Goal: Information Seeking & Learning: Learn about a topic

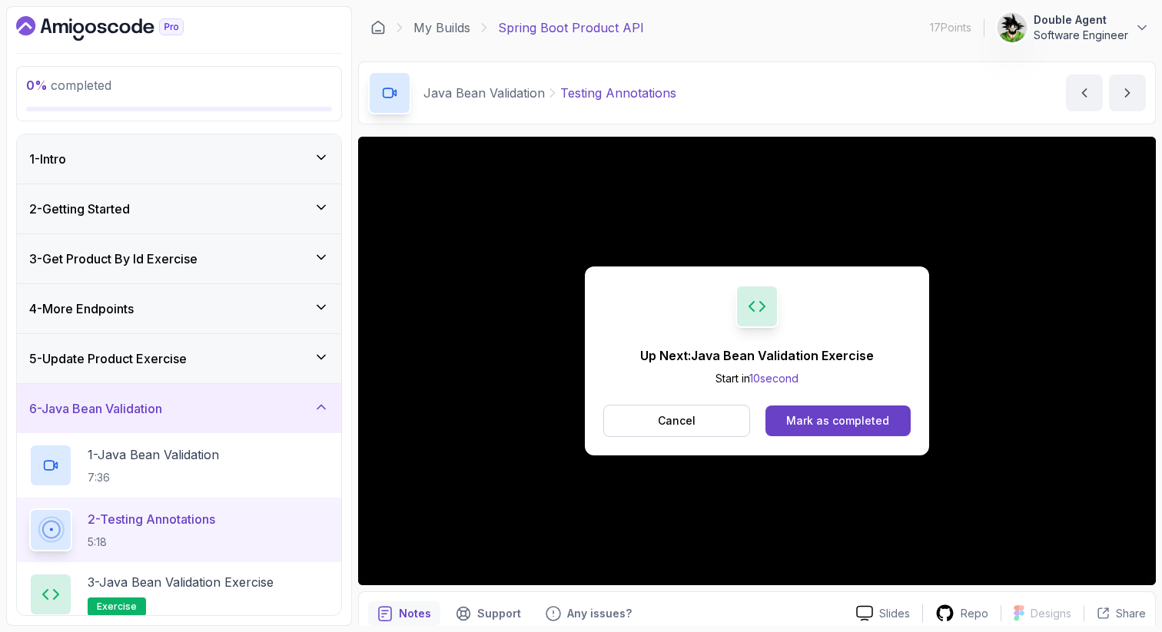
scroll to position [240, 0]
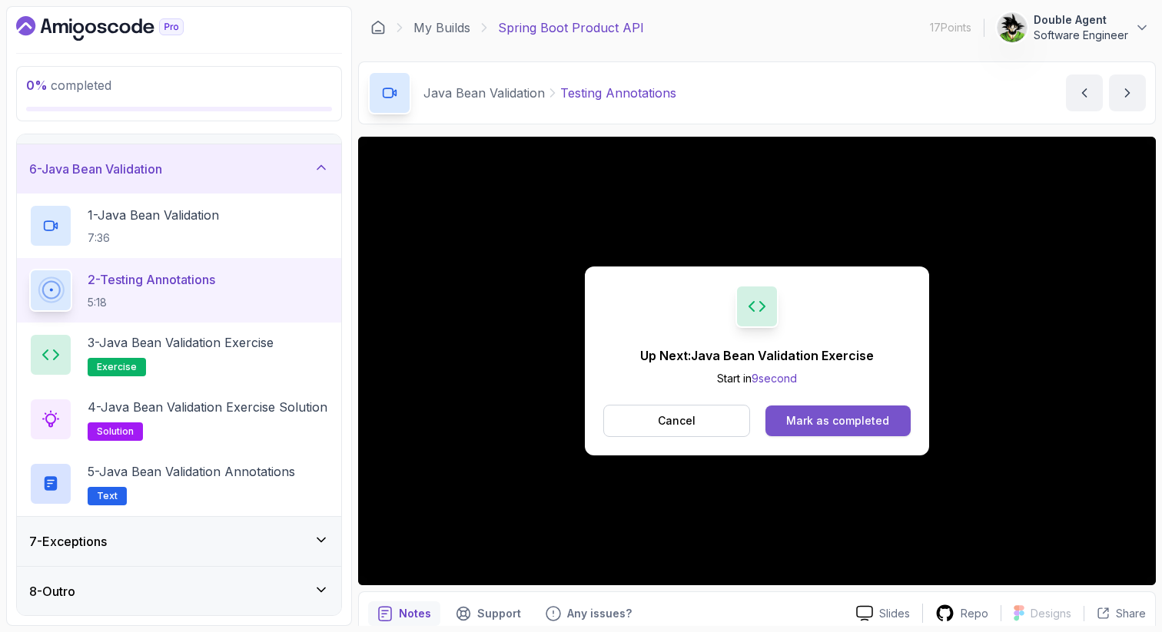
click at [858, 429] on button "Mark as completed" at bounding box center [837, 421] width 145 height 31
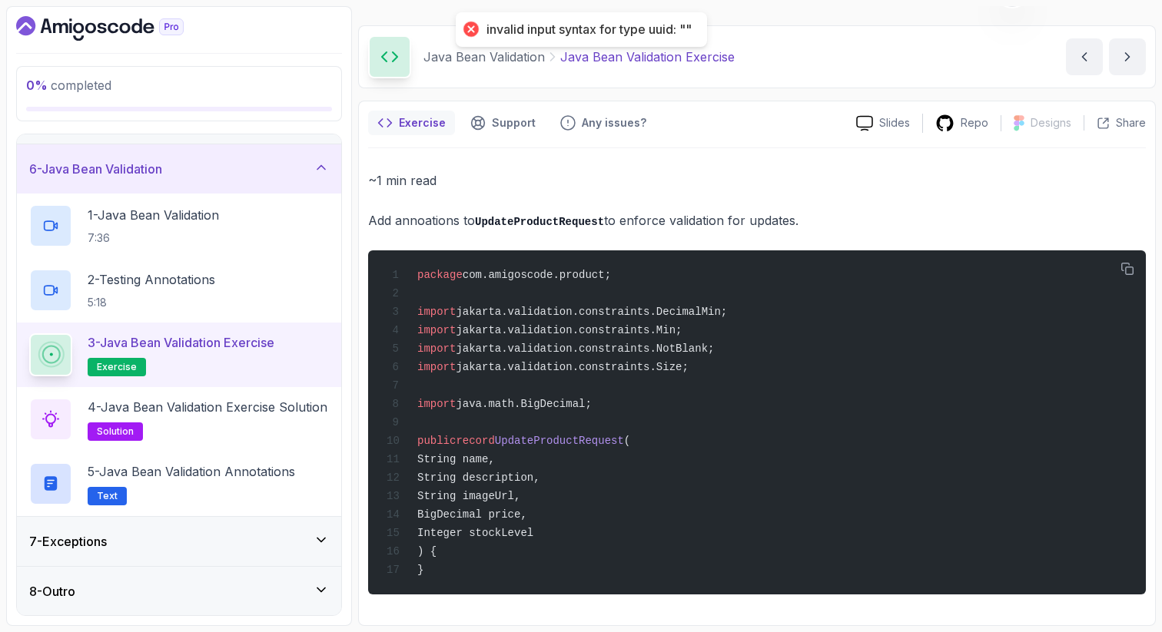
scroll to position [48, 0]
click at [222, 410] on p "4 - Java Bean Validation Exercise Solution" at bounding box center [208, 407] width 240 height 18
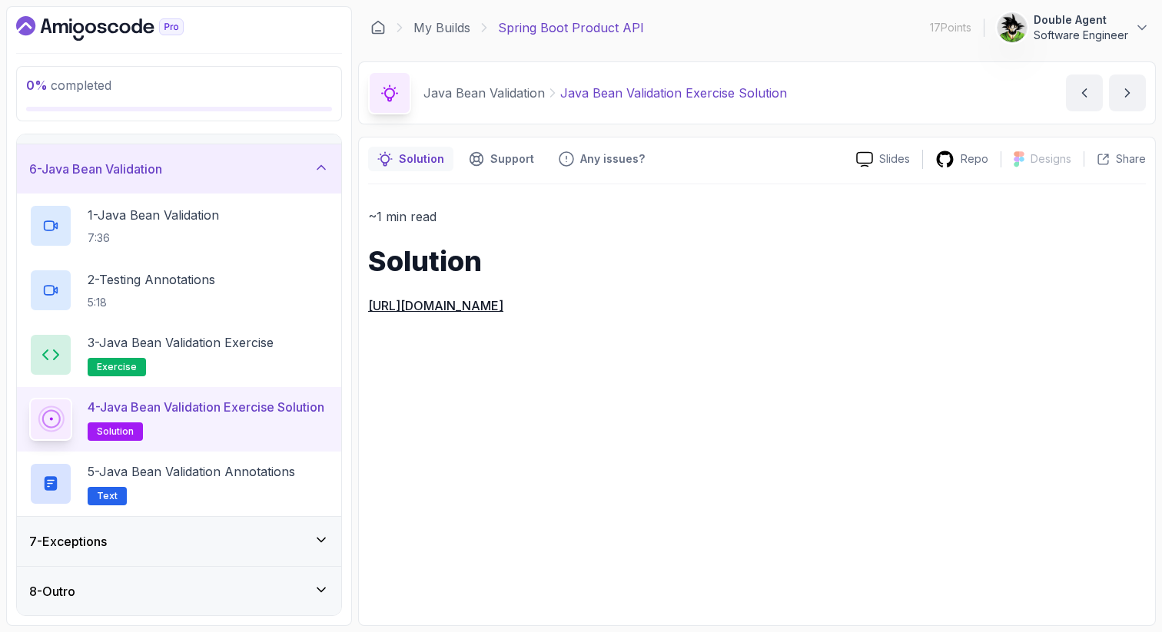
click at [503, 301] on link "[URL][DOMAIN_NAME]" at bounding box center [435, 305] width 135 height 15
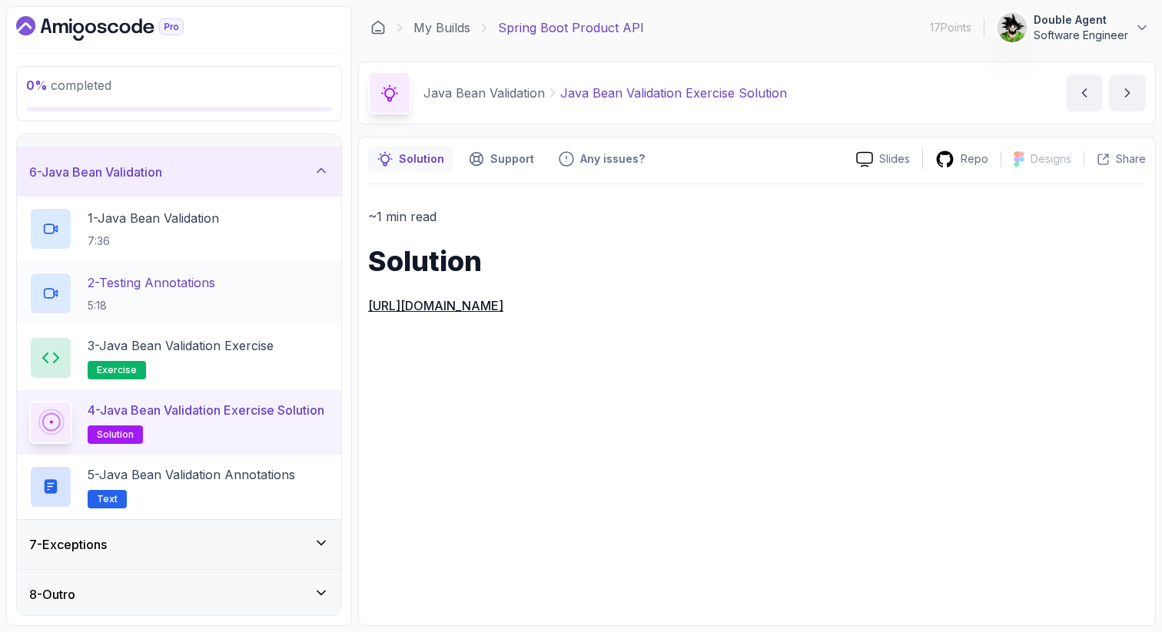
scroll to position [240, 0]
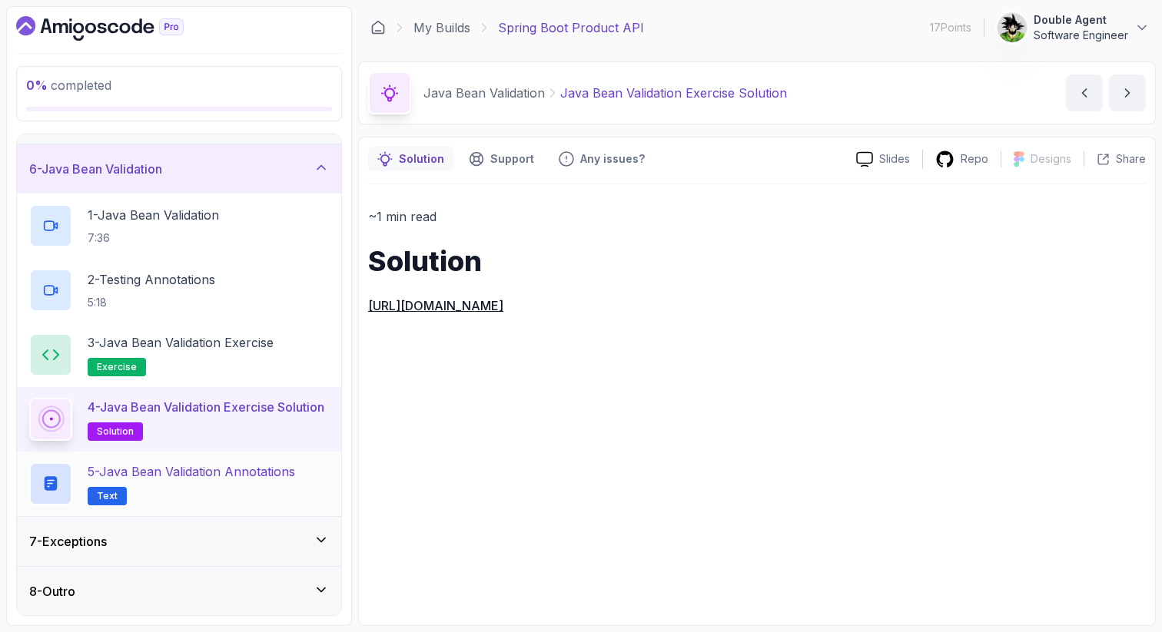
click at [214, 472] on p "5 - Java Bean Validation Annotations" at bounding box center [191, 472] width 207 height 18
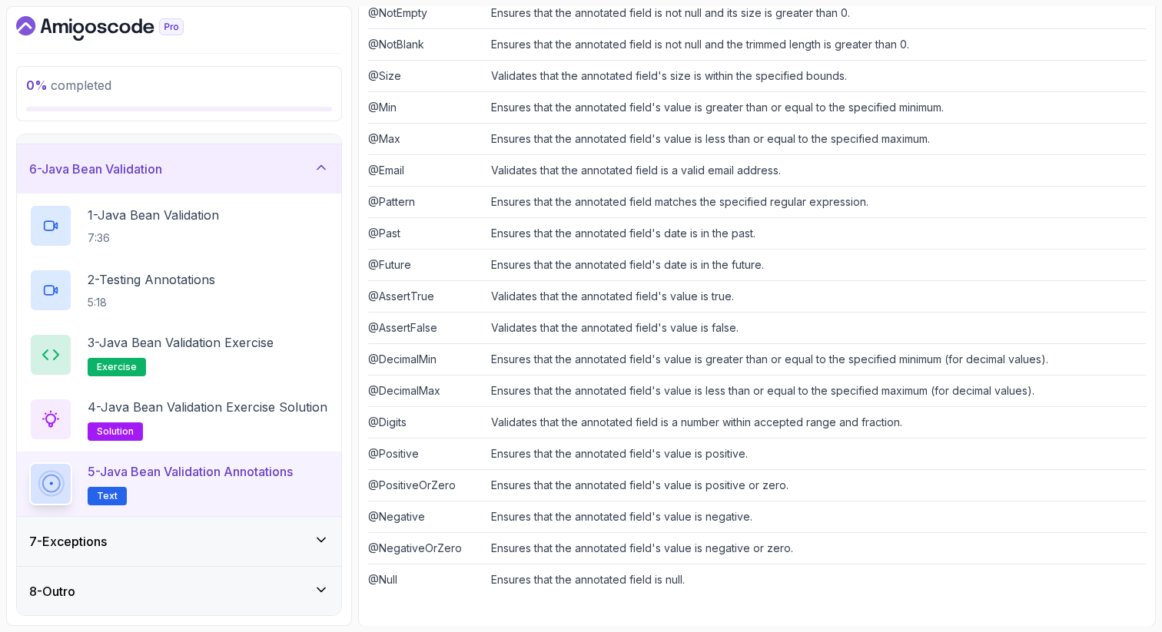
scroll to position [356, 0]
click at [130, 544] on div "7 - Exceptions" at bounding box center [179, 542] width 300 height 18
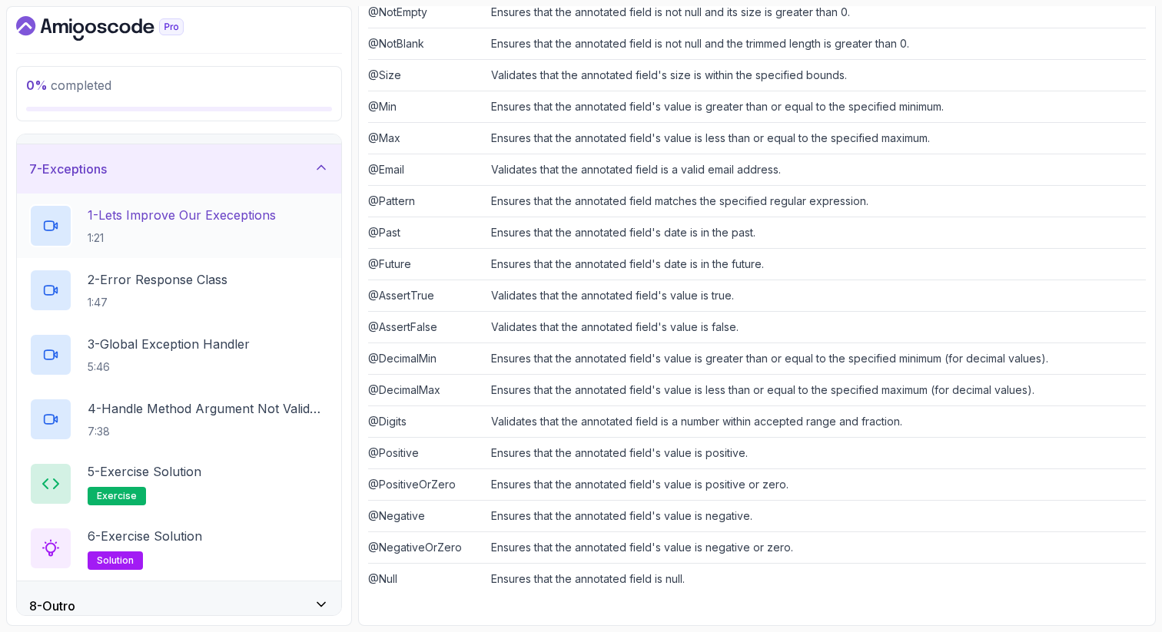
scroll to position [304, 0]
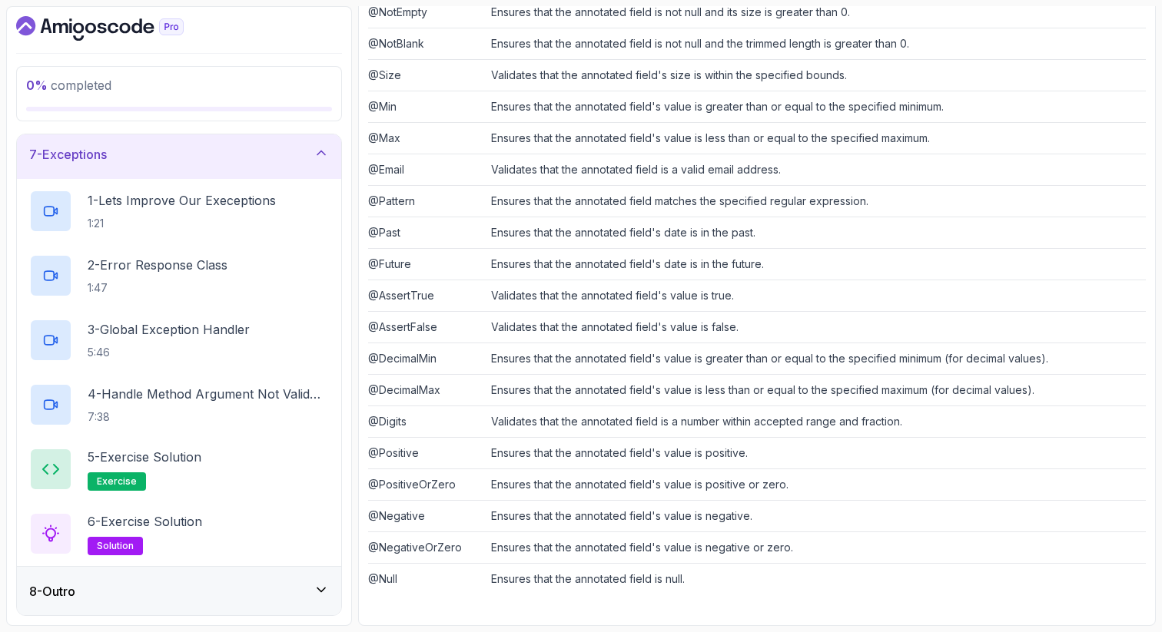
click at [148, 591] on div "8 - Outro" at bounding box center [179, 592] width 300 height 18
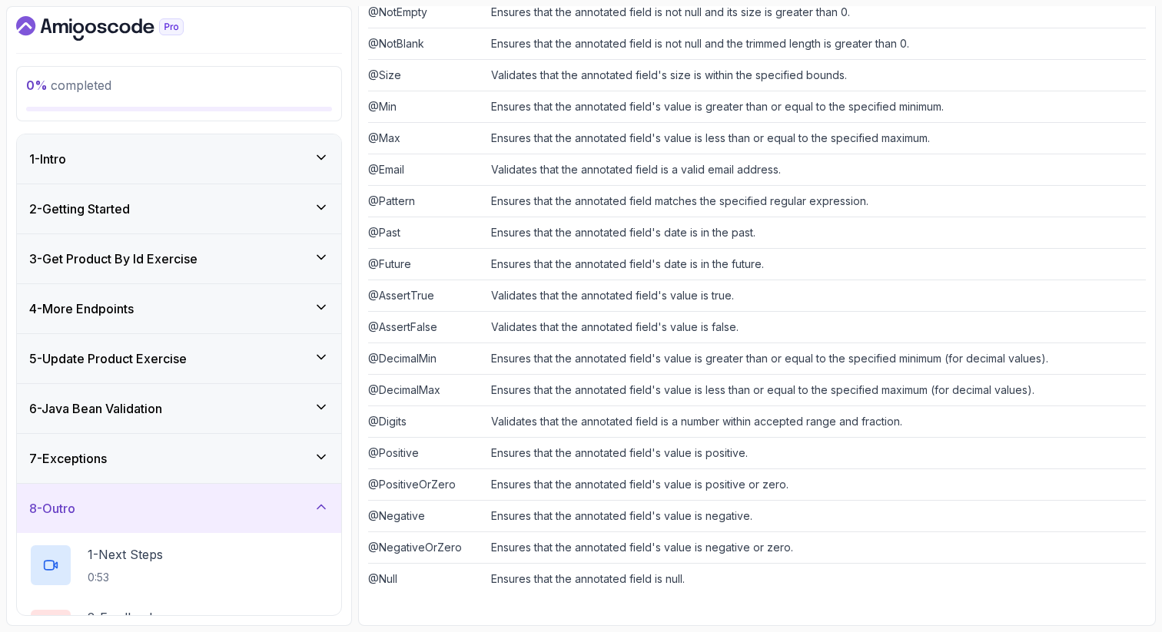
scroll to position [111, 0]
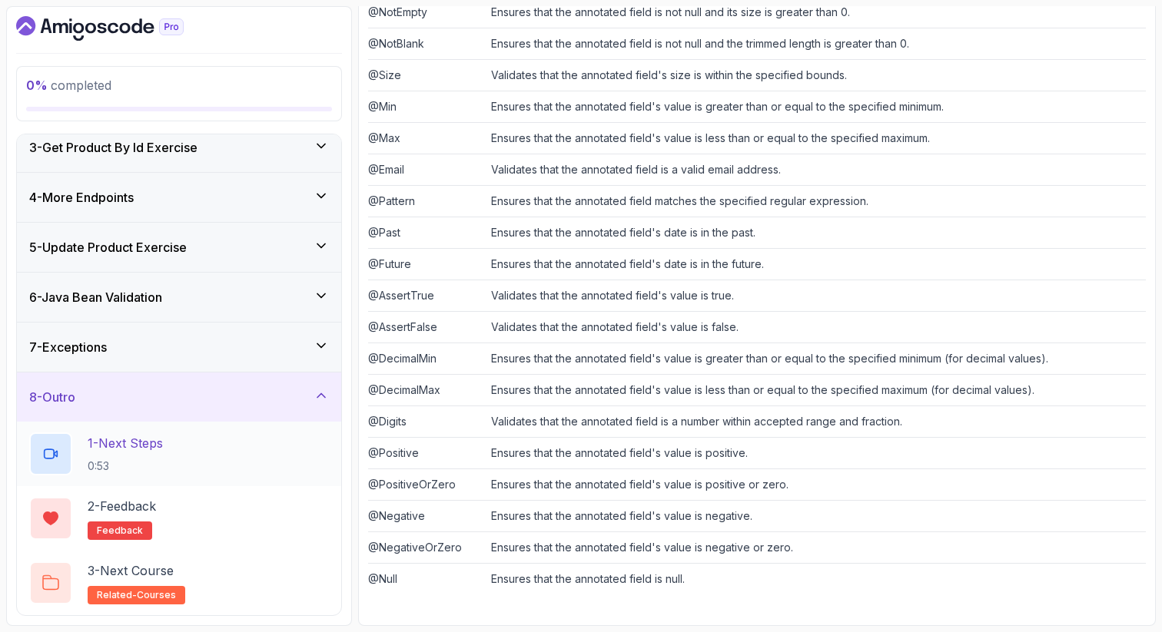
click at [155, 456] on h2 "1 - Next Steps 0:53" at bounding box center [125, 454] width 75 height 40
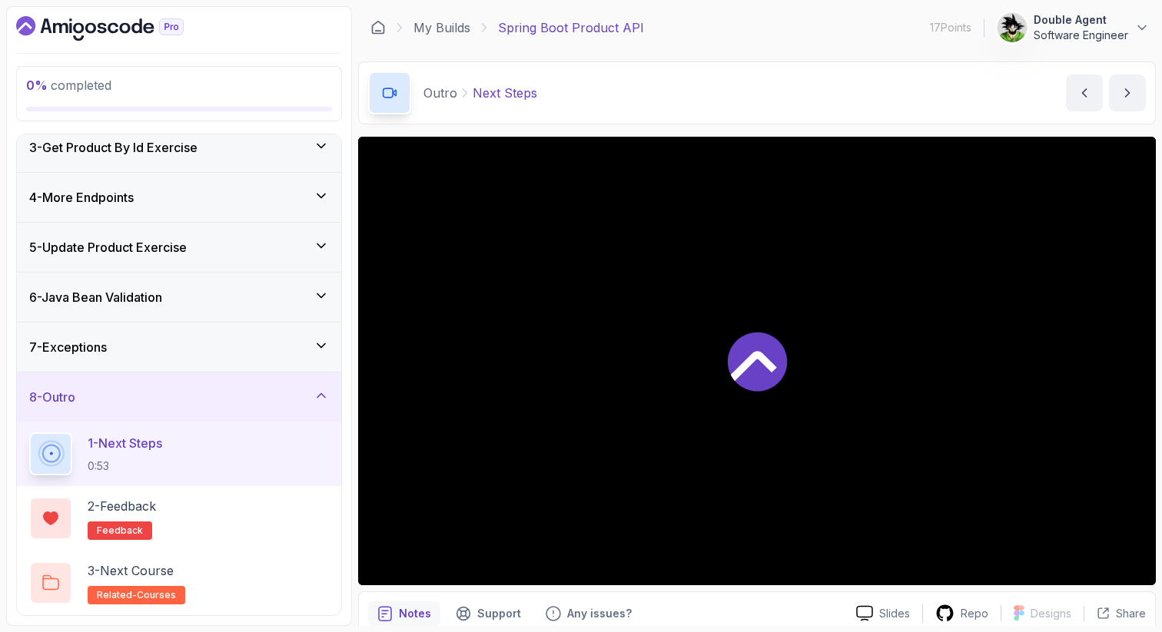
click at [719, 377] on div at bounding box center [757, 361] width 798 height 449
click at [300, 345] on div "7 - Exceptions" at bounding box center [179, 347] width 300 height 18
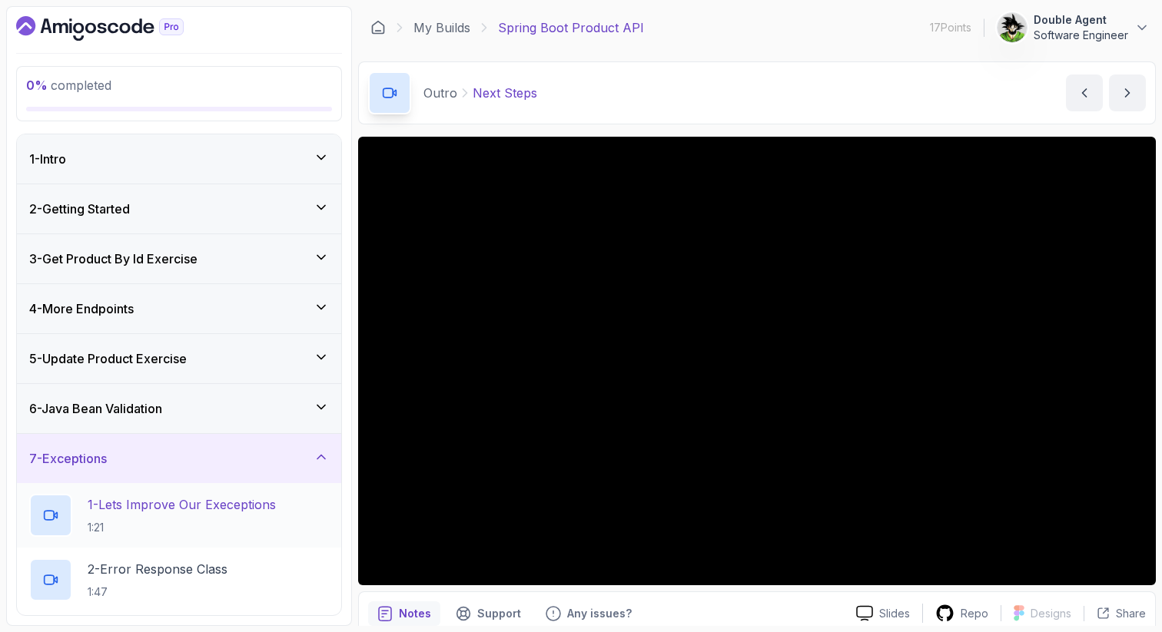
click at [156, 502] on p "1 - Lets Improve Our Execeptions" at bounding box center [182, 505] width 188 height 18
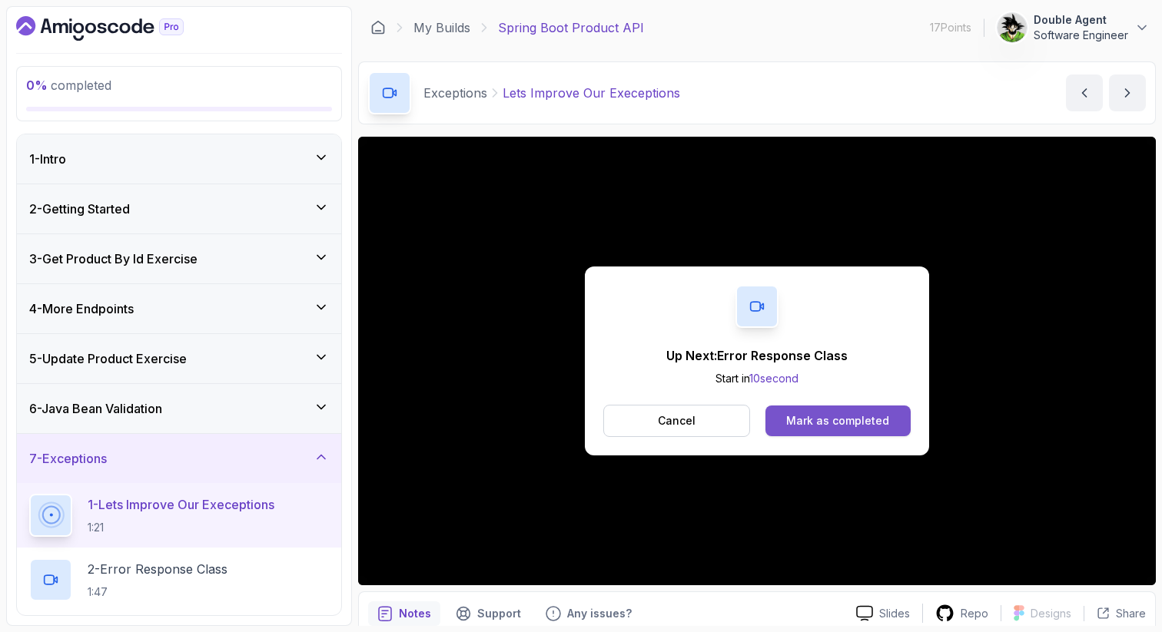
click at [809, 420] on div "Mark as completed" at bounding box center [837, 420] width 103 height 15
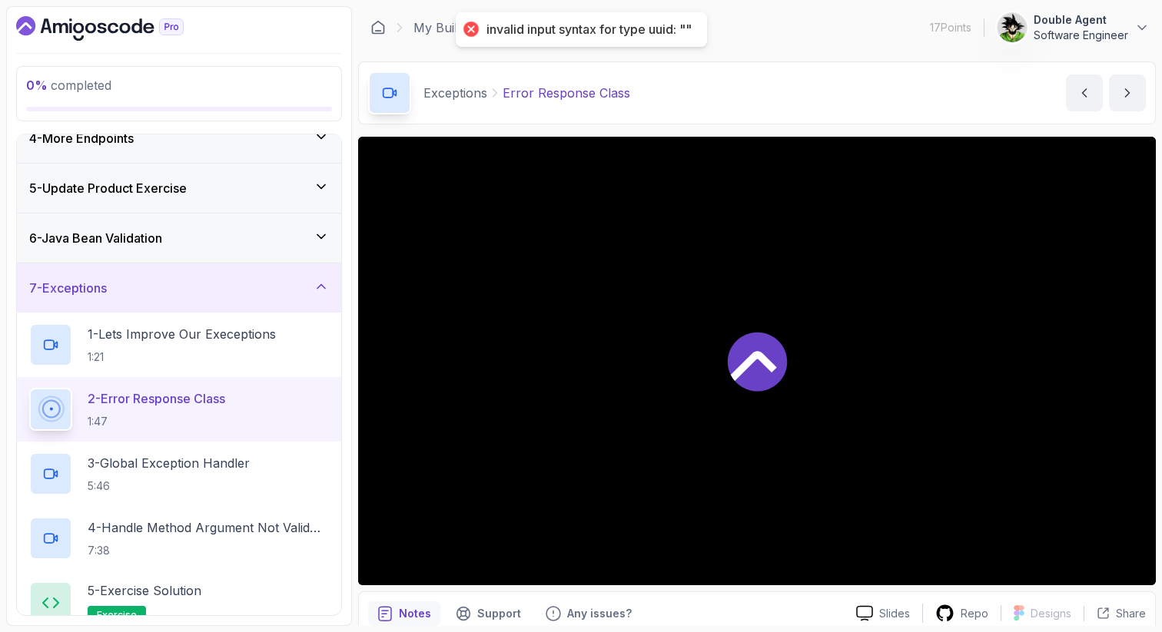
scroll to position [176, 0]
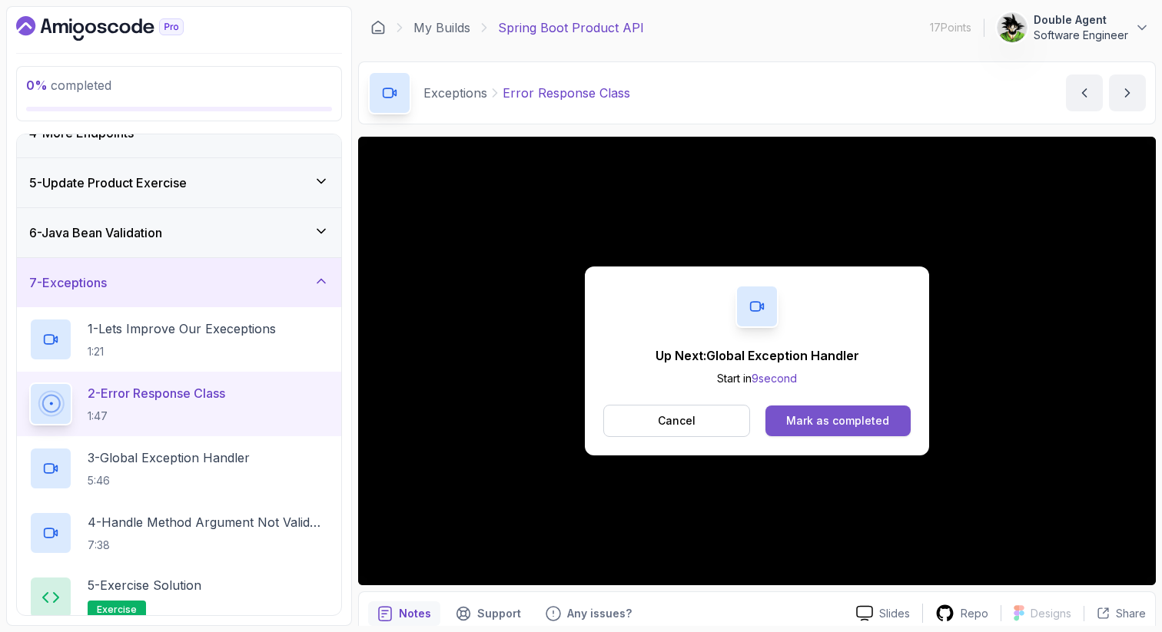
click at [844, 417] on div "Mark as completed" at bounding box center [837, 420] width 103 height 15
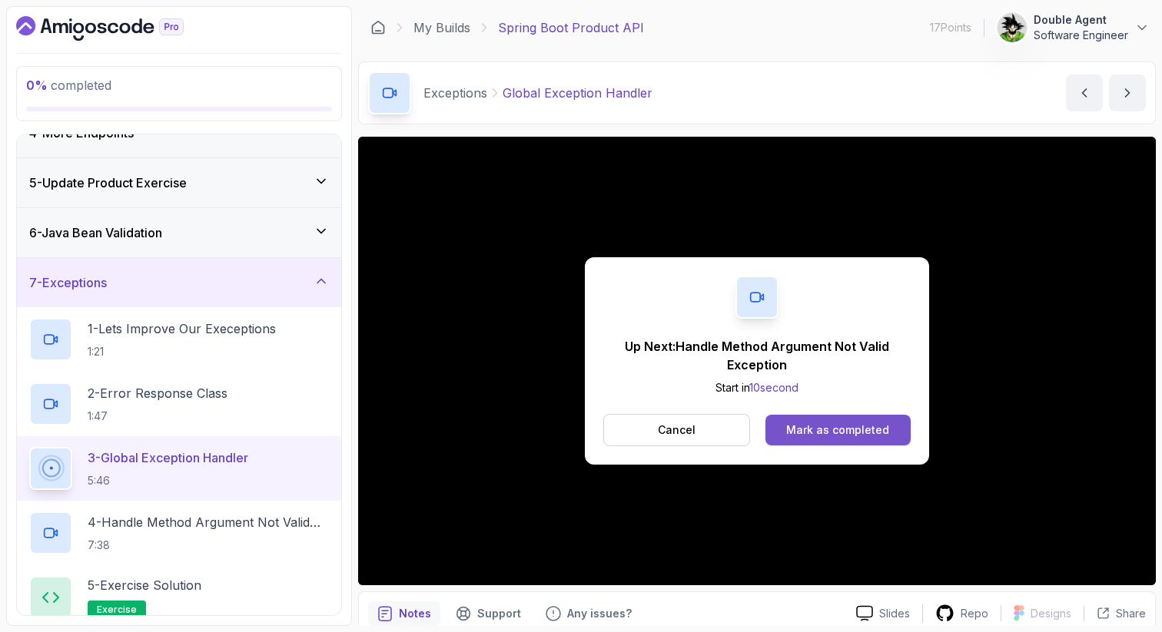
click at [848, 433] on div "Mark as completed" at bounding box center [837, 430] width 103 height 15
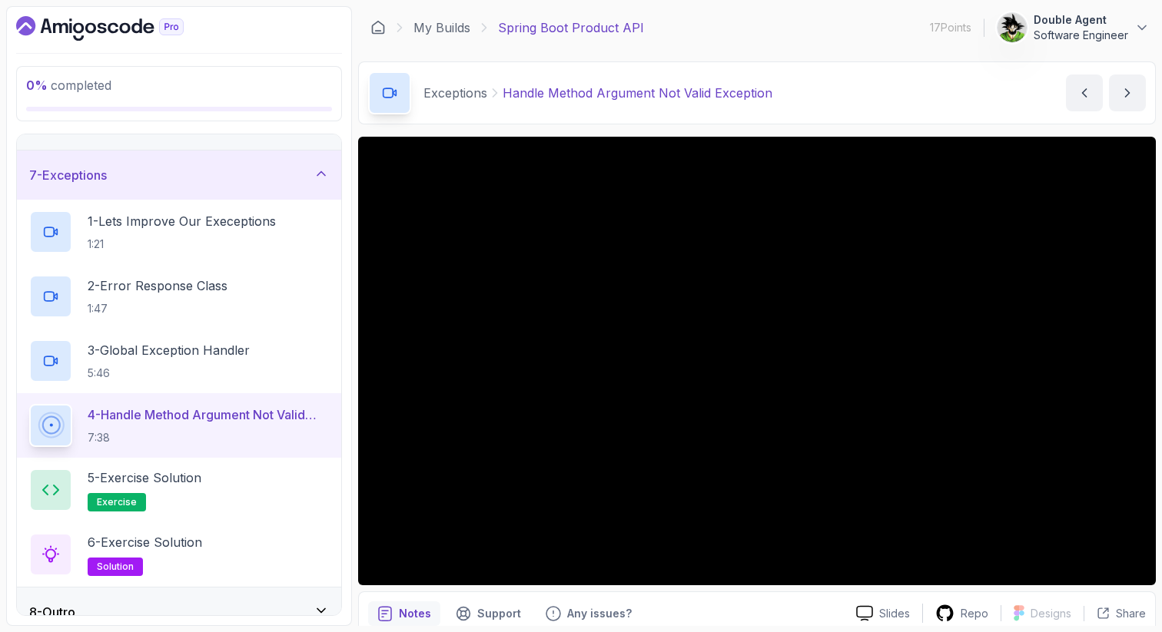
scroll to position [304, 0]
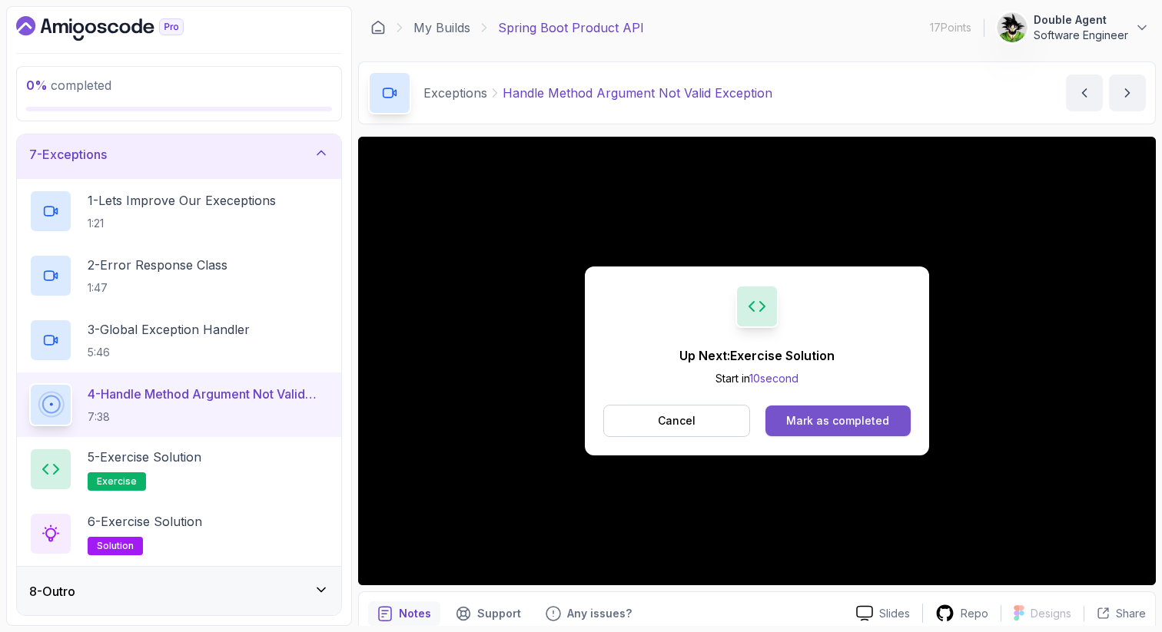
click at [814, 415] on div "Mark as completed" at bounding box center [837, 420] width 103 height 15
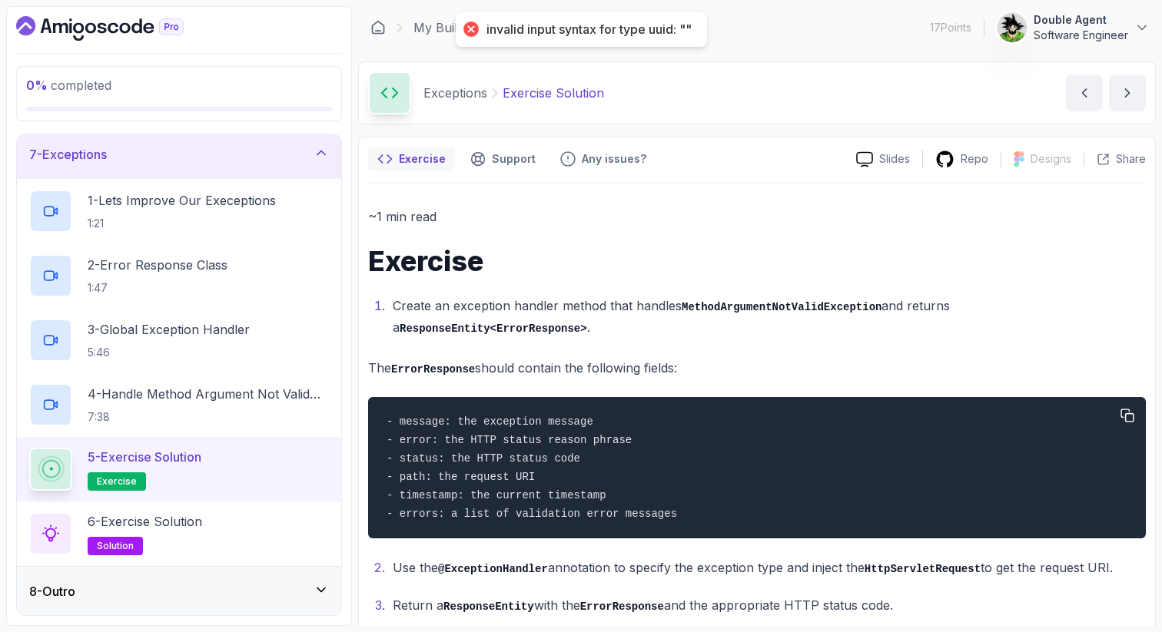
scroll to position [40, 0]
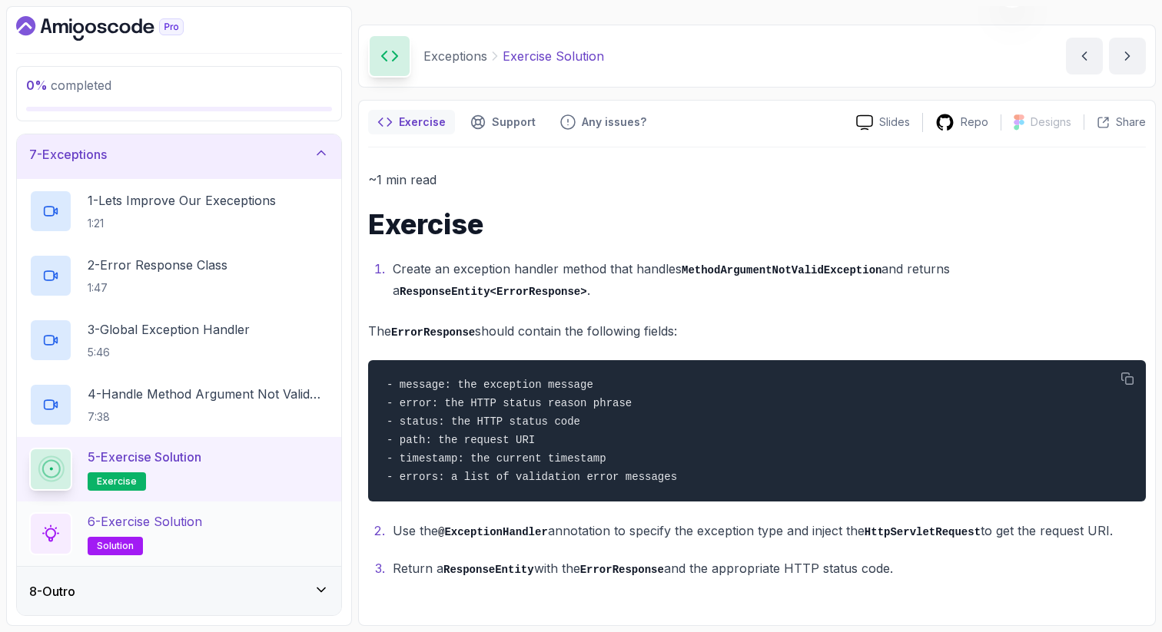
click at [151, 519] on p "6 - Exercise Solution" at bounding box center [145, 522] width 115 height 18
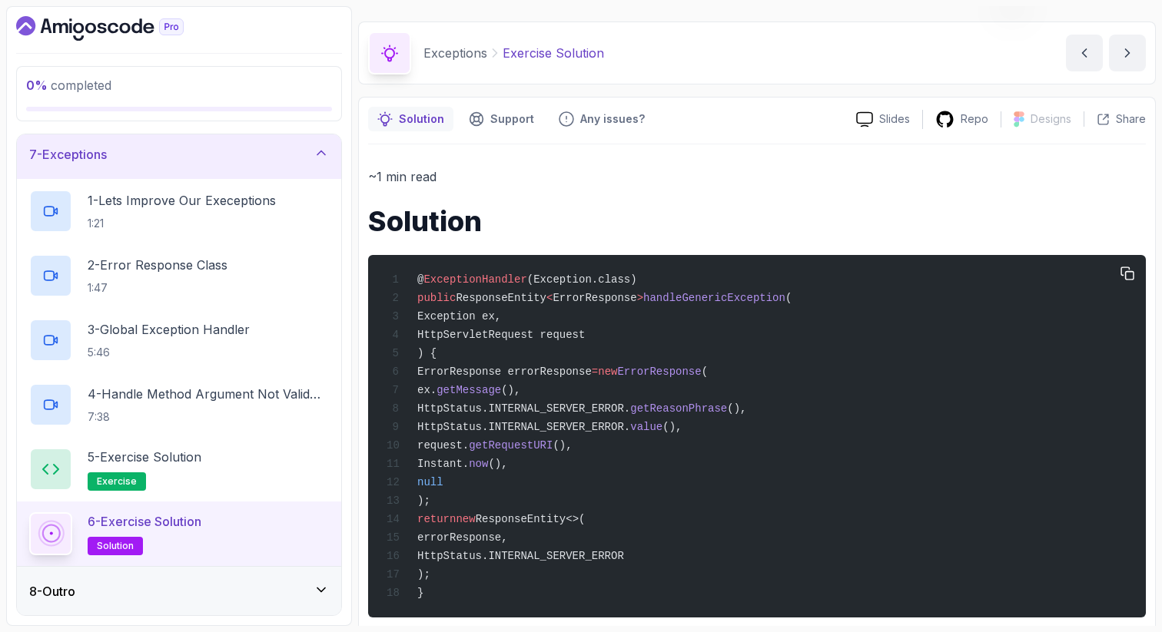
scroll to position [166, 0]
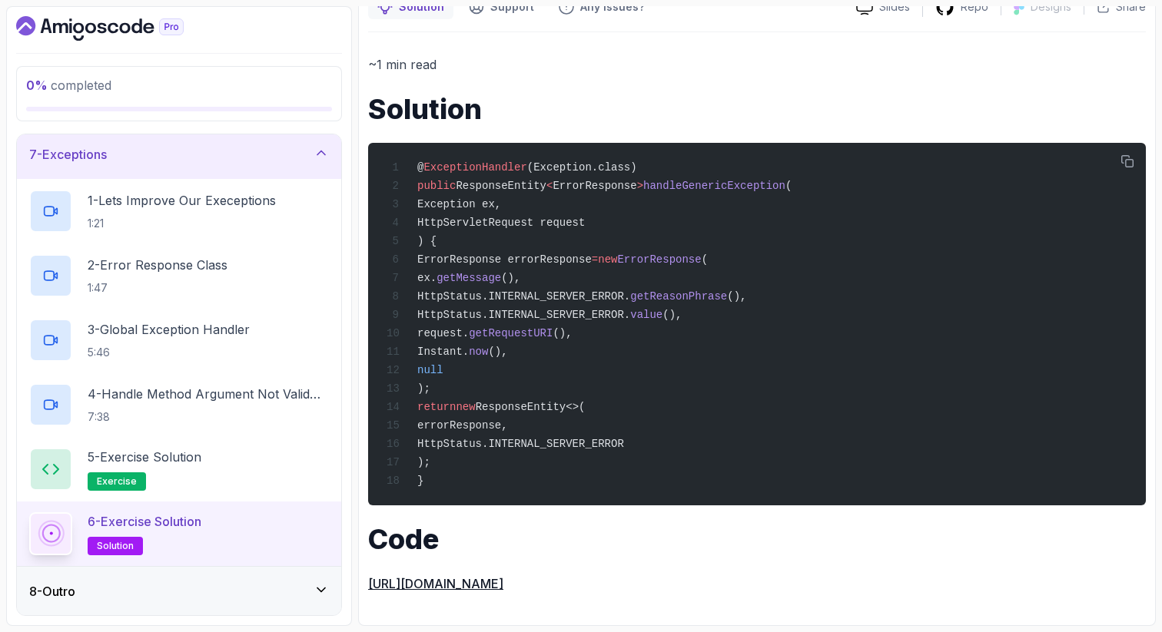
click at [214, 589] on div "8 - Outro" at bounding box center [179, 592] width 300 height 18
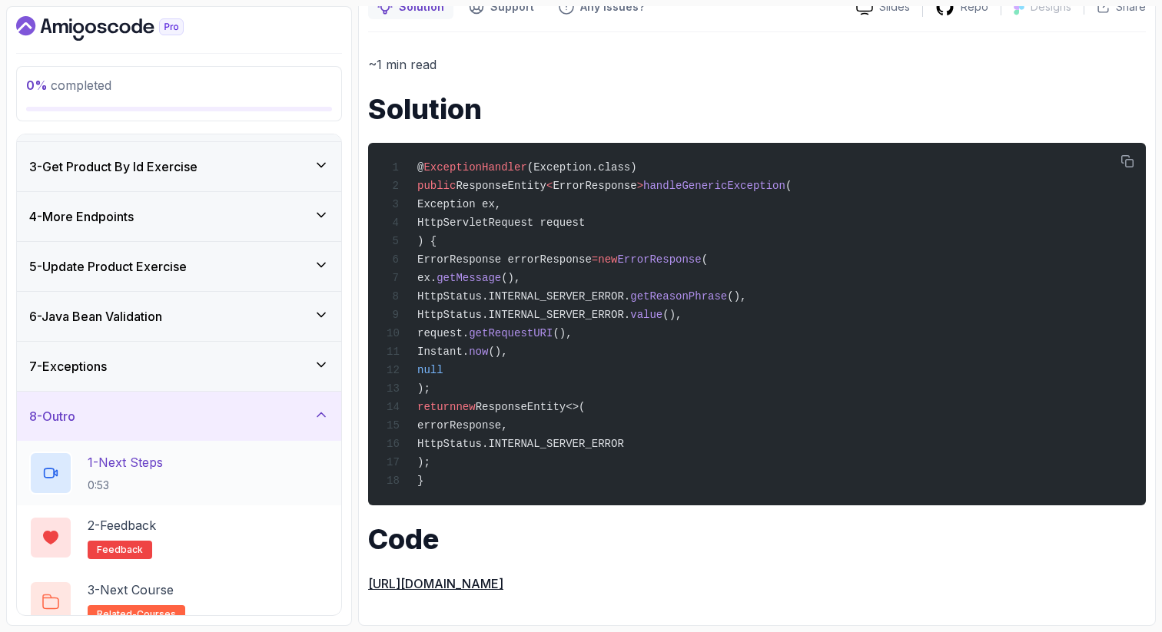
scroll to position [98, 0]
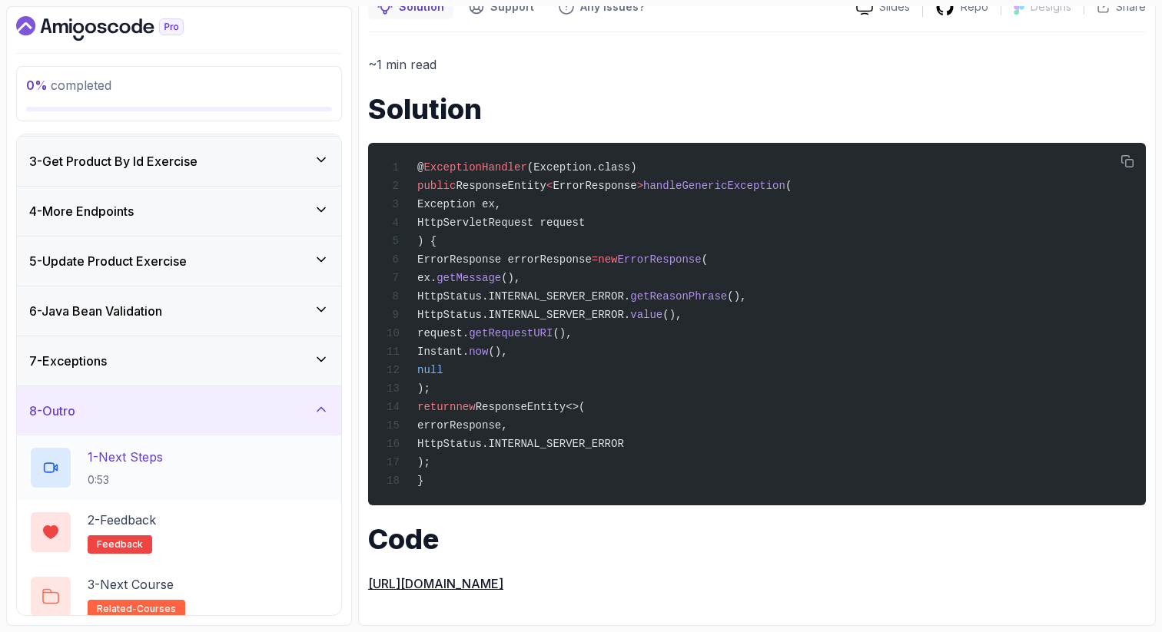
click at [138, 460] on p "1 - Next Steps" at bounding box center [125, 457] width 75 height 18
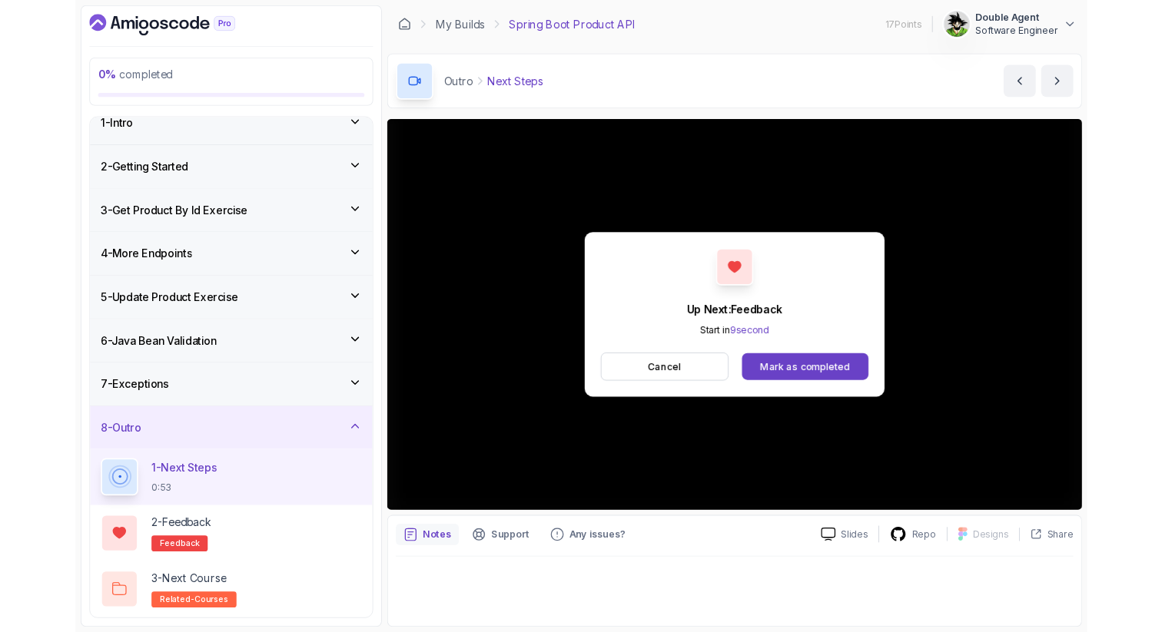
scroll to position [111, 0]
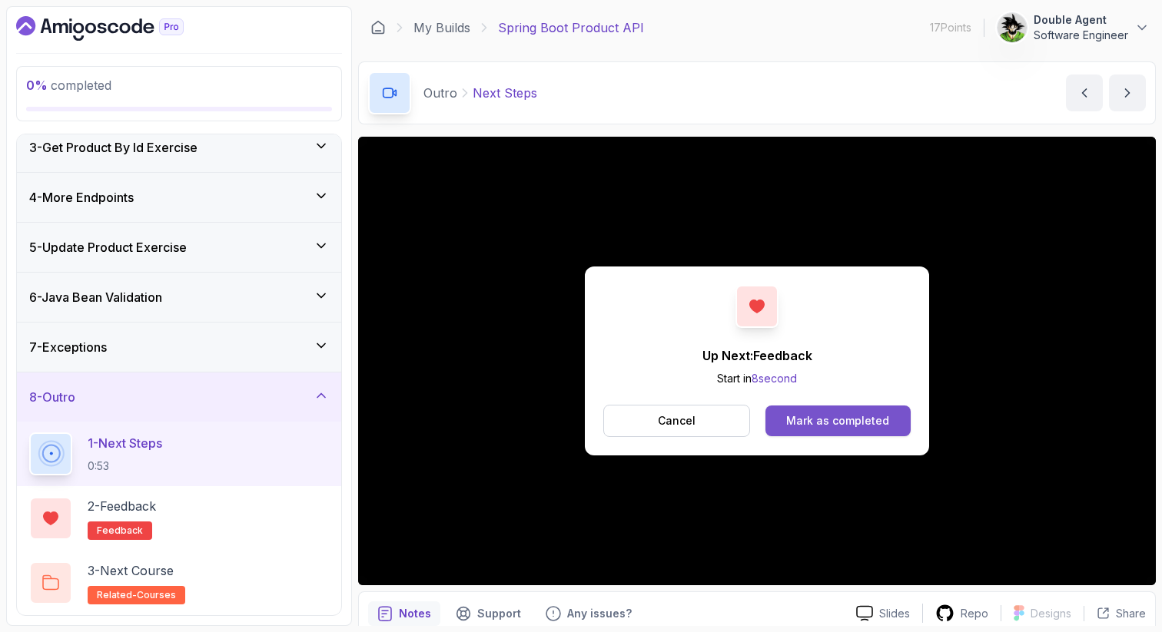
click at [837, 415] on div "Mark as completed" at bounding box center [837, 420] width 103 height 15
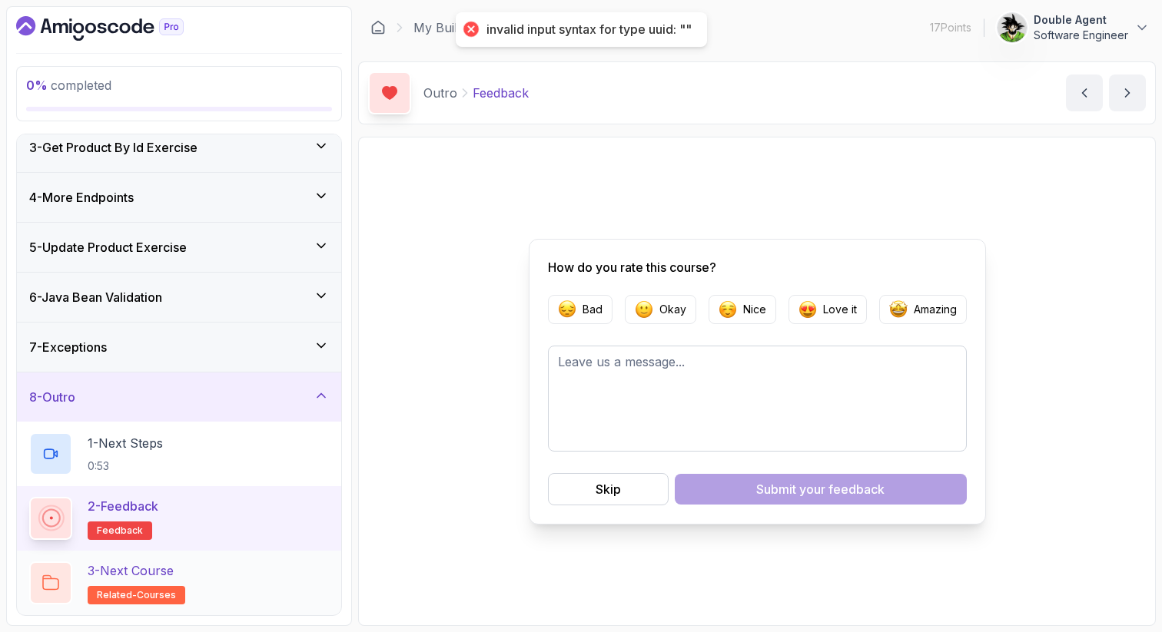
click at [156, 577] on p "3 - Next Course" at bounding box center [131, 571] width 86 height 18
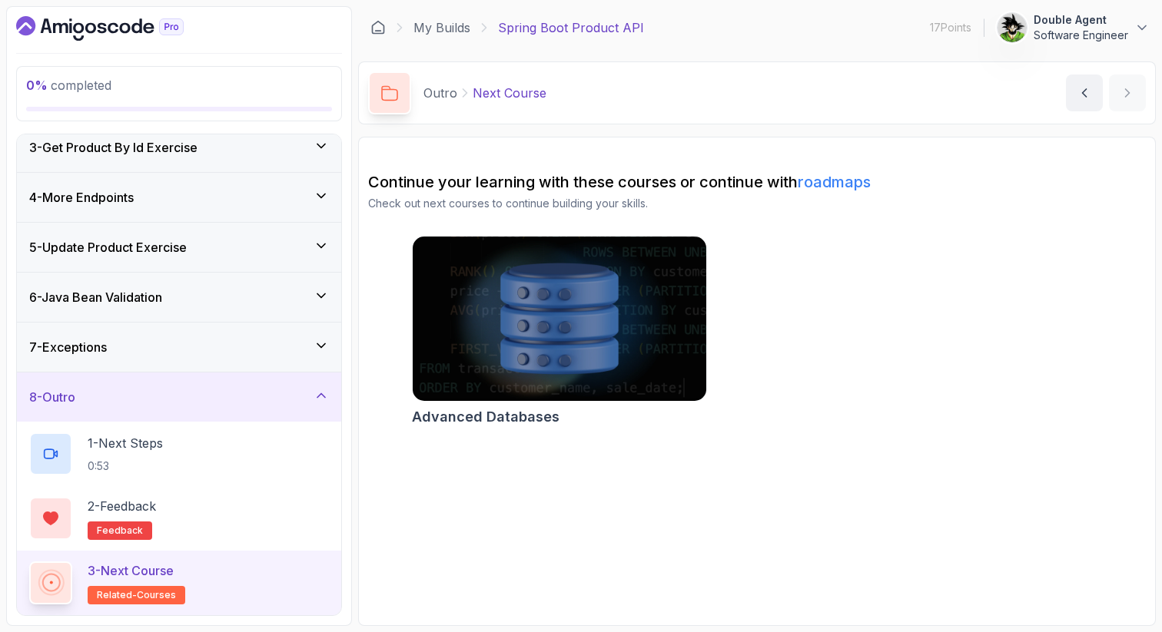
click at [843, 188] on link "roadmaps" at bounding box center [834, 182] width 73 height 18
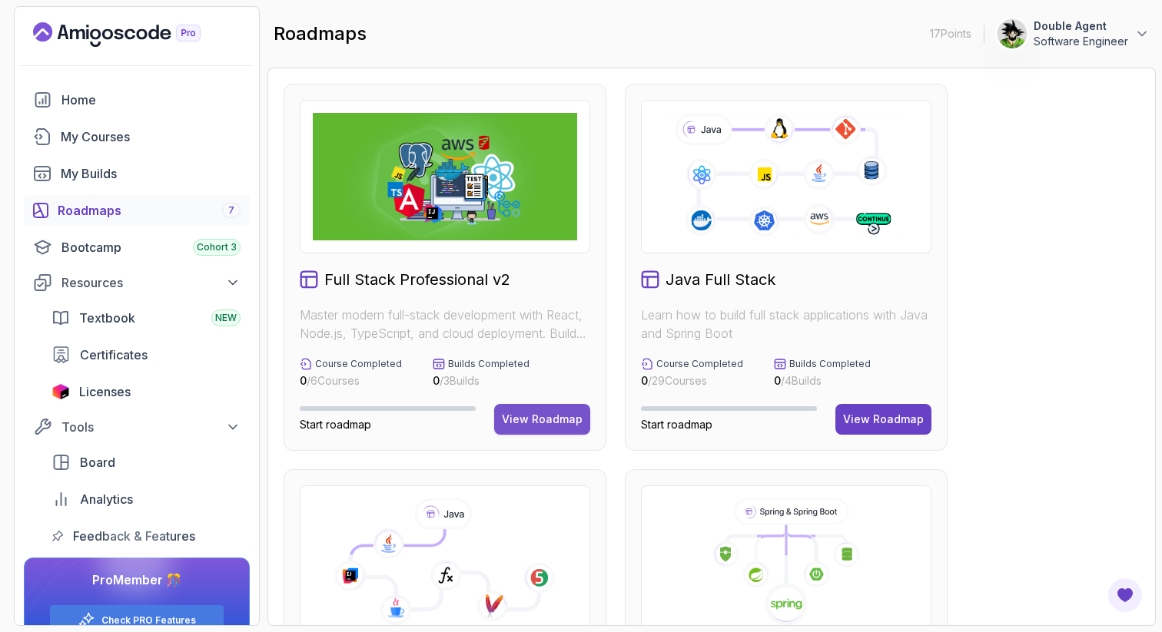
click at [540, 429] on button "View Roadmap" at bounding box center [542, 419] width 96 height 31
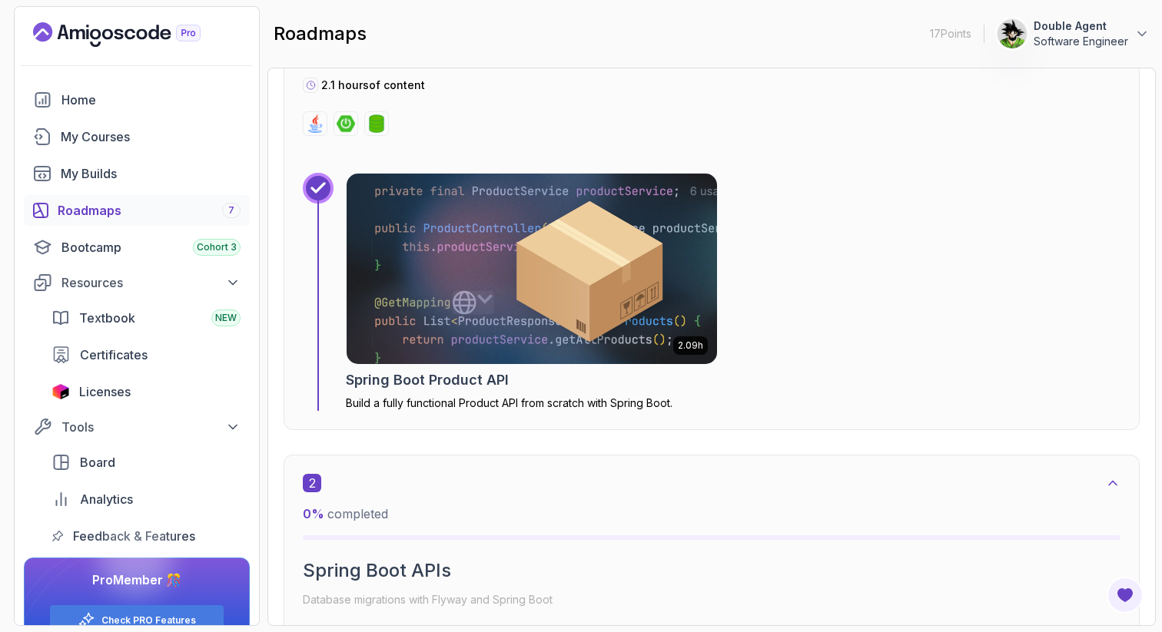
scroll to position [1153, 0]
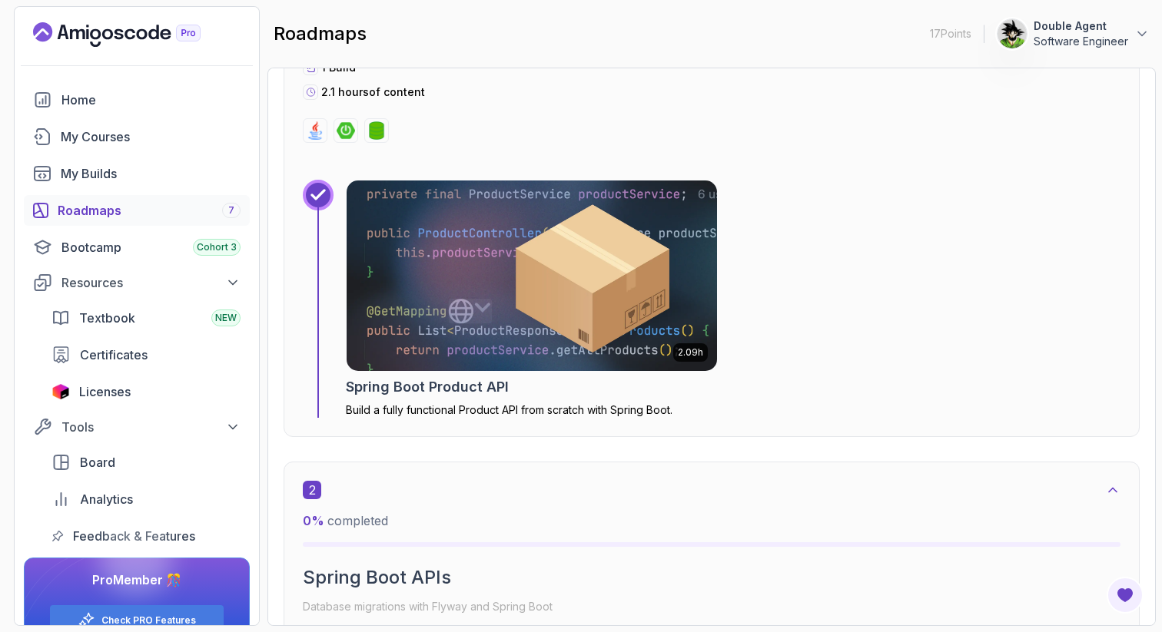
click at [543, 338] on img at bounding box center [531, 276] width 389 height 200
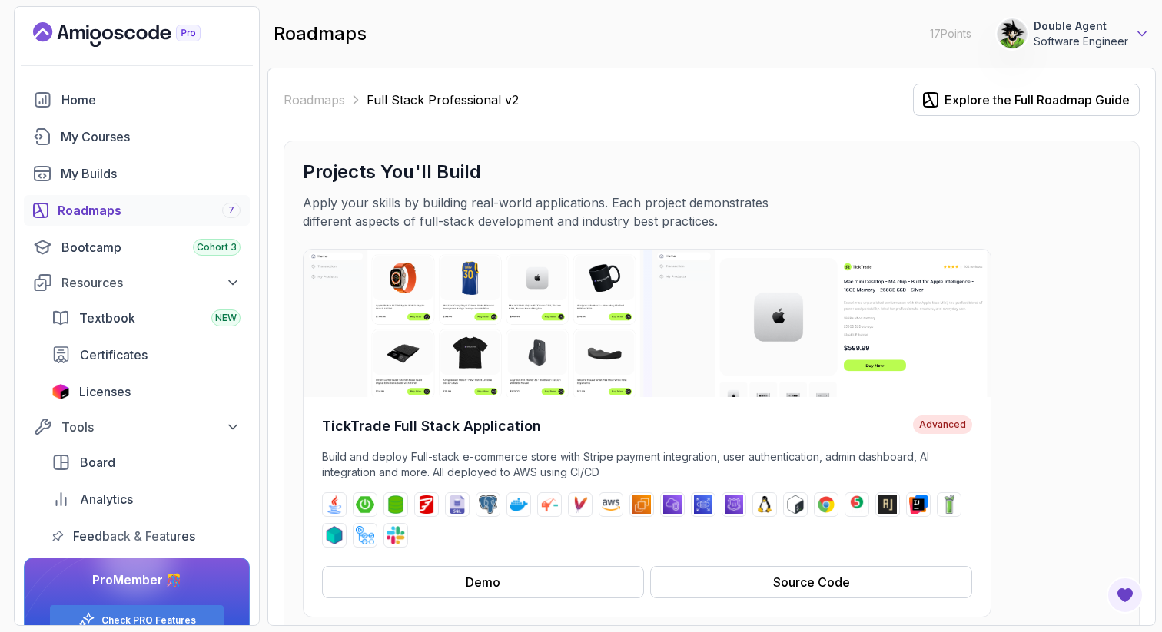
click at [1139, 30] on icon at bounding box center [1141, 33] width 15 height 15
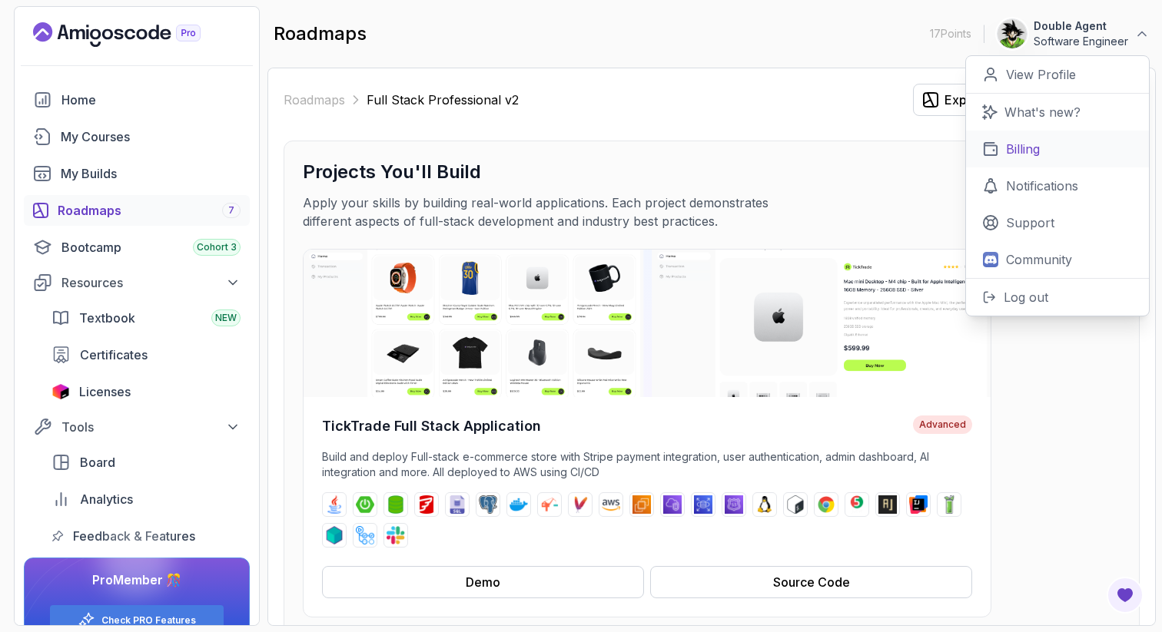
click at [1051, 154] on link "Billing" at bounding box center [1057, 149] width 183 height 37
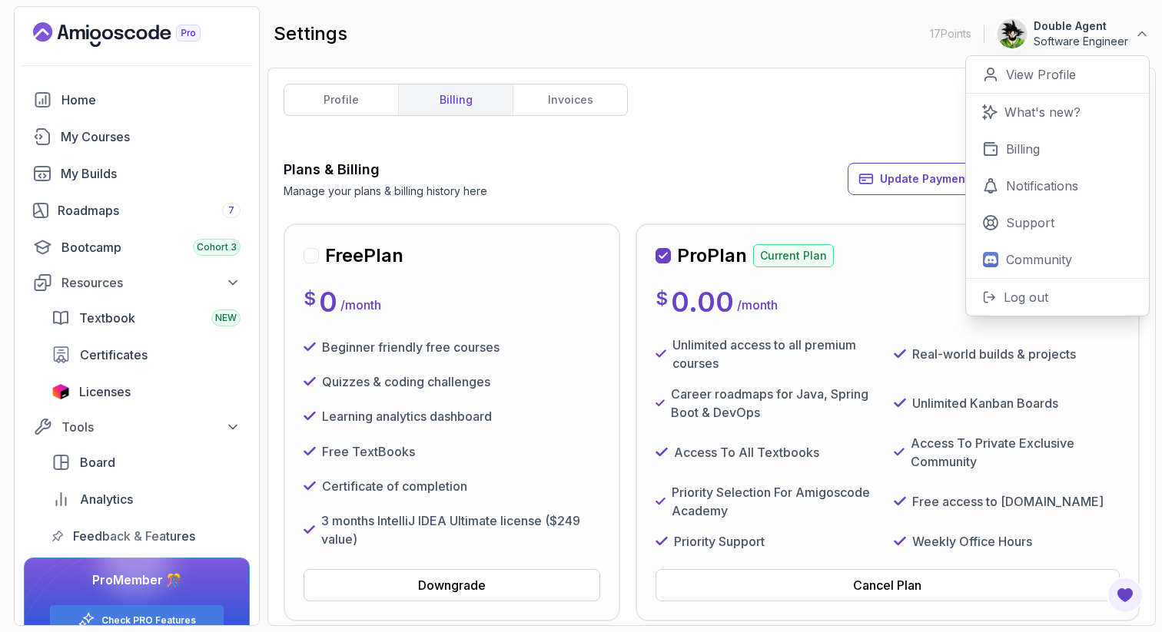
click at [786, 161] on div "Plans & Billing Manage your plans & billing history here Update Payment Details…" at bounding box center [712, 179] width 856 height 40
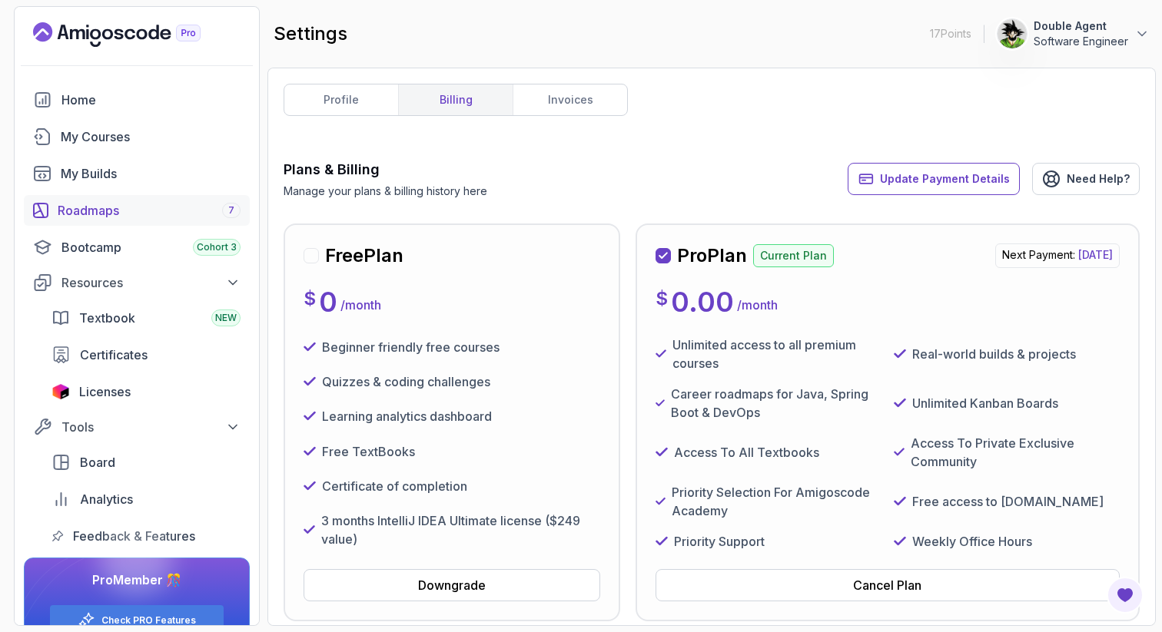
click at [107, 215] on div "Roadmaps 7" at bounding box center [149, 210] width 183 height 18
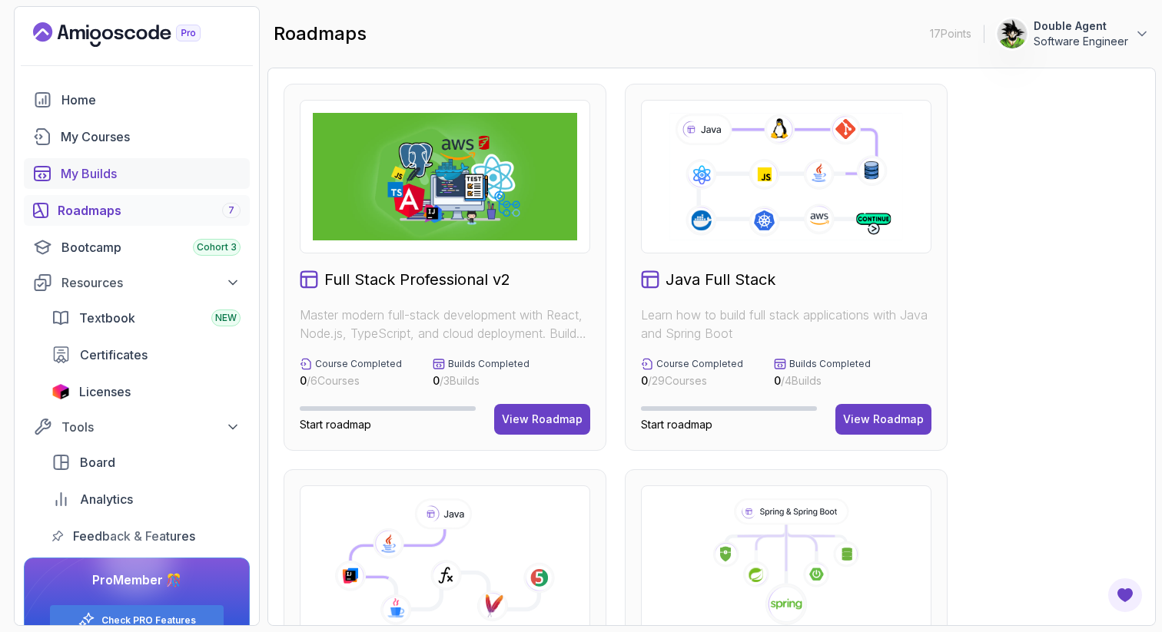
click at [121, 169] on div "My Builds" at bounding box center [151, 173] width 180 height 18
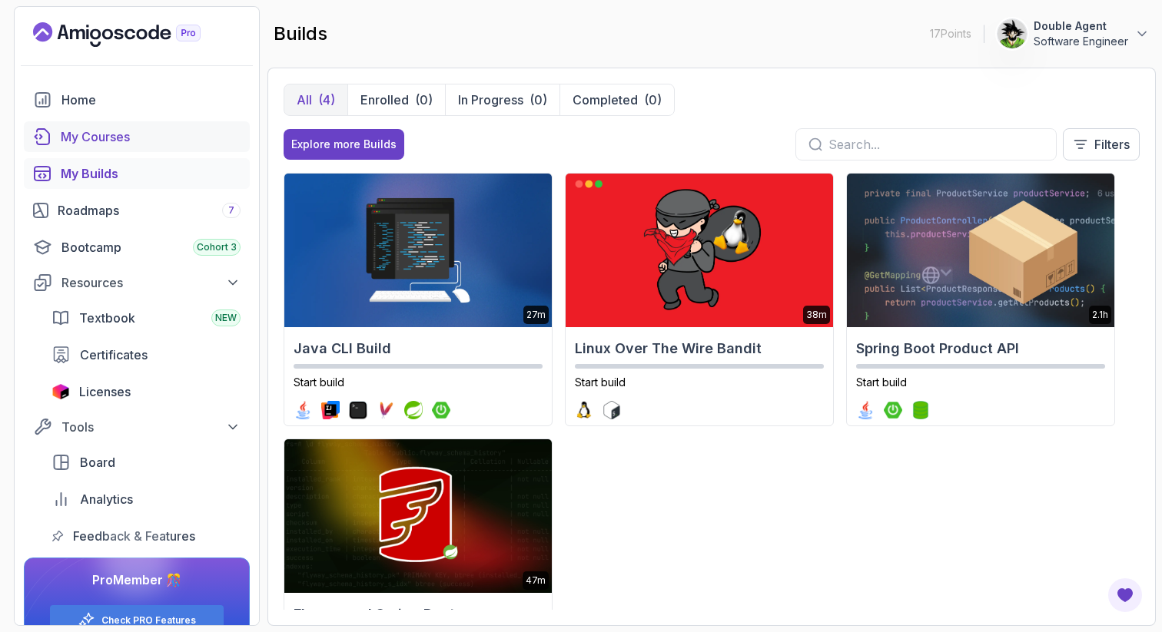
click at [137, 145] on div "My Courses" at bounding box center [151, 137] width 180 height 18
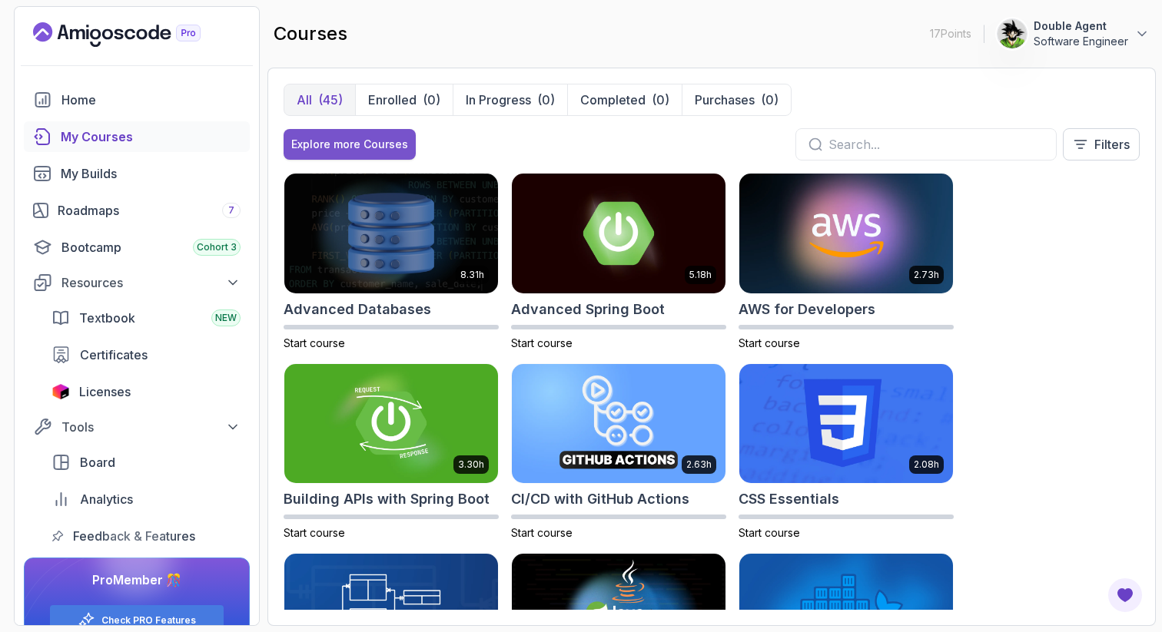
click at [355, 155] on button "Explore more Courses" at bounding box center [350, 144] width 132 height 31
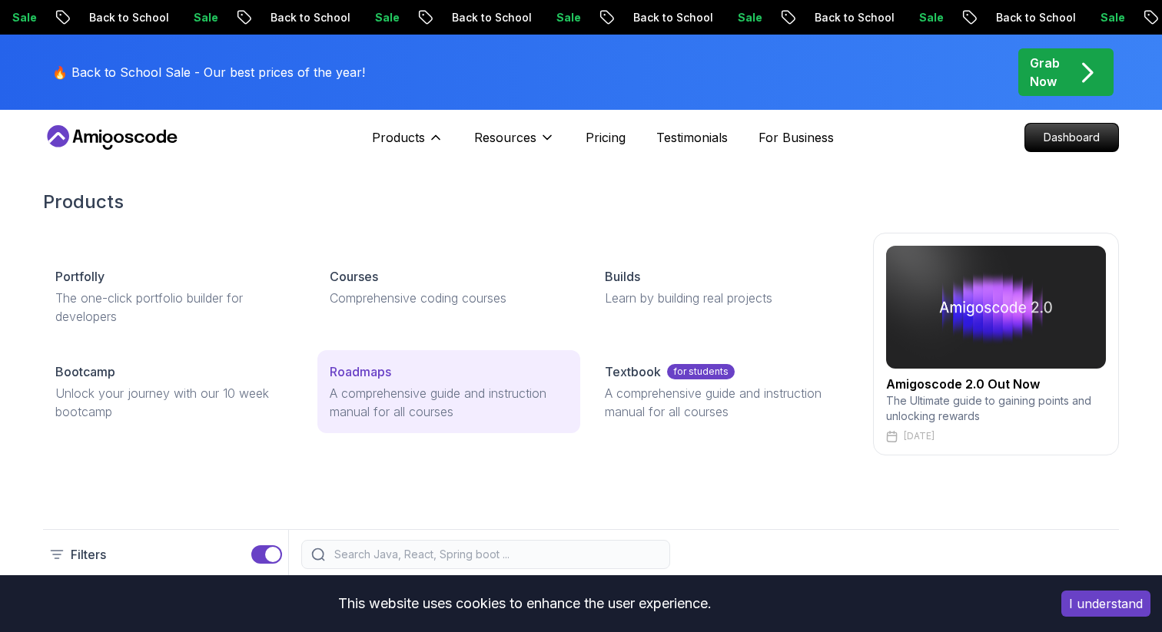
click at [392, 371] on div "Roadmaps" at bounding box center [448, 372] width 237 height 18
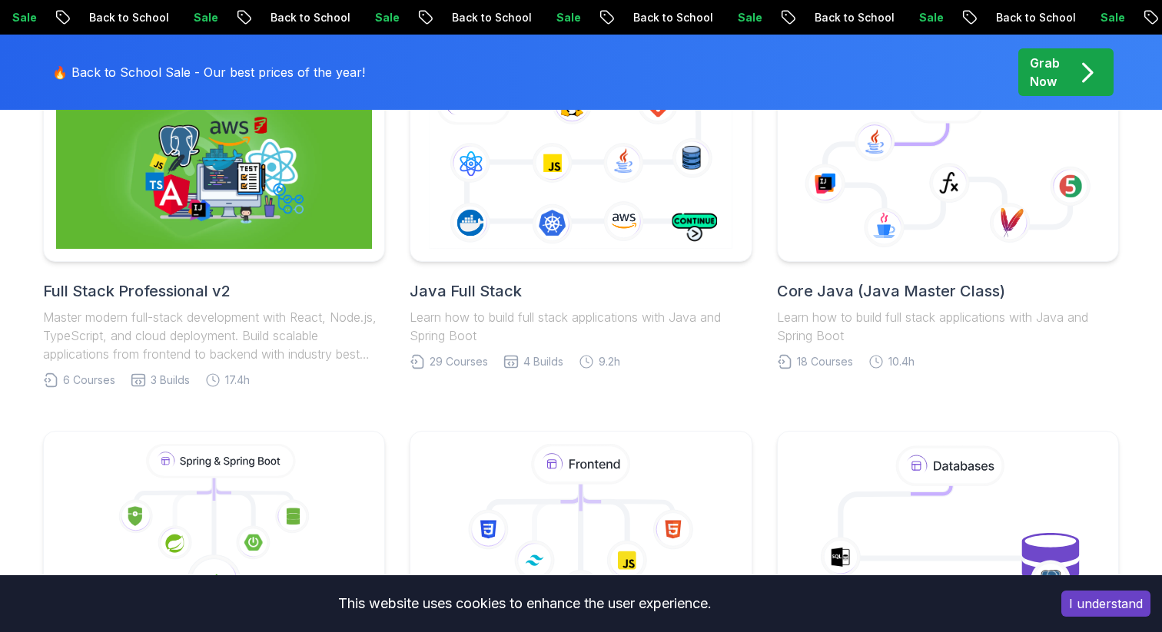
scroll to position [458, 0]
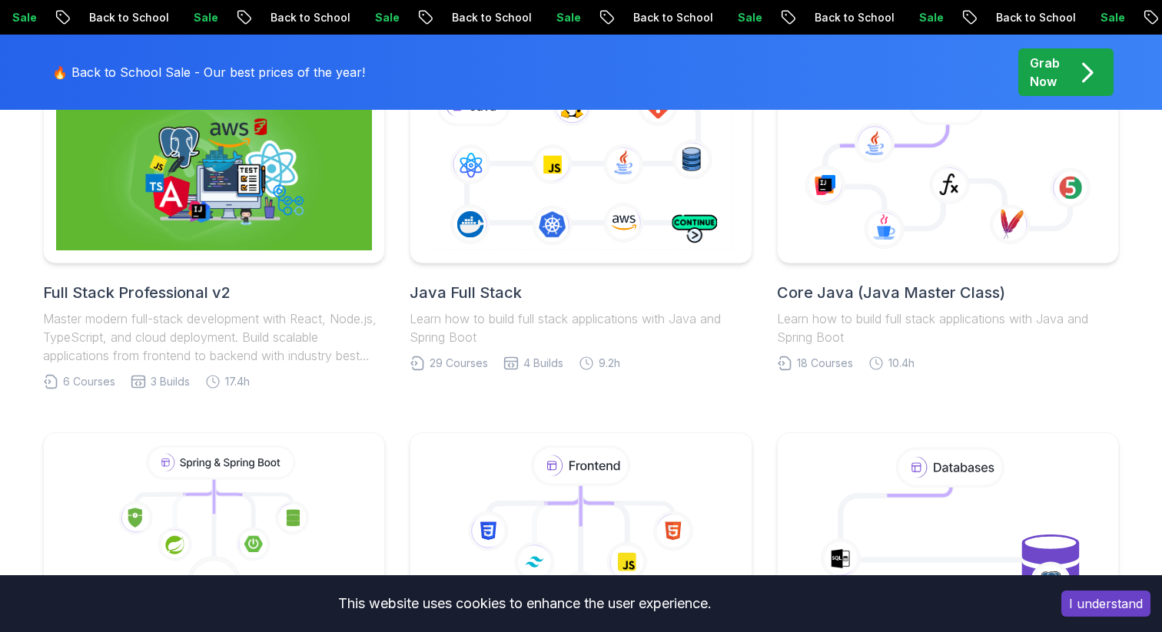
click at [277, 282] on h2 "Full Stack Professional v2" at bounding box center [214, 293] width 342 height 22
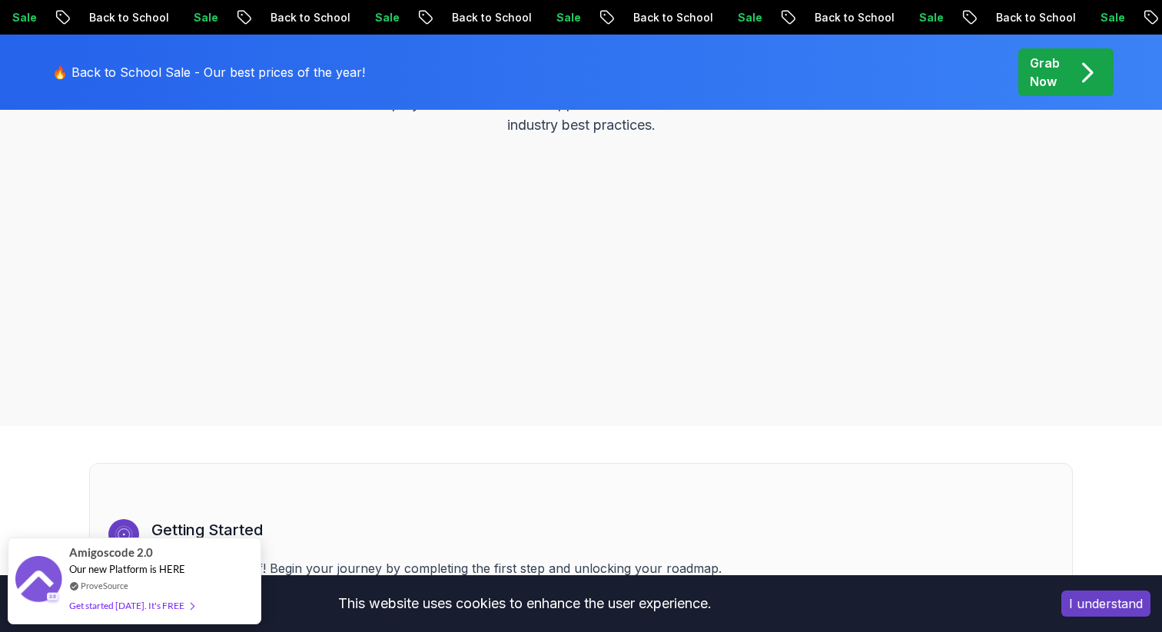
scroll to position [387, 0]
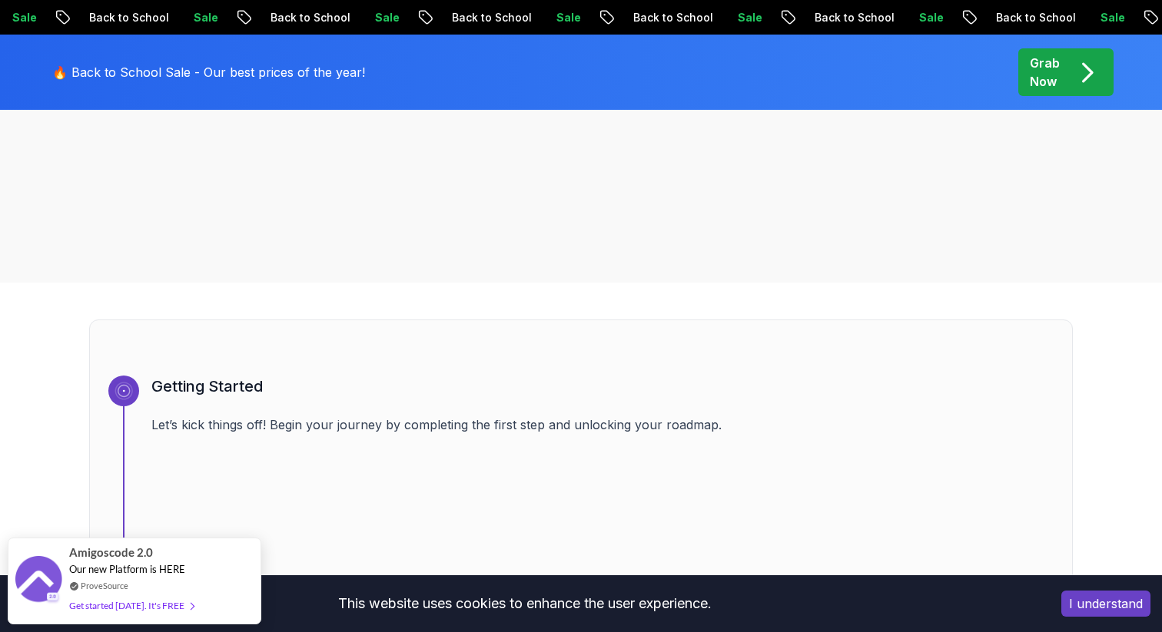
click at [1073, 610] on button "I understand" at bounding box center [1105, 604] width 89 height 26
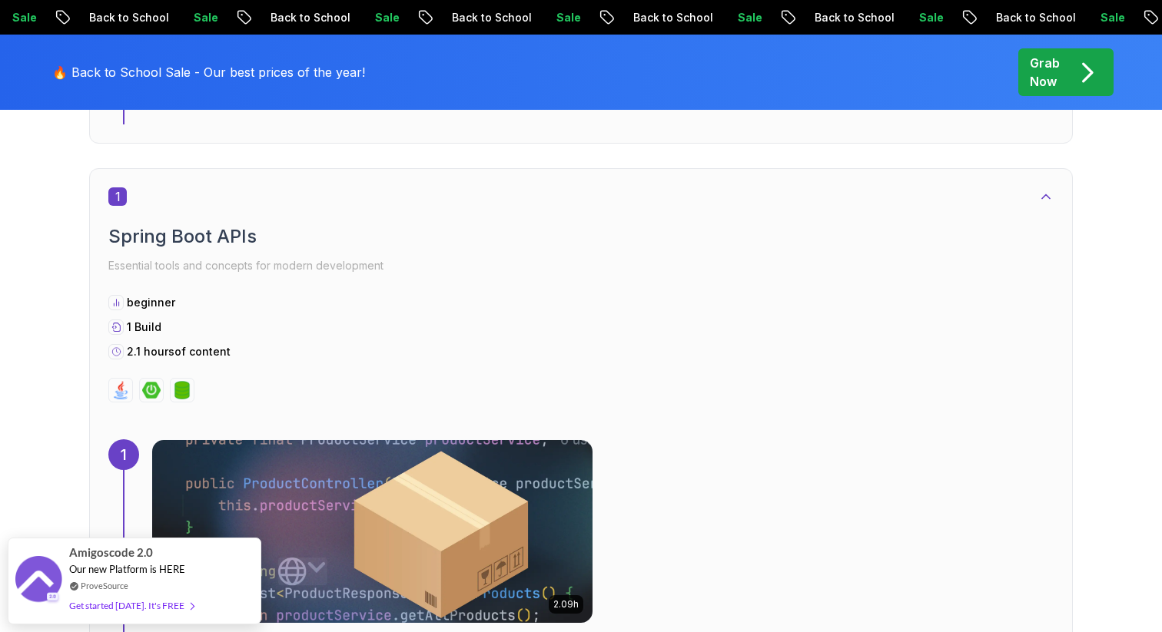
scroll to position [862, 0]
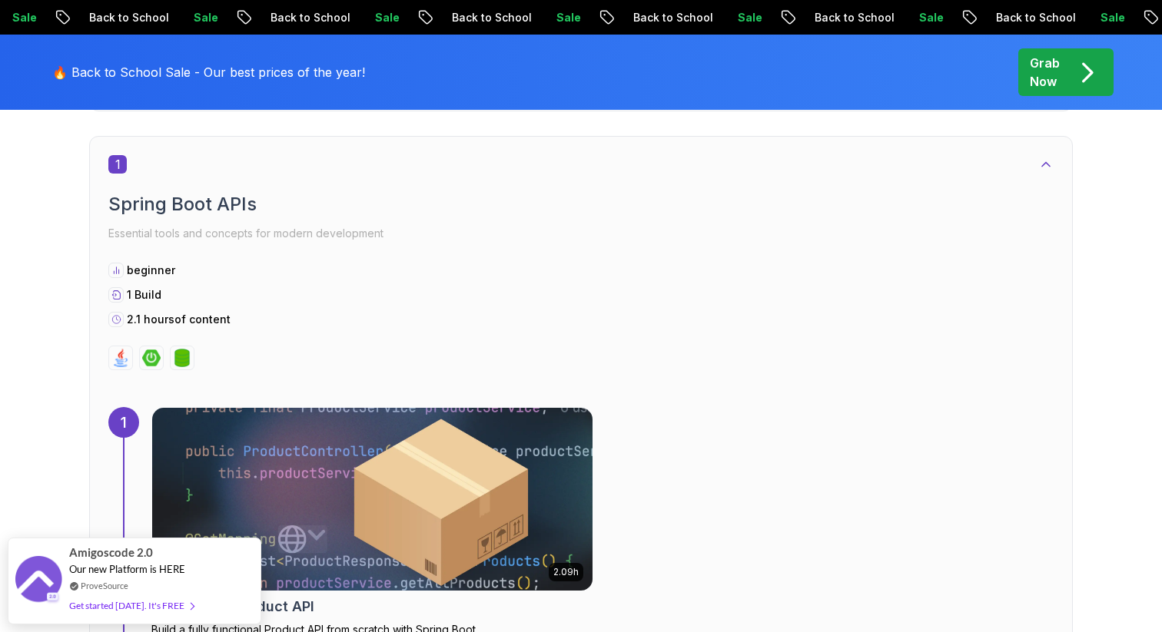
click at [1044, 164] on icon at bounding box center [1046, 165] width 8 height 4
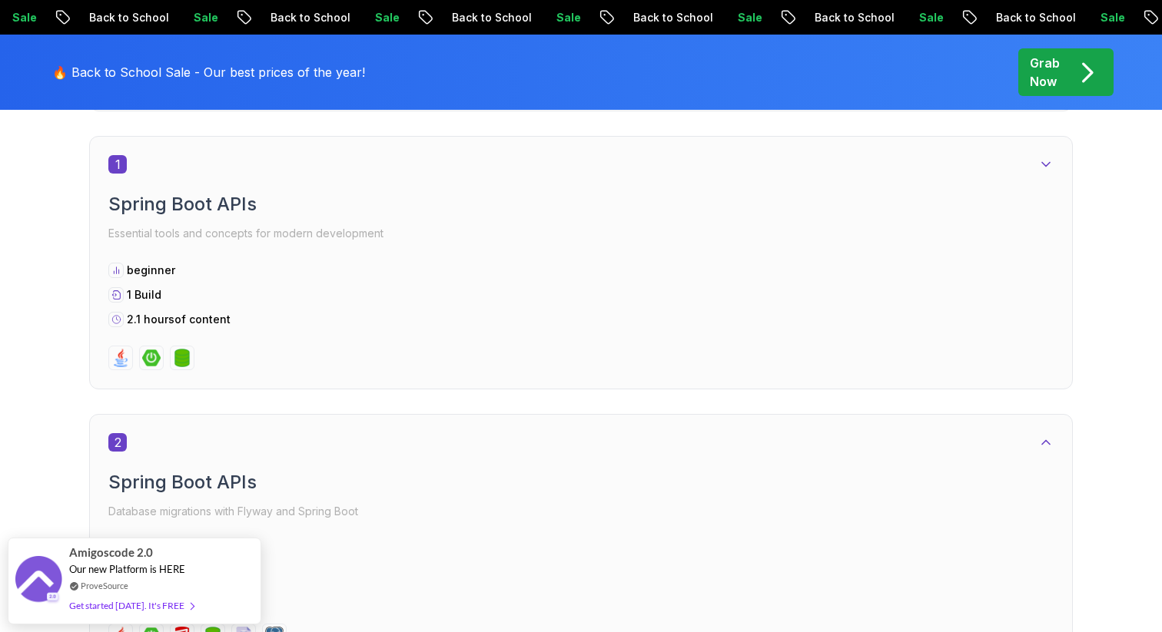
scroll to position [870, 0]
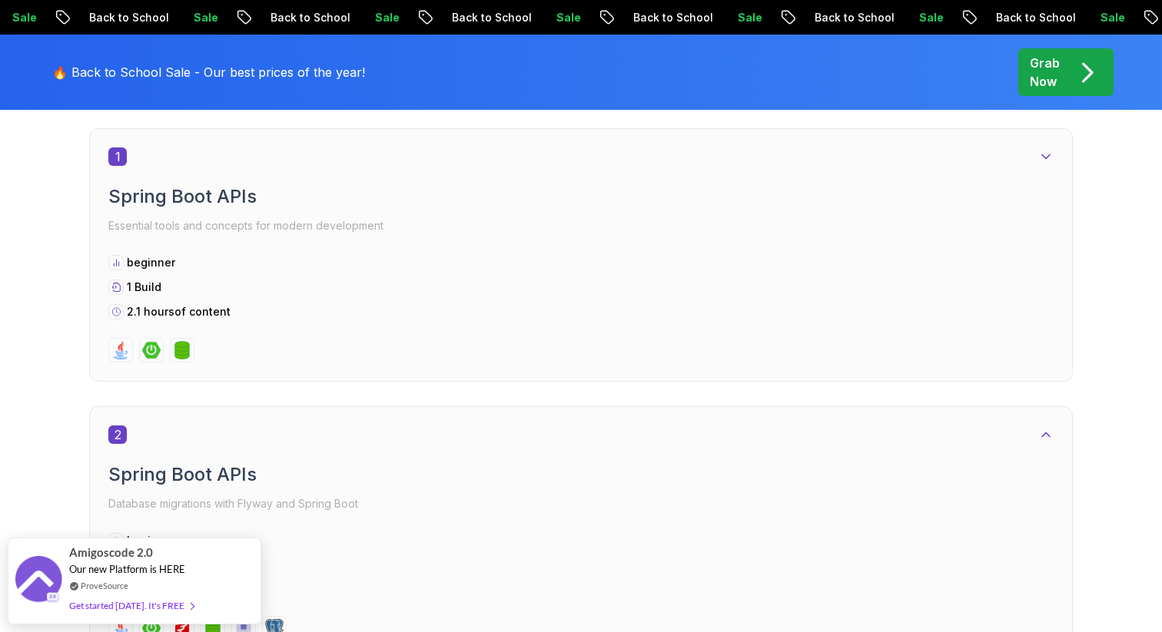
click at [1041, 157] on icon at bounding box center [1045, 156] width 15 height 15
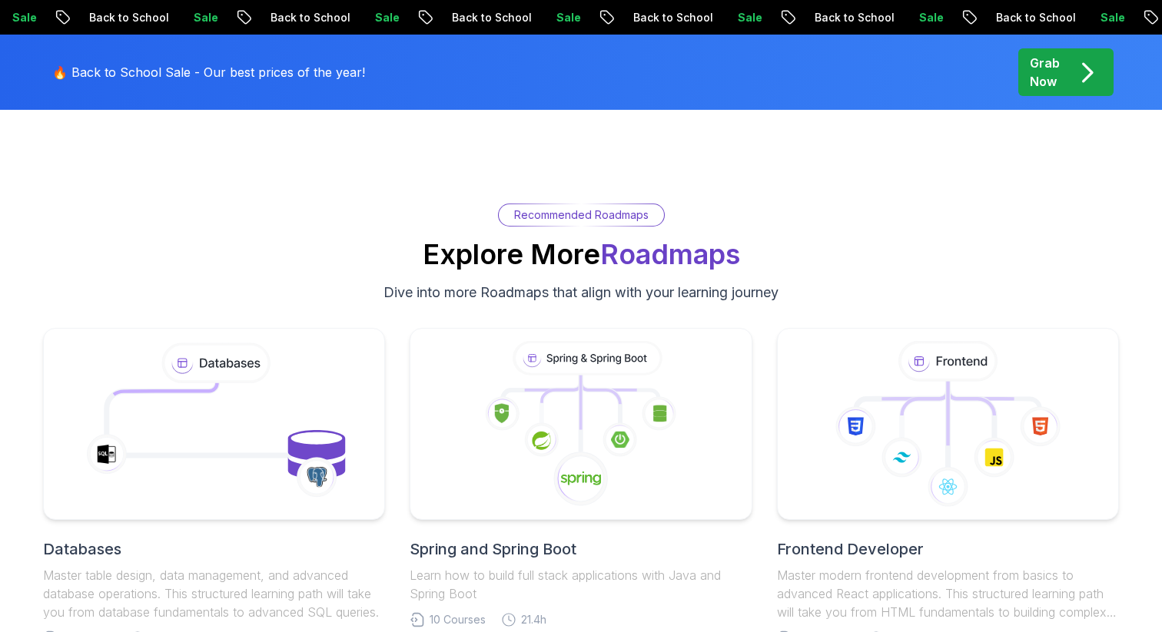
scroll to position [4700, 0]
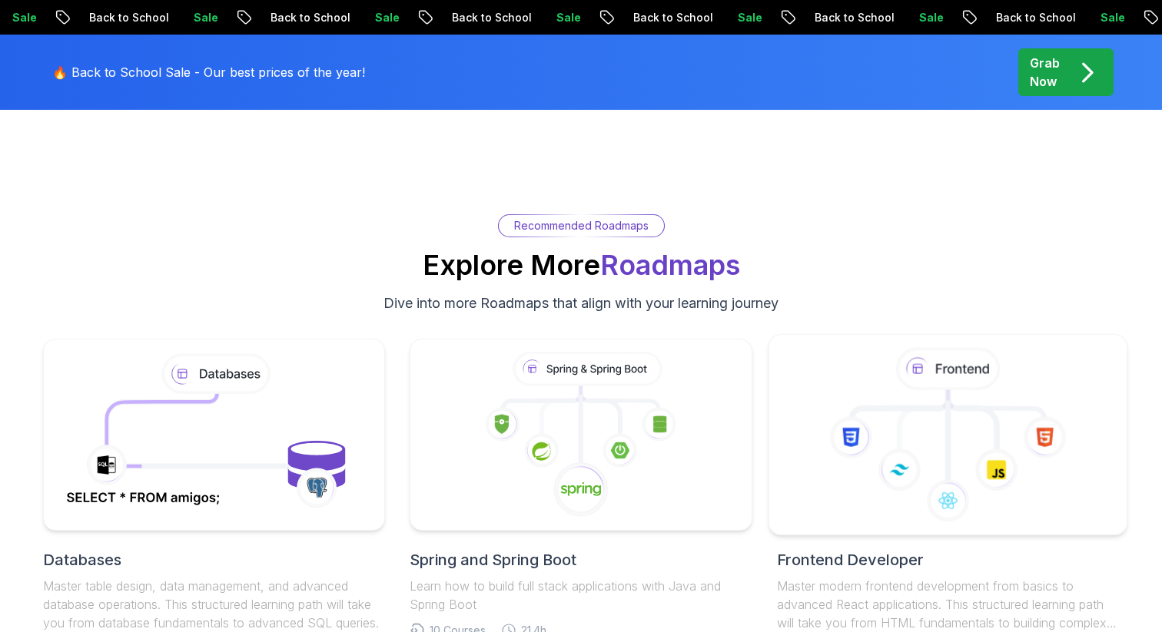
click at [881, 423] on icon at bounding box center [948, 435] width 332 height 174
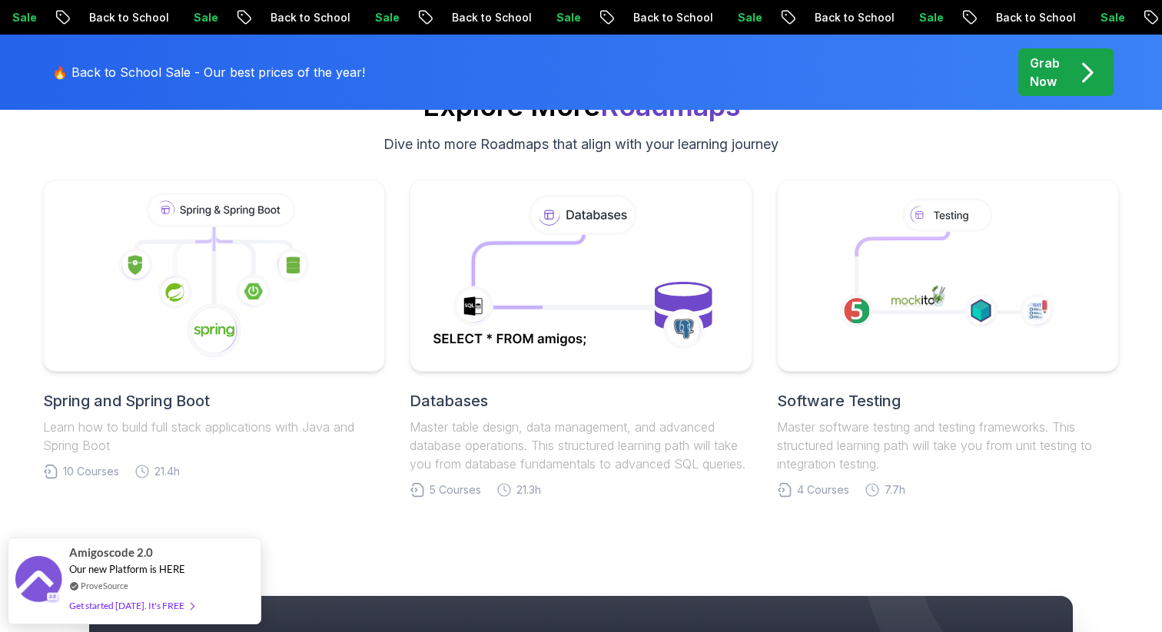
scroll to position [4845, 0]
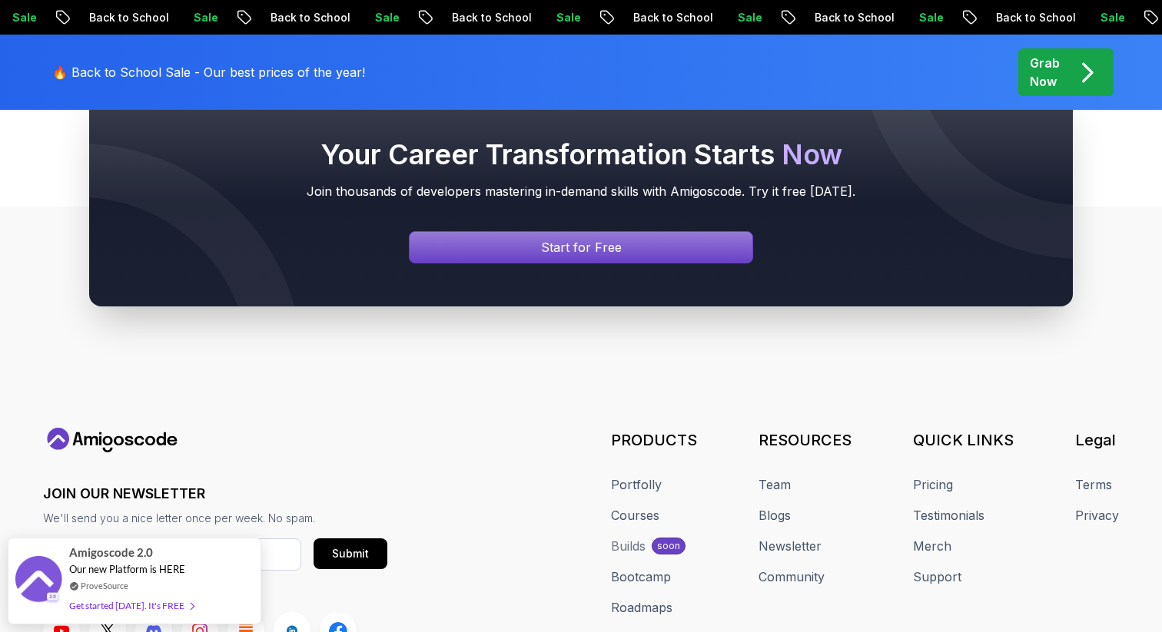
scroll to position [5371, 0]
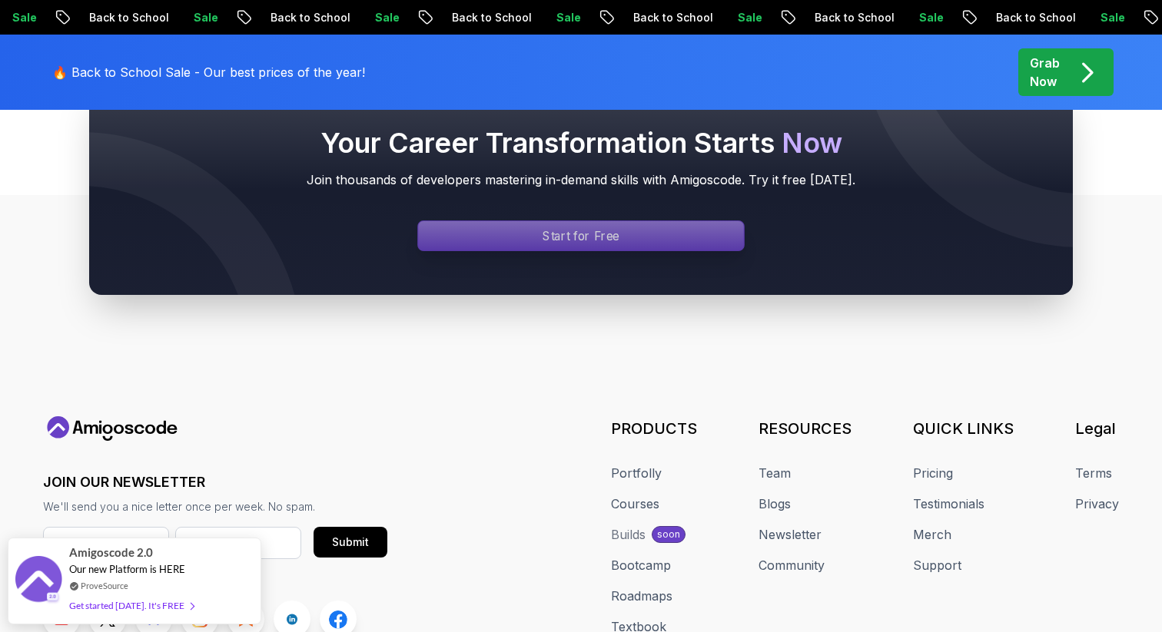
click at [617, 231] on p "Start for Free" at bounding box center [581, 236] width 77 height 18
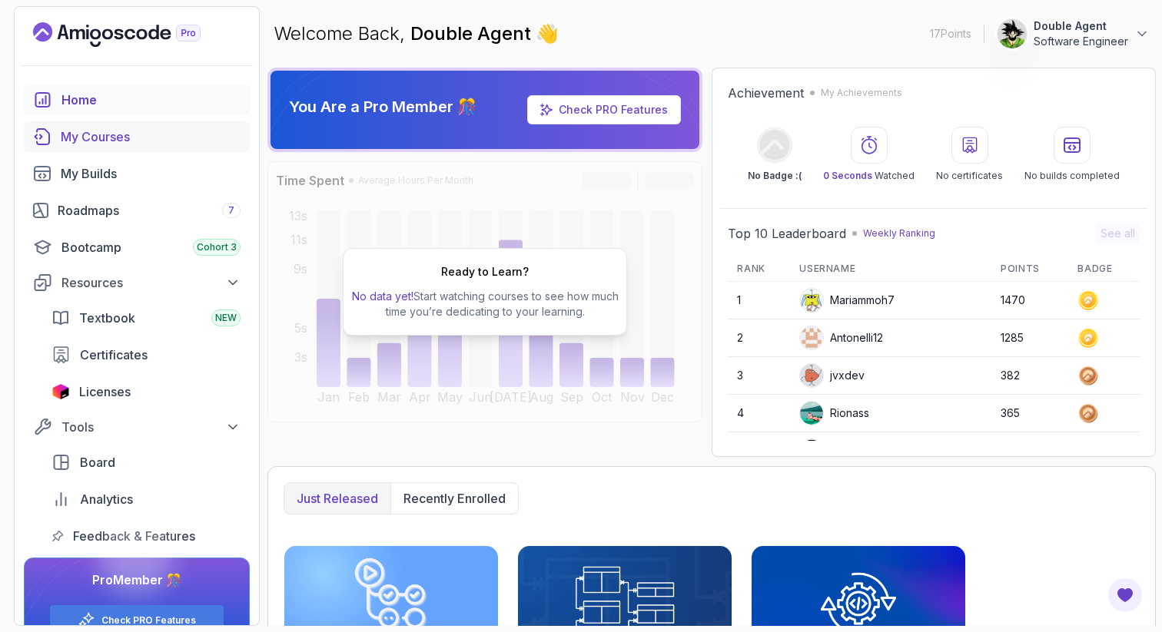
click at [147, 129] on div "My Courses" at bounding box center [151, 137] width 180 height 18
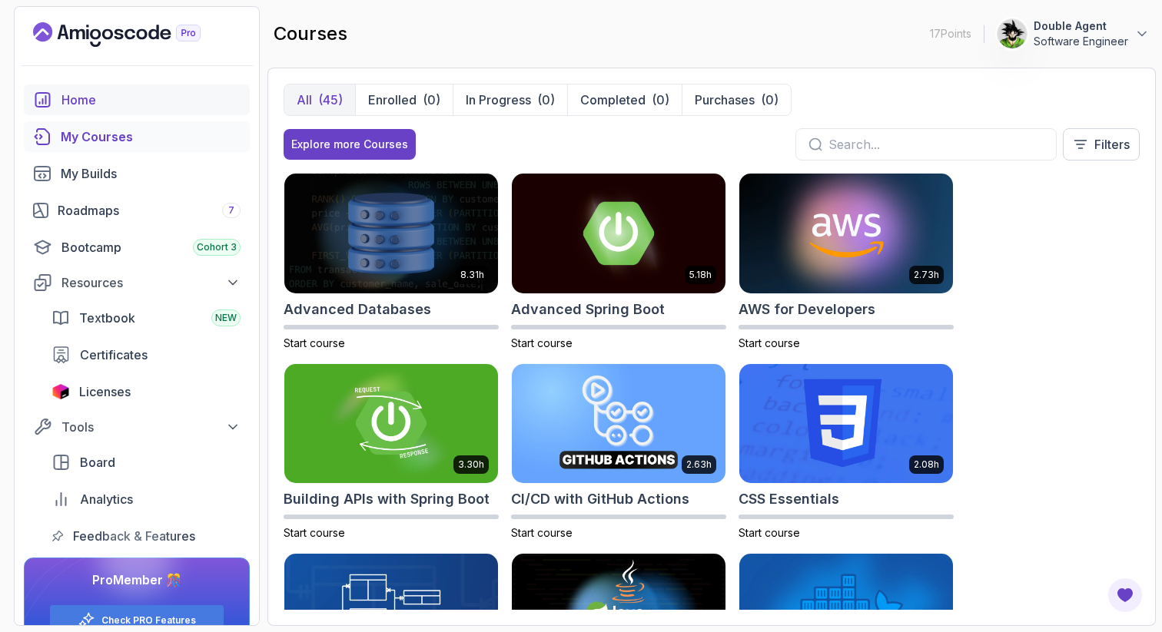
click at [131, 96] on div "Home" at bounding box center [150, 100] width 179 height 18
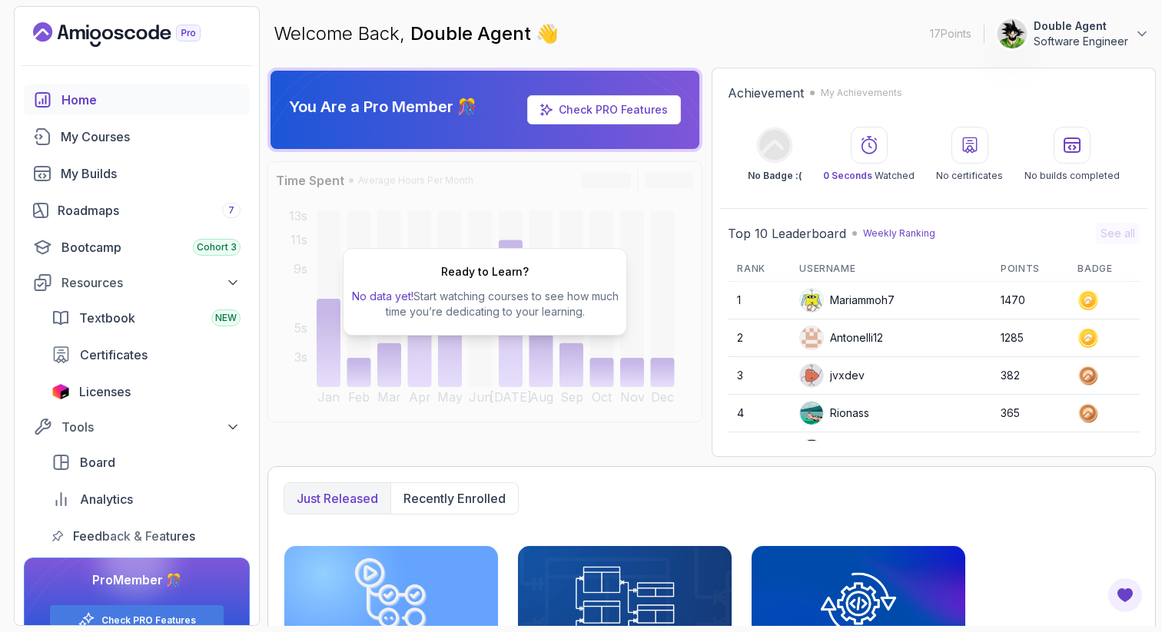
click at [572, 118] on link "Check PRO Features" at bounding box center [604, 109] width 154 height 29
click at [595, 105] on link "Check PRO Features" at bounding box center [613, 109] width 109 height 13
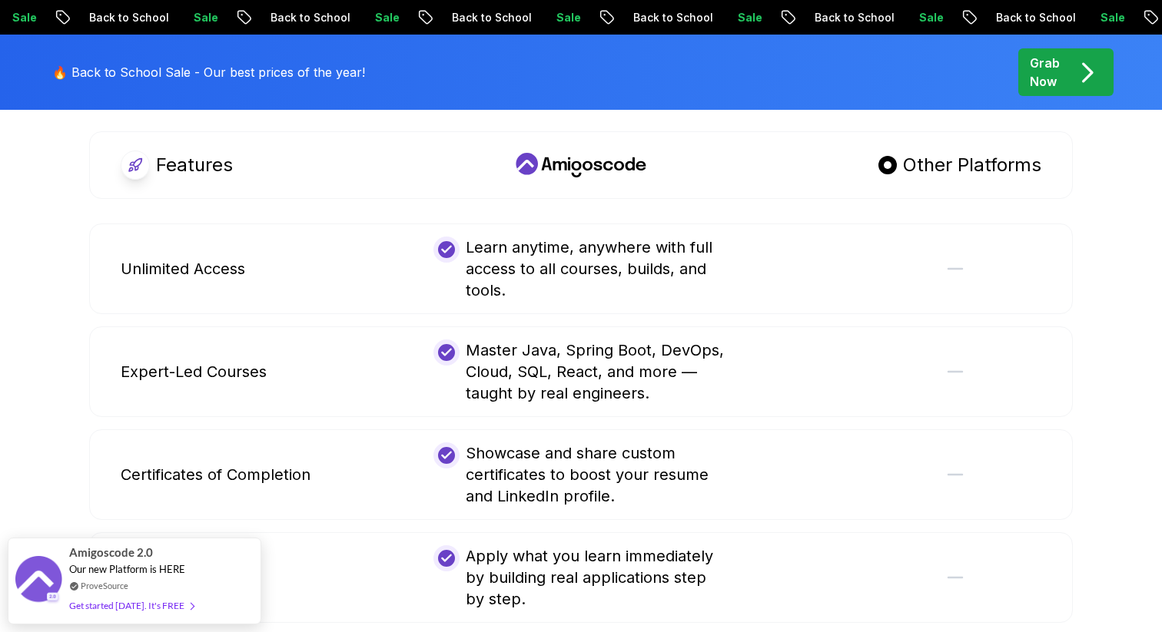
scroll to position [928, 0]
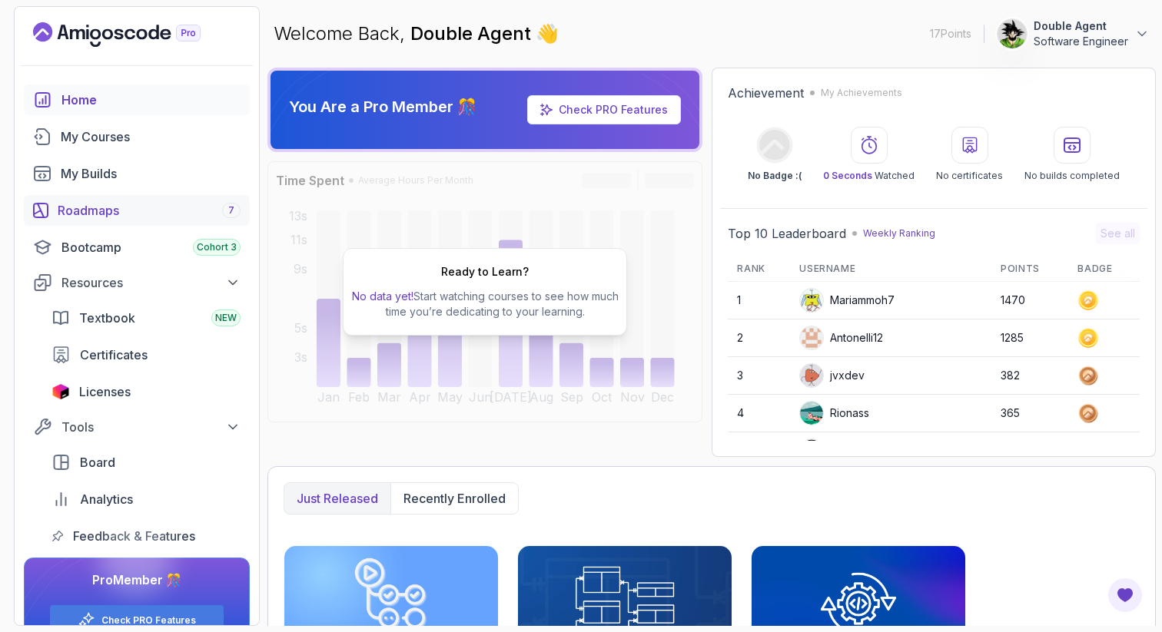
click at [111, 204] on div "Roadmaps 7" at bounding box center [149, 210] width 183 height 18
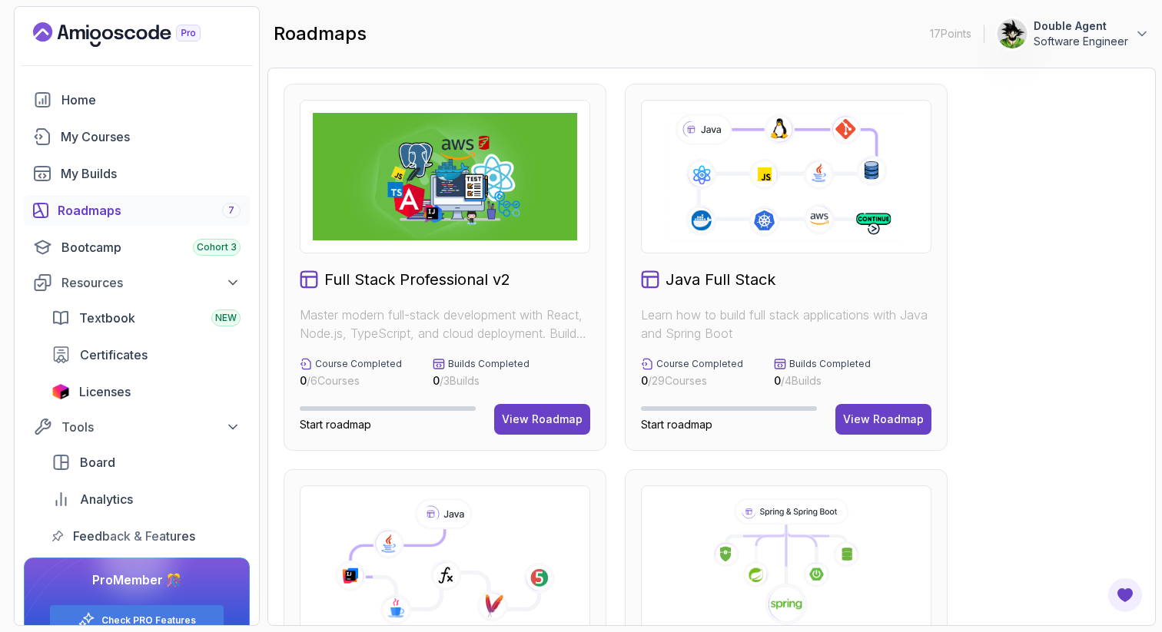
click at [463, 284] on h2 "Full Stack Professional v2" at bounding box center [417, 280] width 186 height 22
click at [529, 412] on div "View Roadmap" at bounding box center [542, 419] width 81 height 15
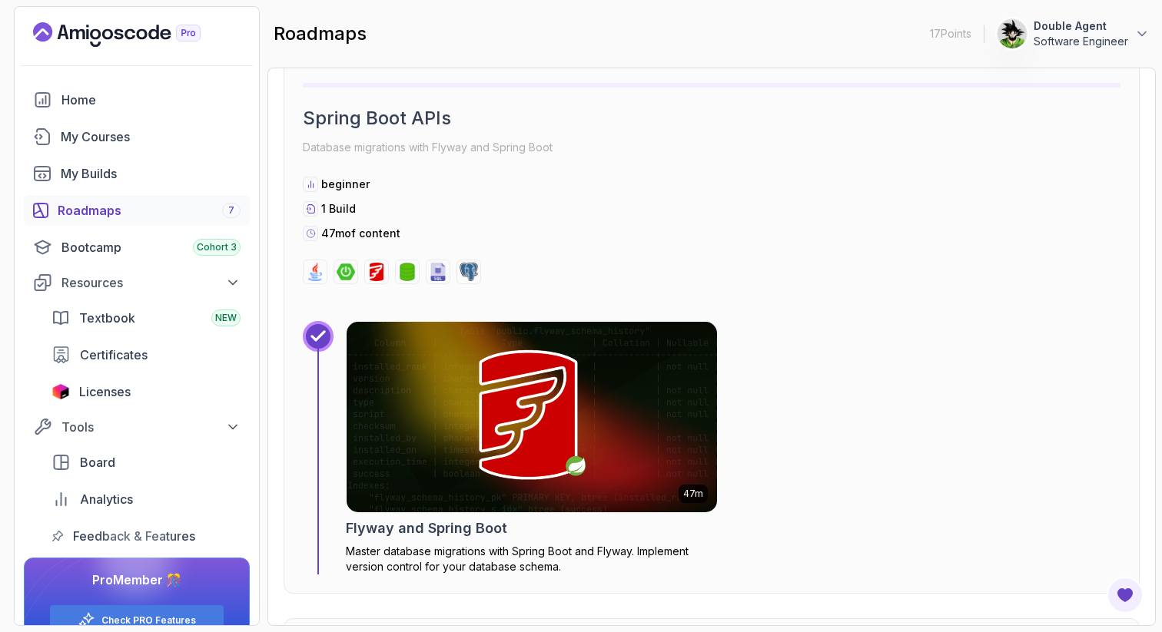
scroll to position [1633, 0]
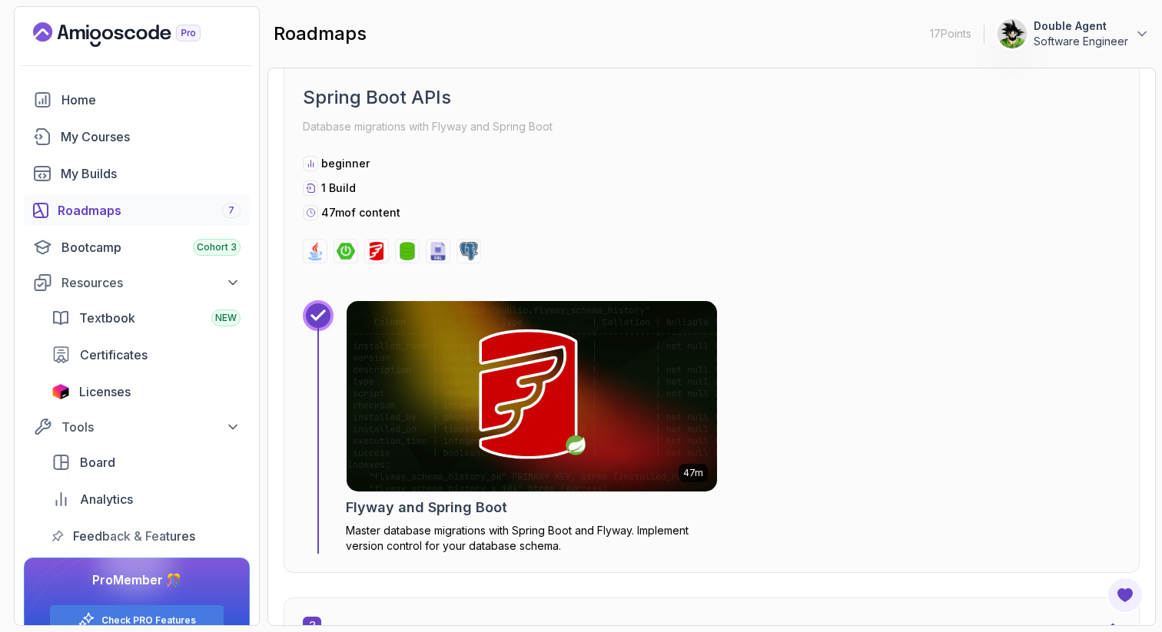
click at [529, 411] on img at bounding box center [532, 396] width 370 height 191
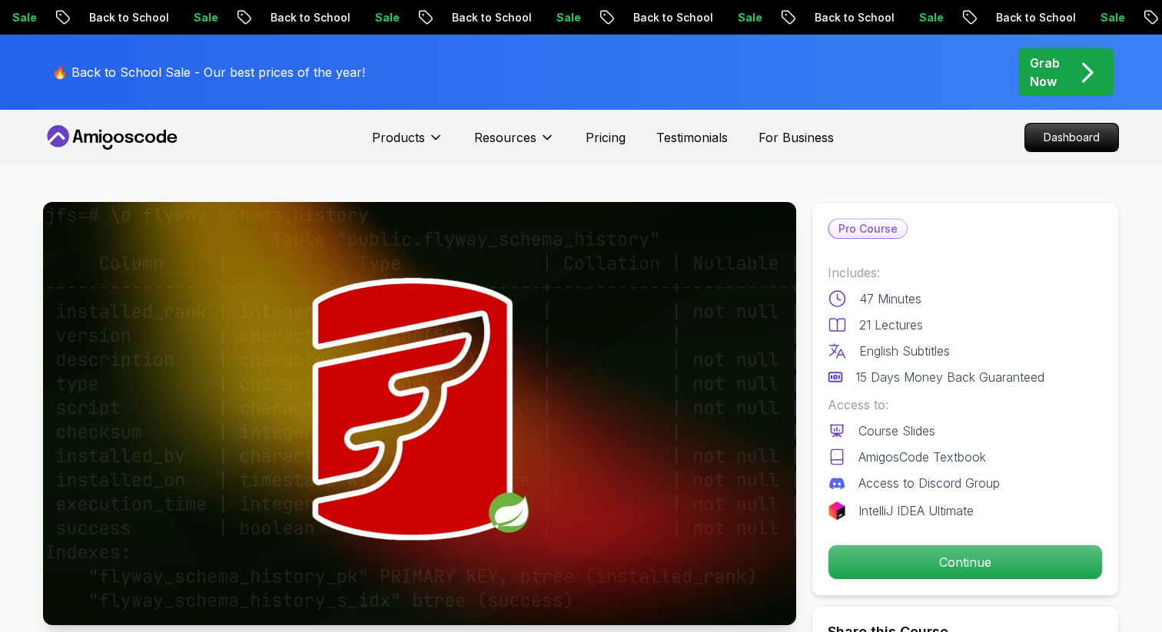
click at [127, 125] on icon at bounding box center [112, 137] width 138 height 25
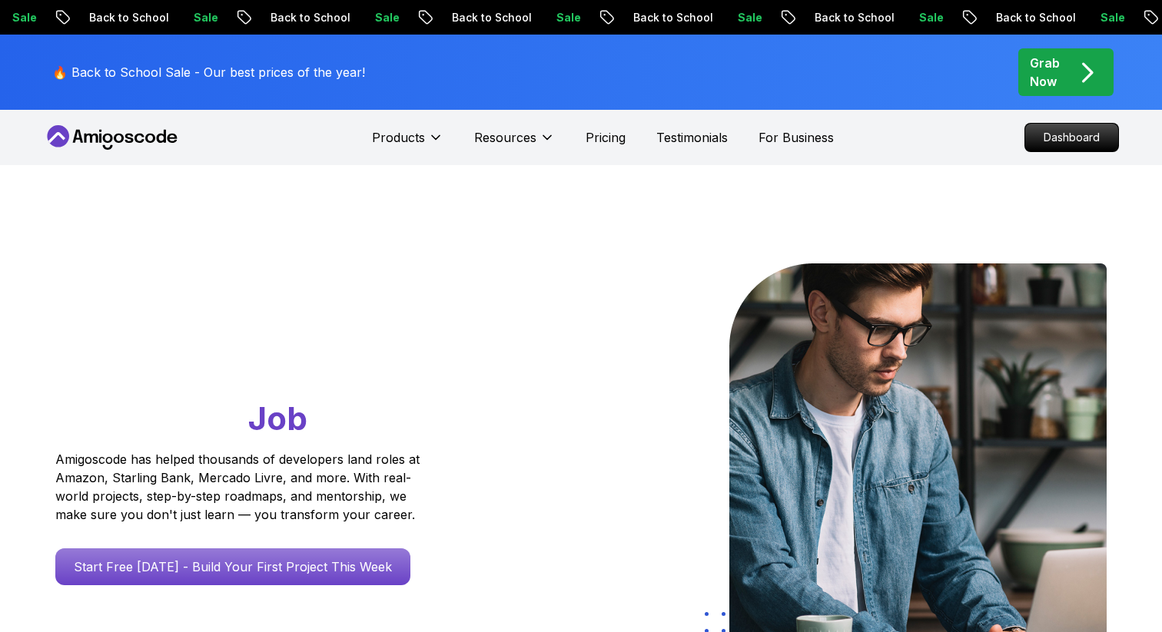
click at [127, 125] on icon at bounding box center [112, 137] width 138 height 25
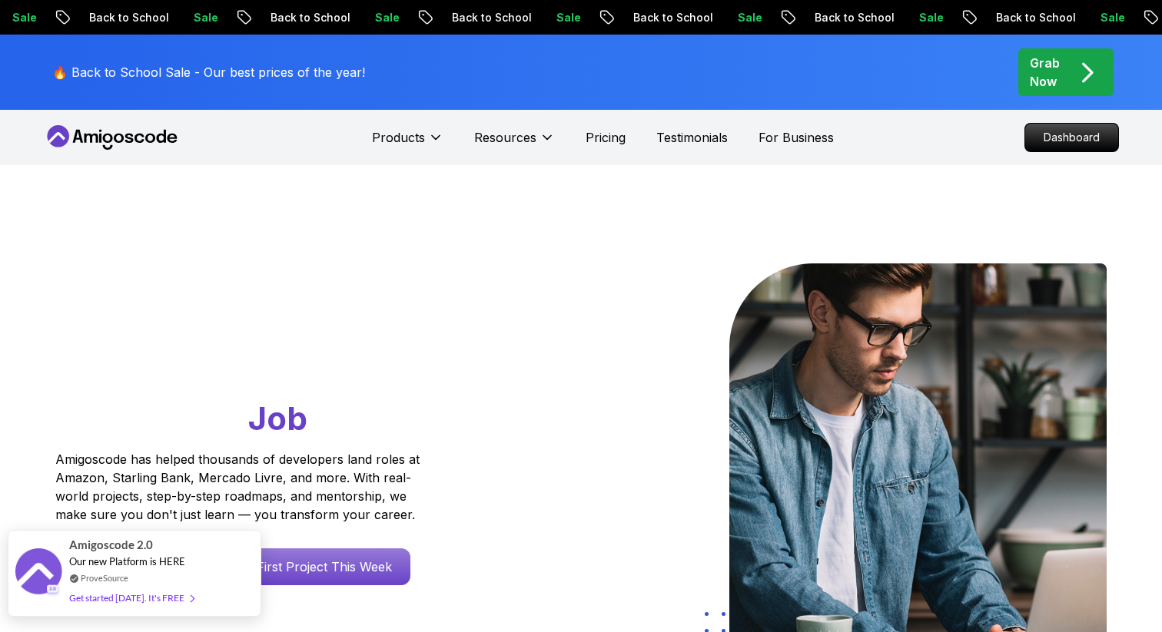
click at [144, 596] on div "Get started [DATE]. It's FREE" at bounding box center [131, 598] width 124 height 18
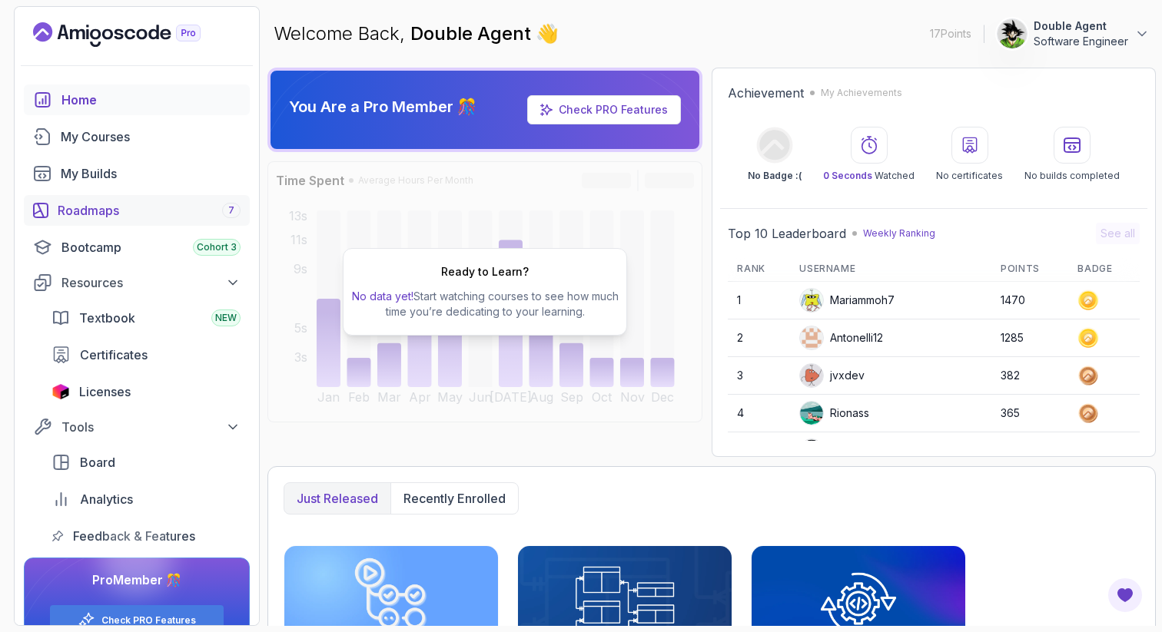
click at [91, 218] on div "Roadmaps 7" at bounding box center [149, 210] width 183 height 18
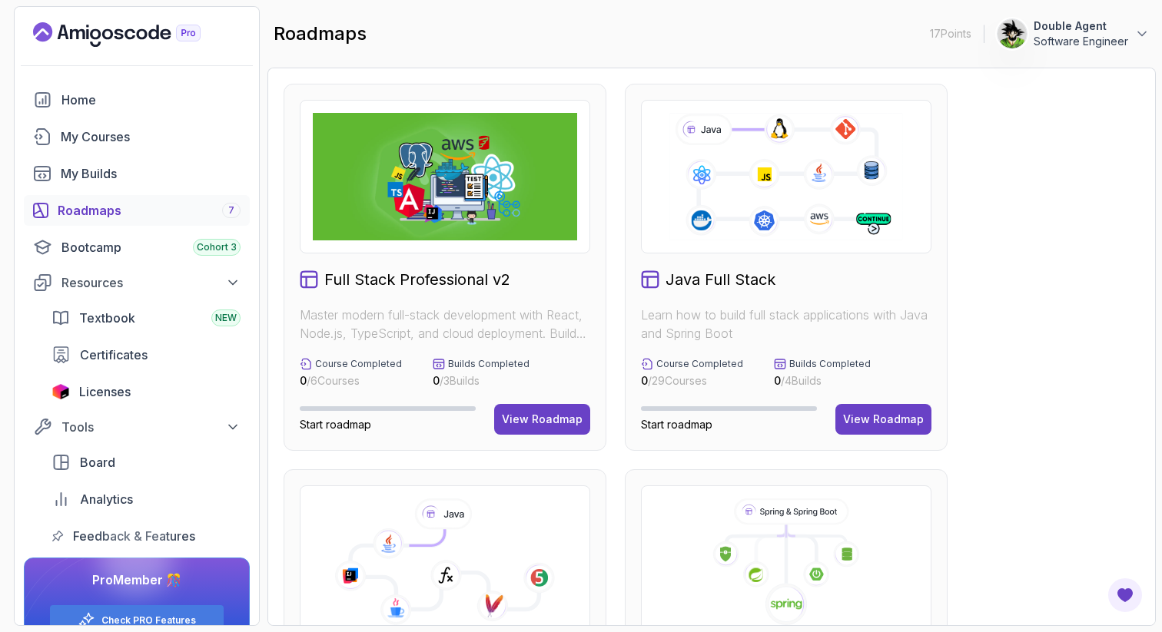
scroll to position [33, 0]
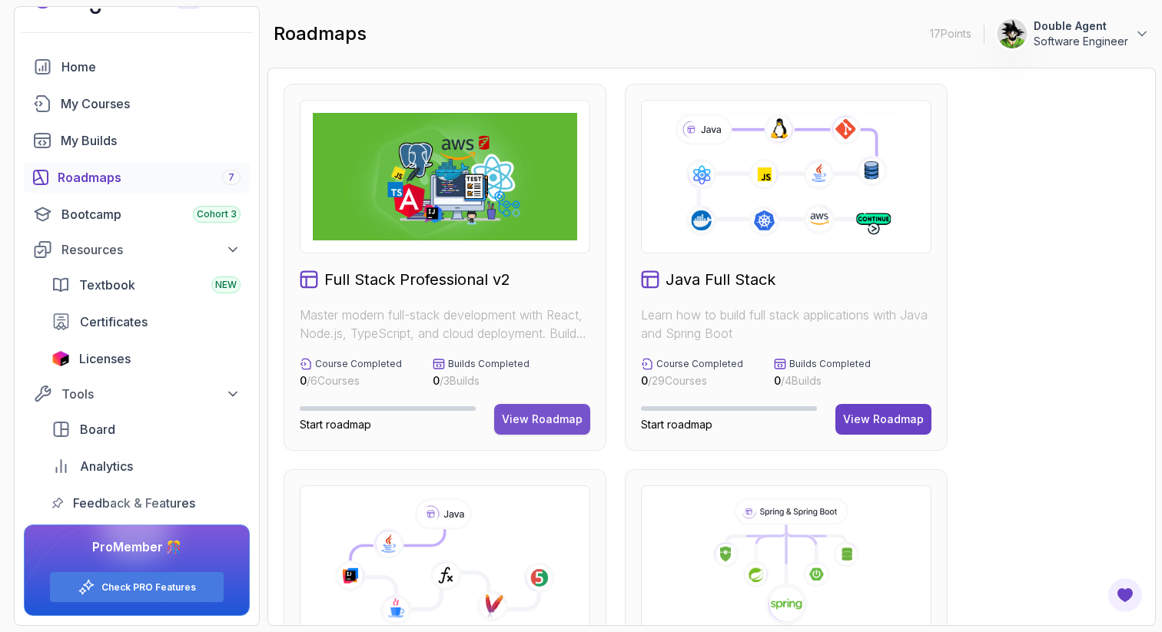
click at [523, 414] on div "View Roadmap" at bounding box center [542, 419] width 81 height 15
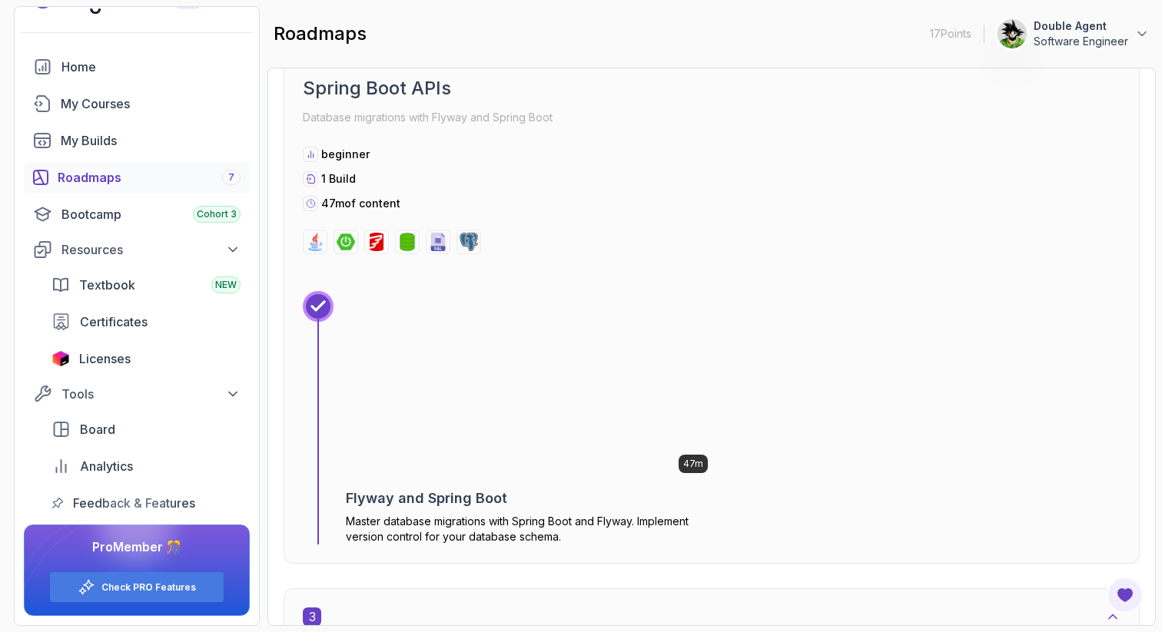
scroll to position [1644, 0]
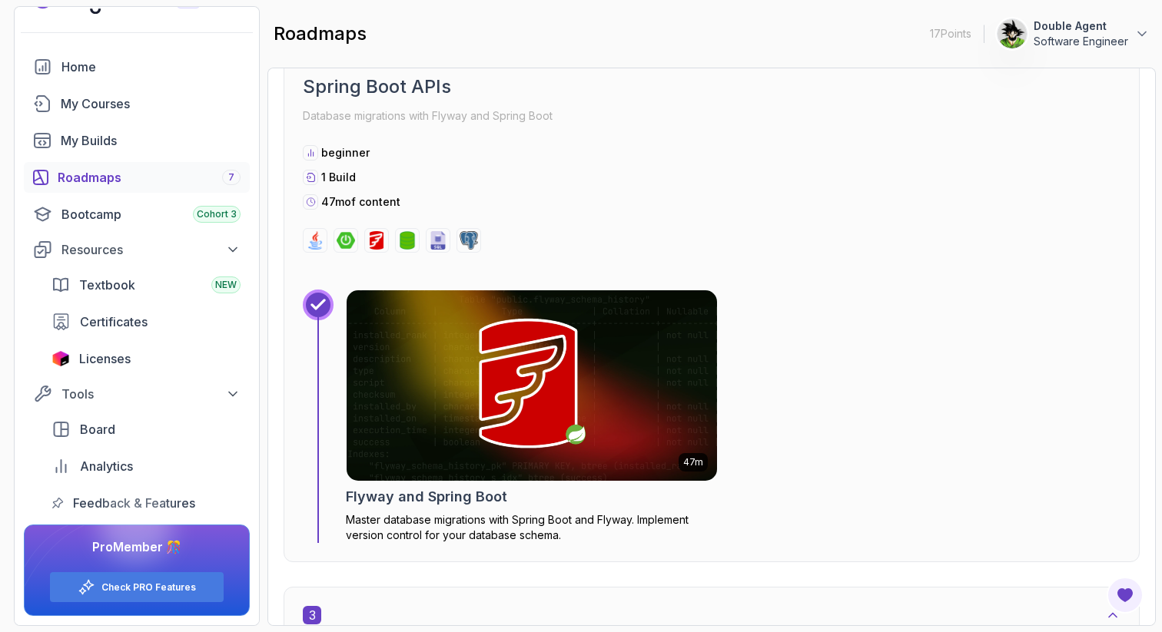
click at [523, 414] on img at bounding box center [532, 385] width 370 height 191
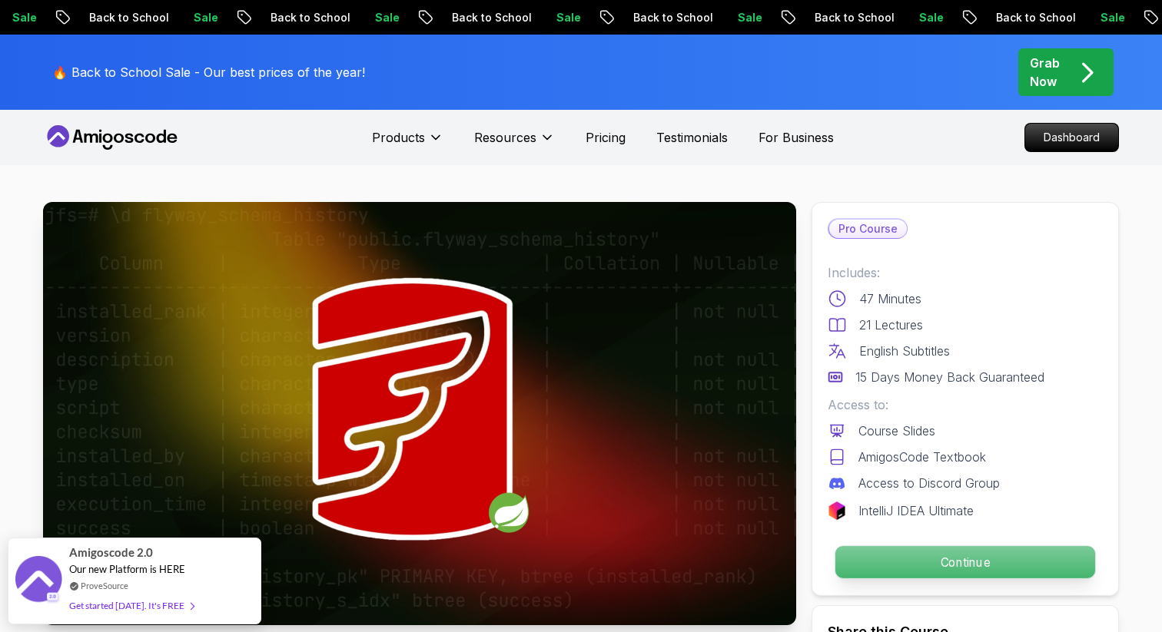
click at [881, 563] on p "Continue" at bounding box center [965, 562] width 260 height 32
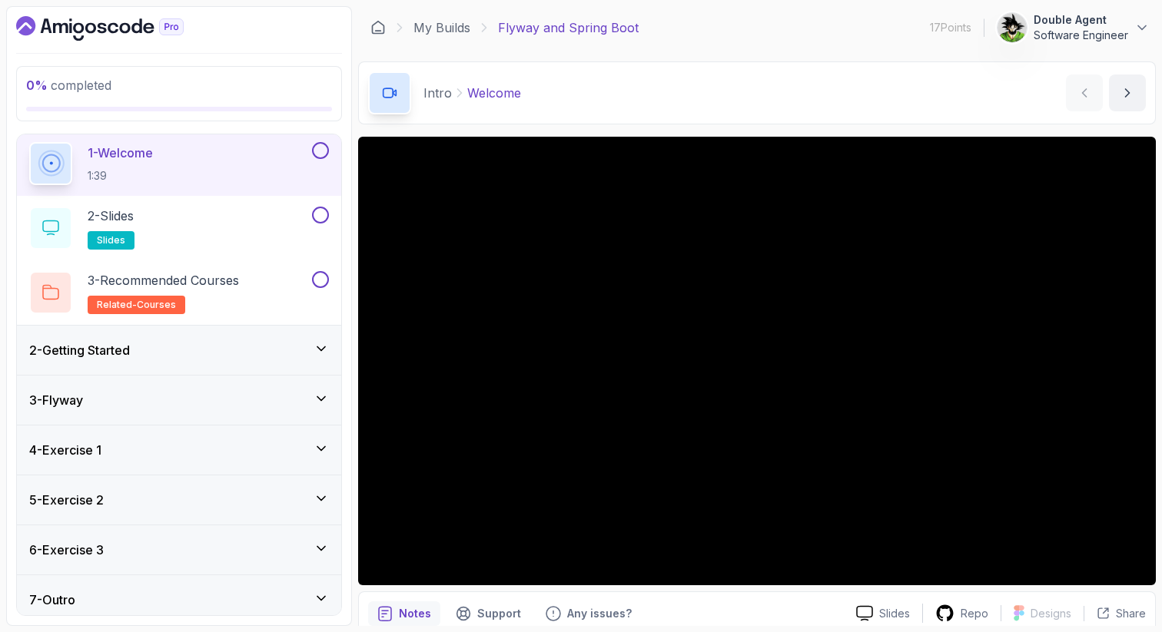
scroll to position [61, 0]
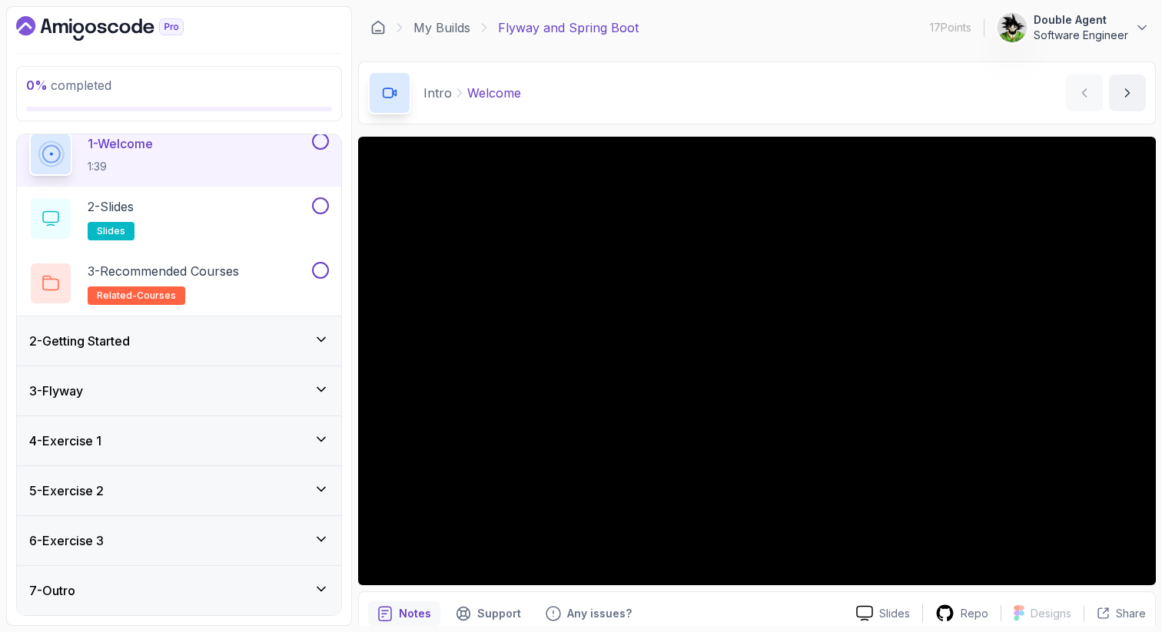
click at [318, 337] on icon at bounding box center [321, 339] width 15 height 15
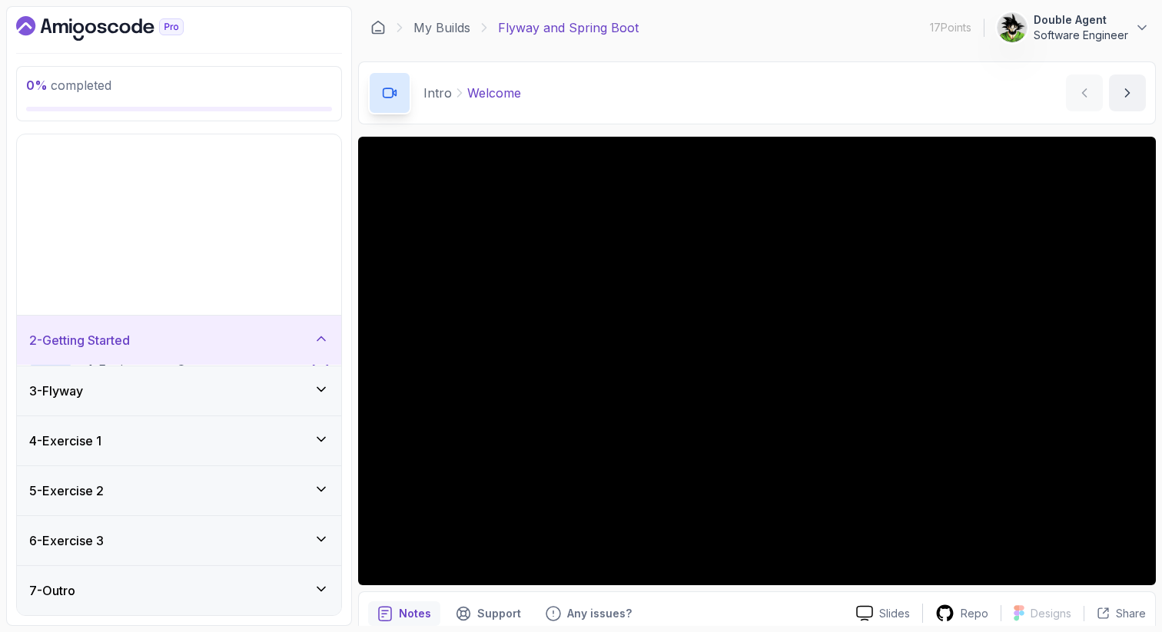
scroll to position [0, 0]
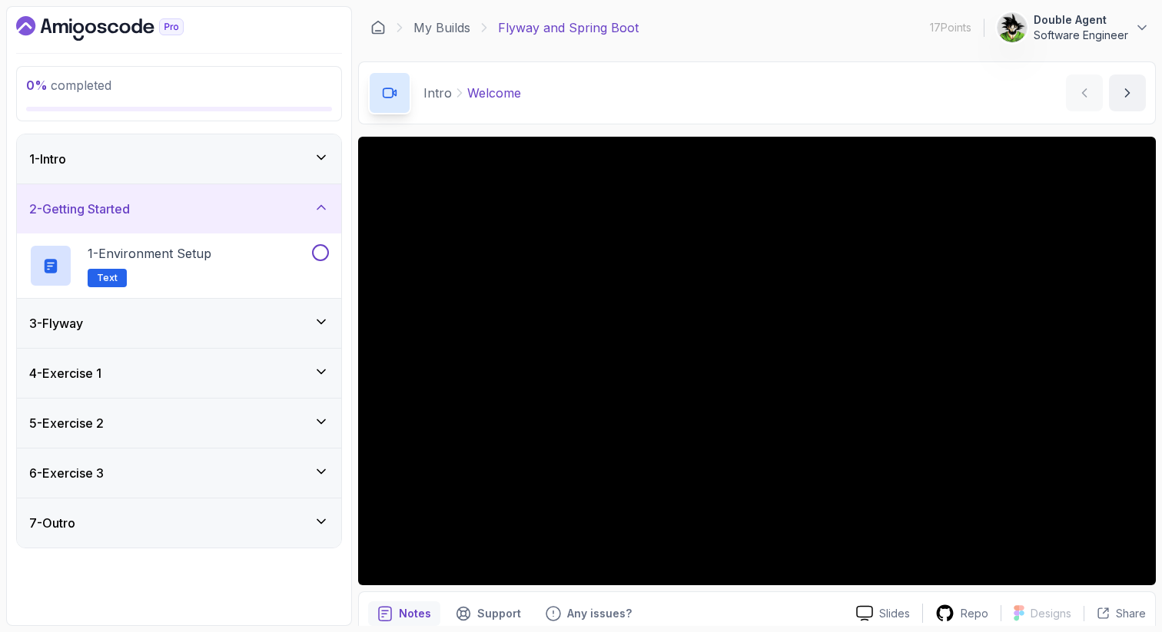
click at [323, 317] on icon at bounding box center [321, 321] width 15 height 15
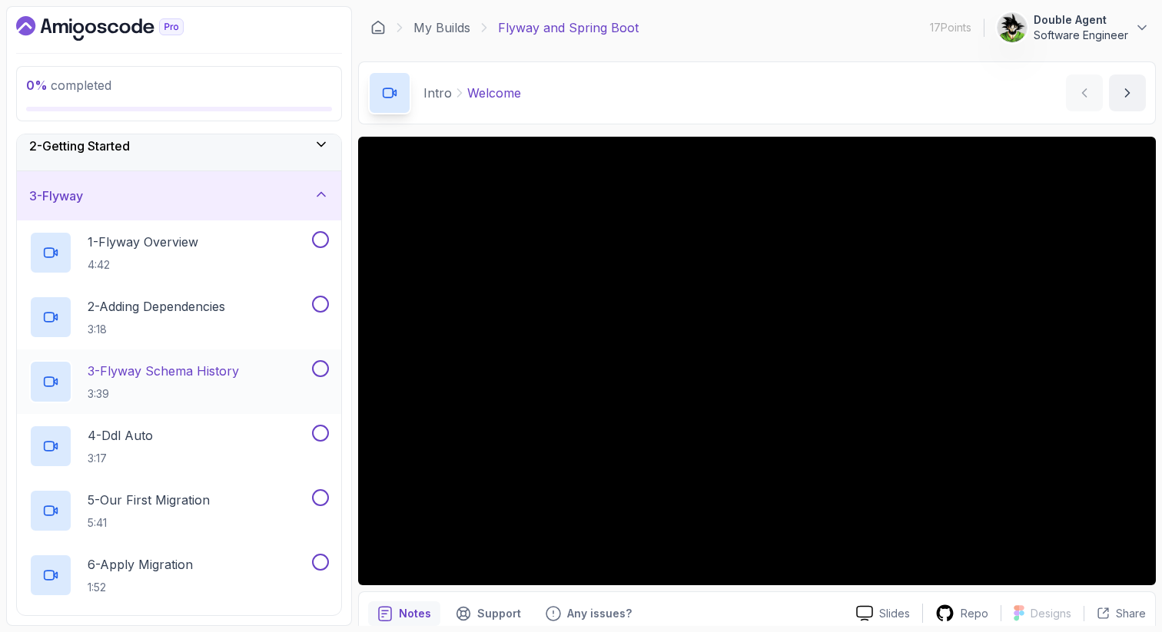
scroll to position [68, 0]
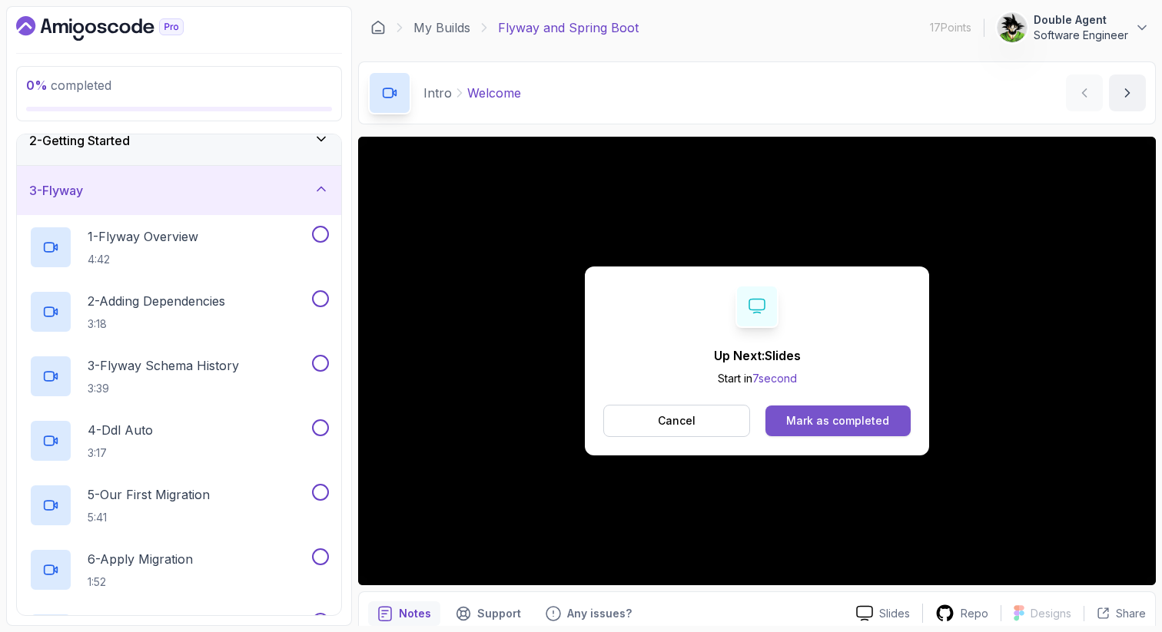
click at [841, 417] on div "Mark as completed" at bounding box center [837, 420] width 103 height 15
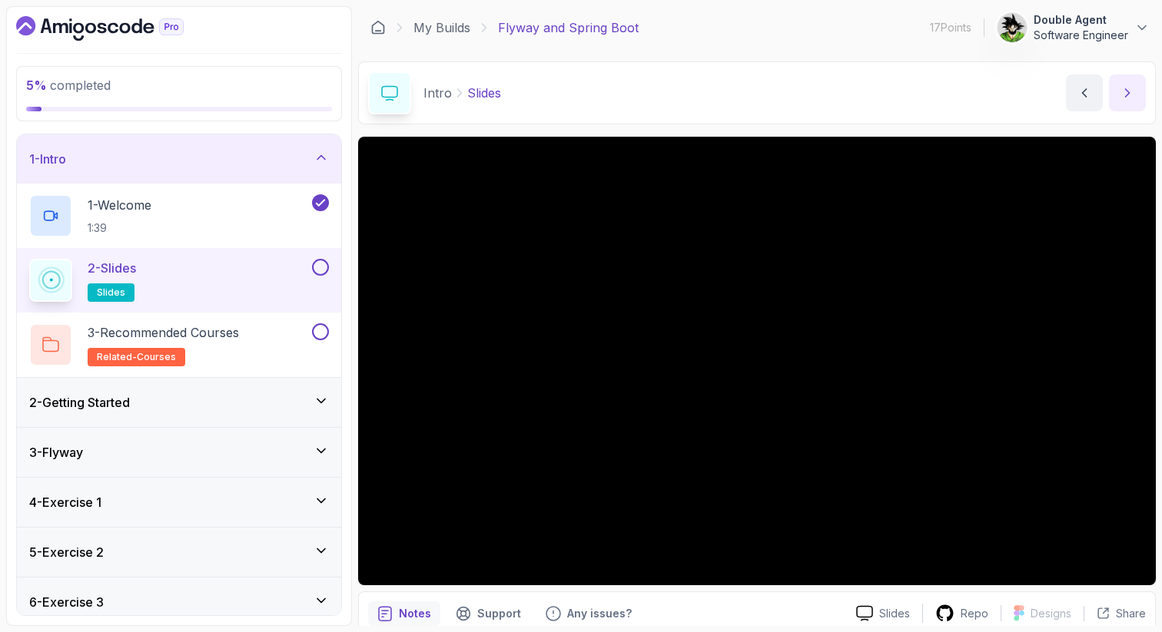
click at [1123, 101] on button "next content" at bounding box center [1127, 93] width 37 height 37
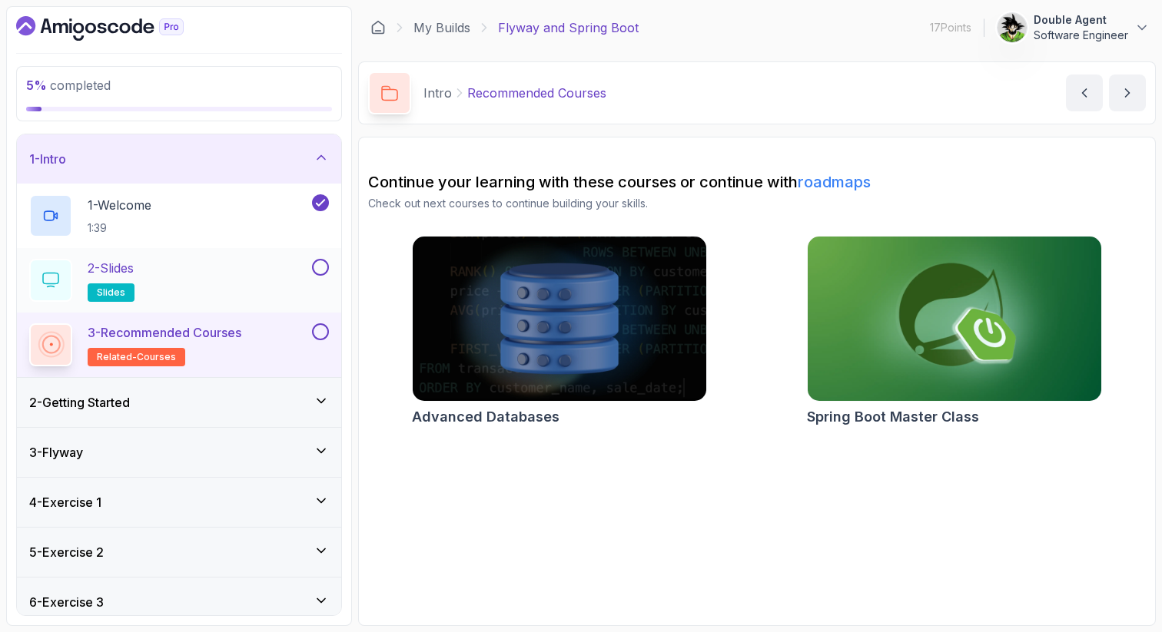
click at [274, 284] on div "2 - Slides slides" at bounding box center [169, 280] width 280 height 43
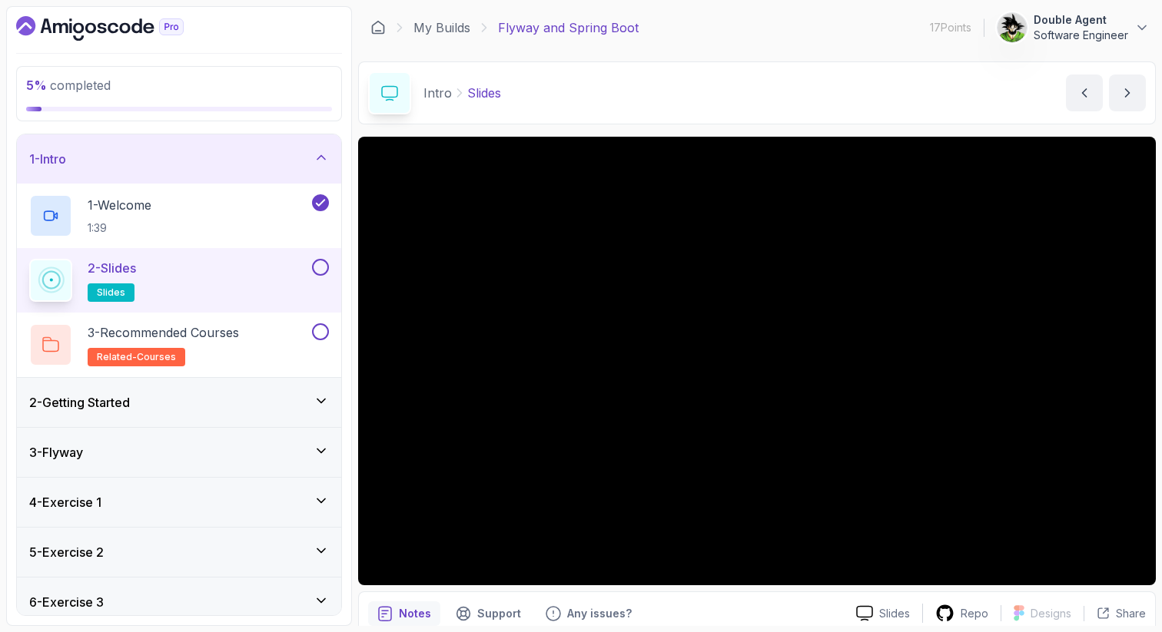
click at [320, 271] on button at bounding box center [320, 267] width 17 height 17
click at [231, 333] on p "3 - Recommended Courses" at bounding box center [163, 333] width 151 height 18
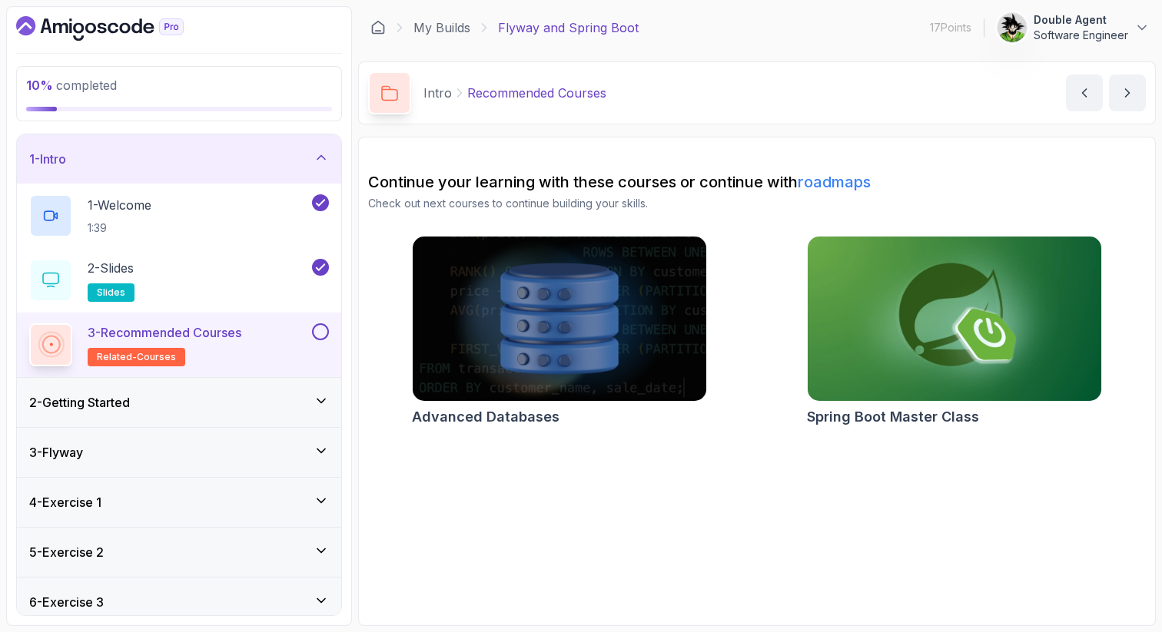
click at [187, 392] on div "2 - Getting Started" at bounding box center [179, 402] width 324 height 49
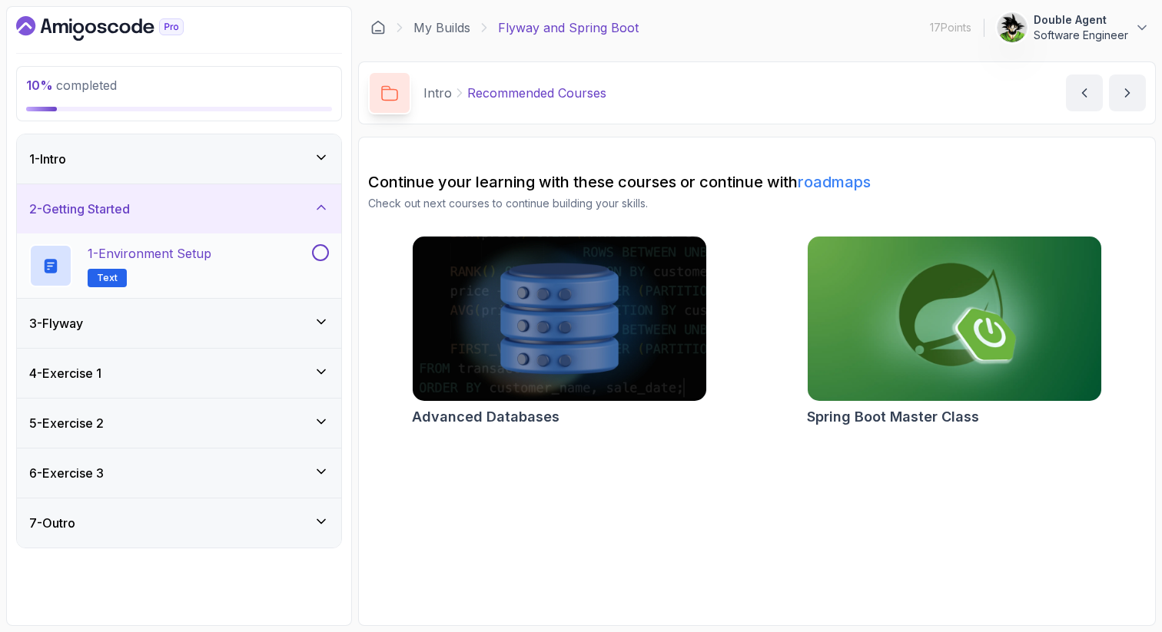
click at [192, 250] on p "1 - Environment Setup" at bounding box center [150, 253] width 124 height 18
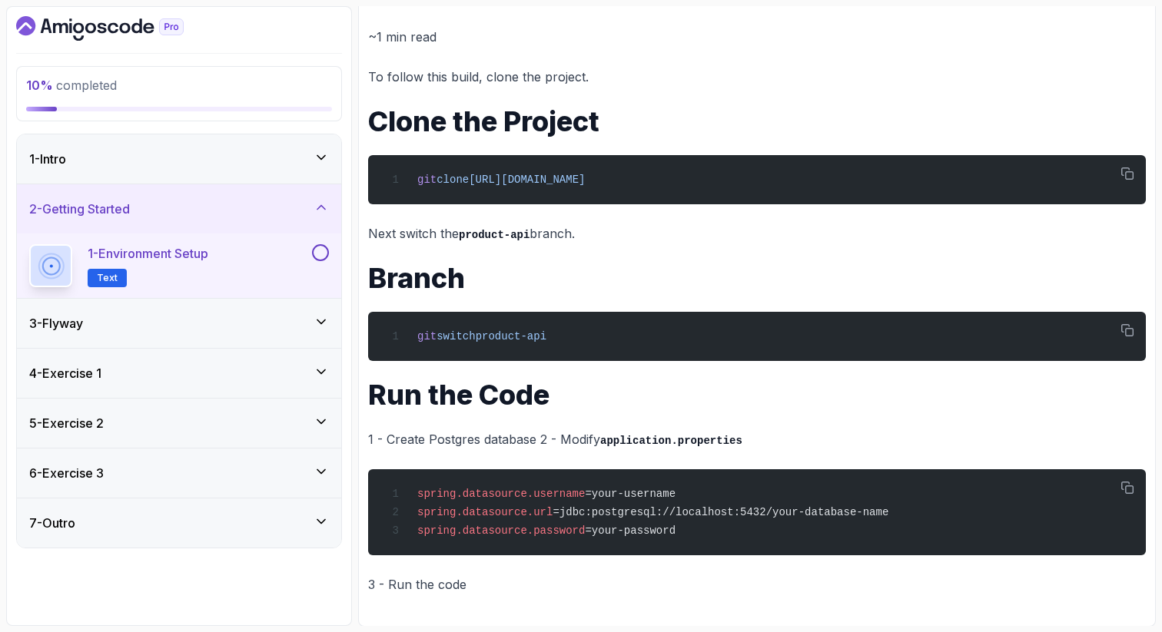
scroll to position [184, 0]
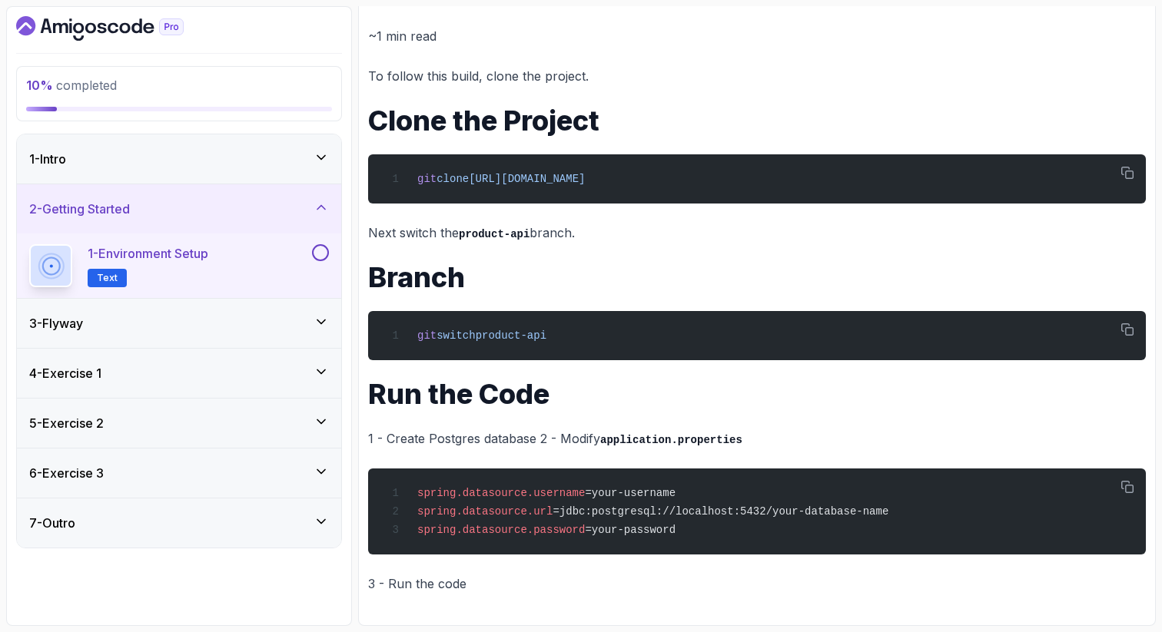
click at [145, 325] on div "3 - Flyway" at bounding box center [179, 323] width 300 height 18
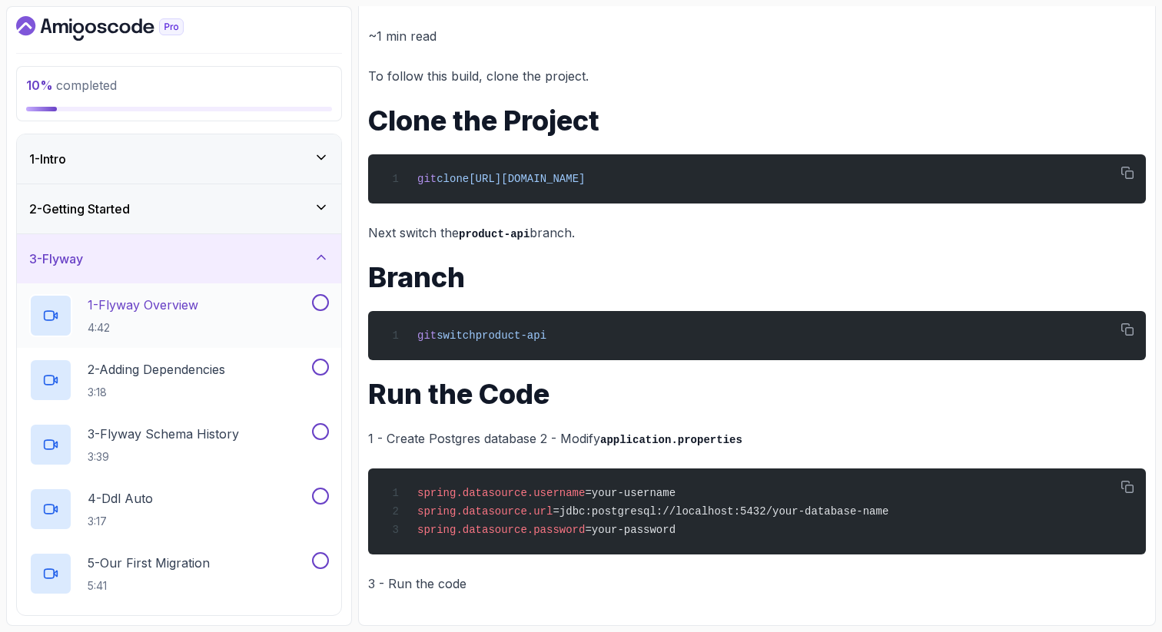
click at [129, 308] on p "1 - Flyway Overview" at bounding box center [143, 305] width 111 height 18
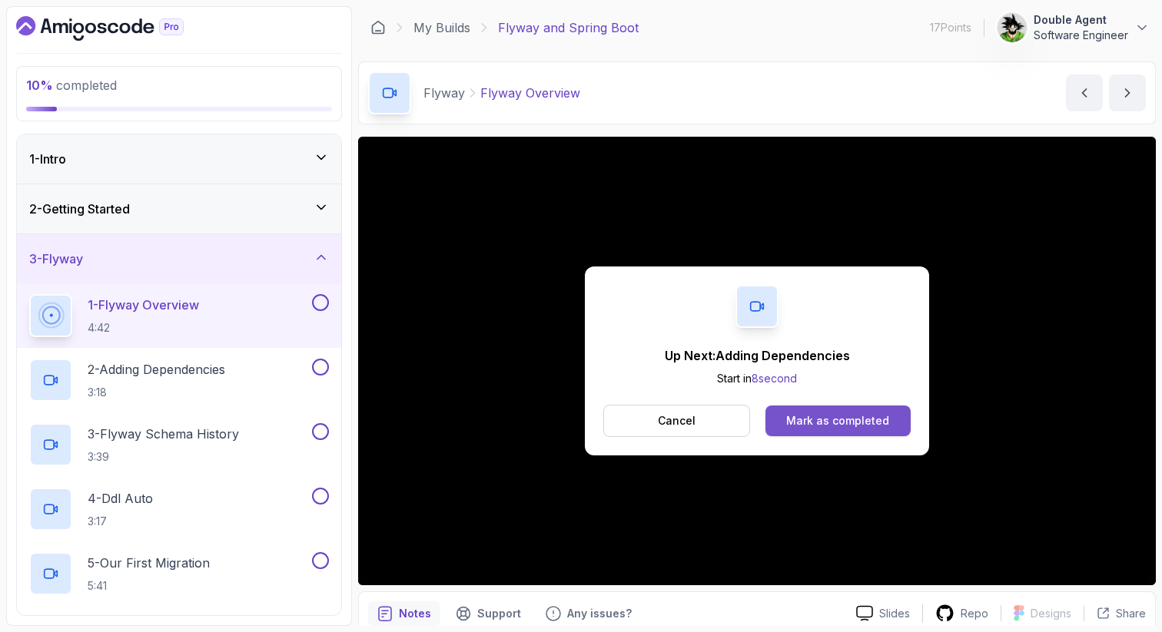
click at [859, 412] on button "Mark as completed" at bounding box center [837, 421] width 145 height 31
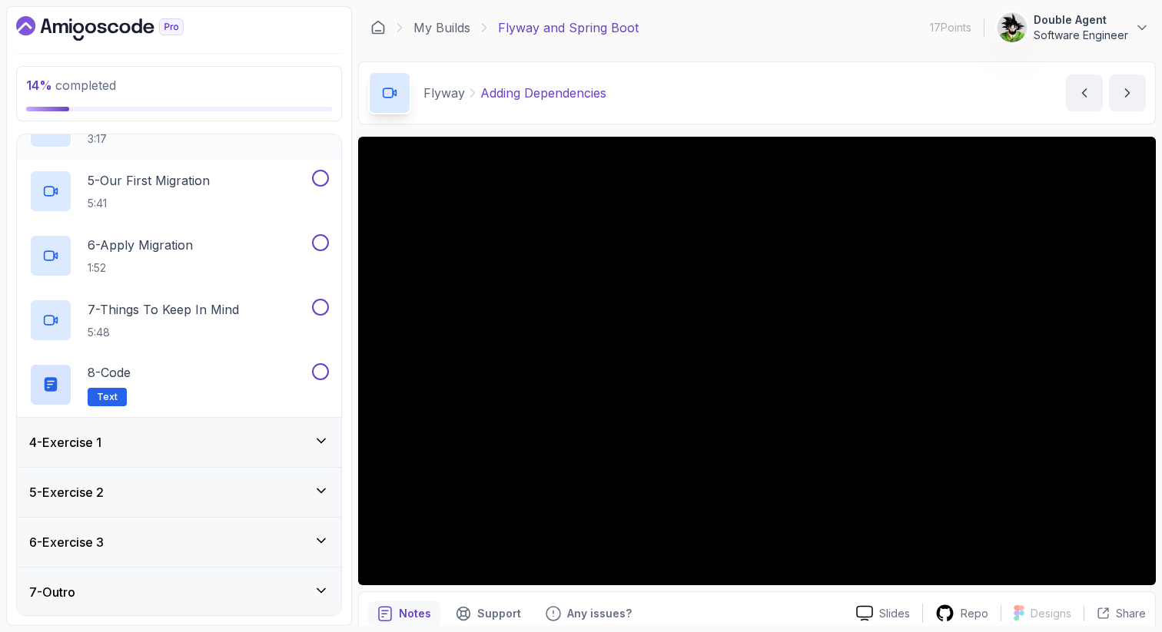
scroll to position [383, 0]
click at [129, 446] on div "4 - Exercise 1" at bounding box center [179, 442] width 300 height 18
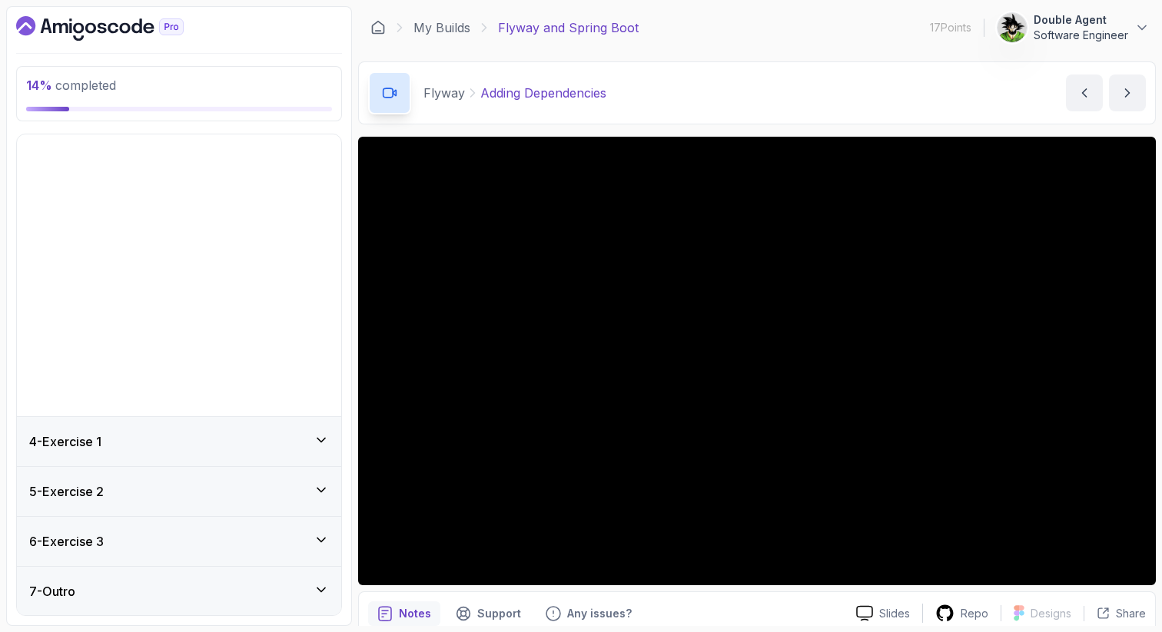
scroll to position [0, 0]
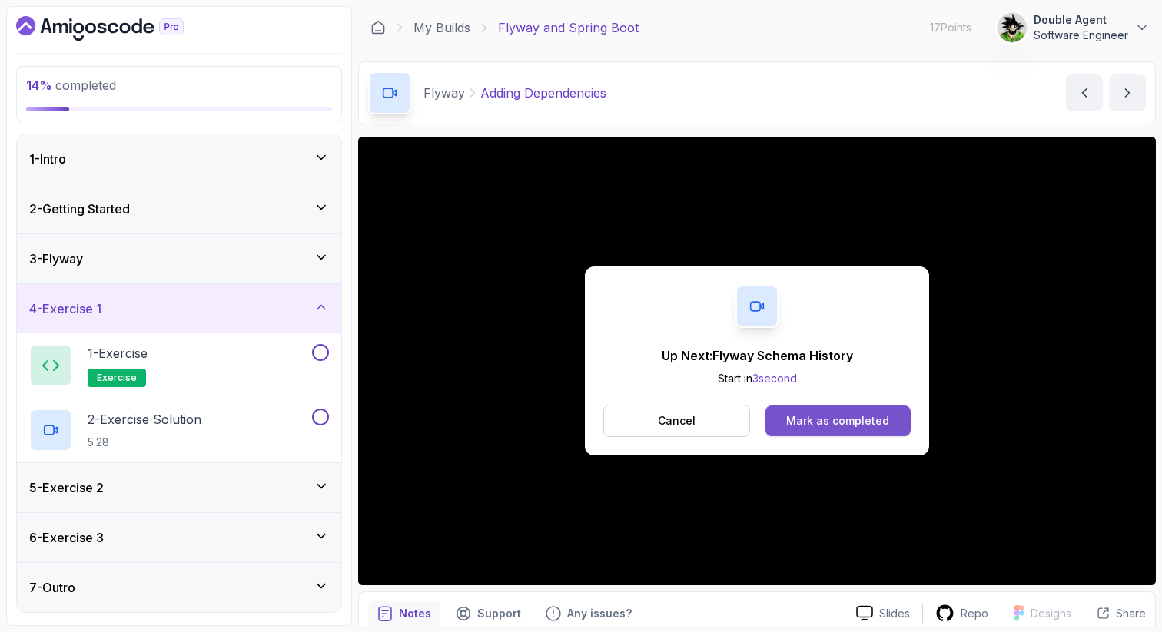
click at [818, 421] on div "Mark as completed" at bounding box center [837, 420] width 103 height 15
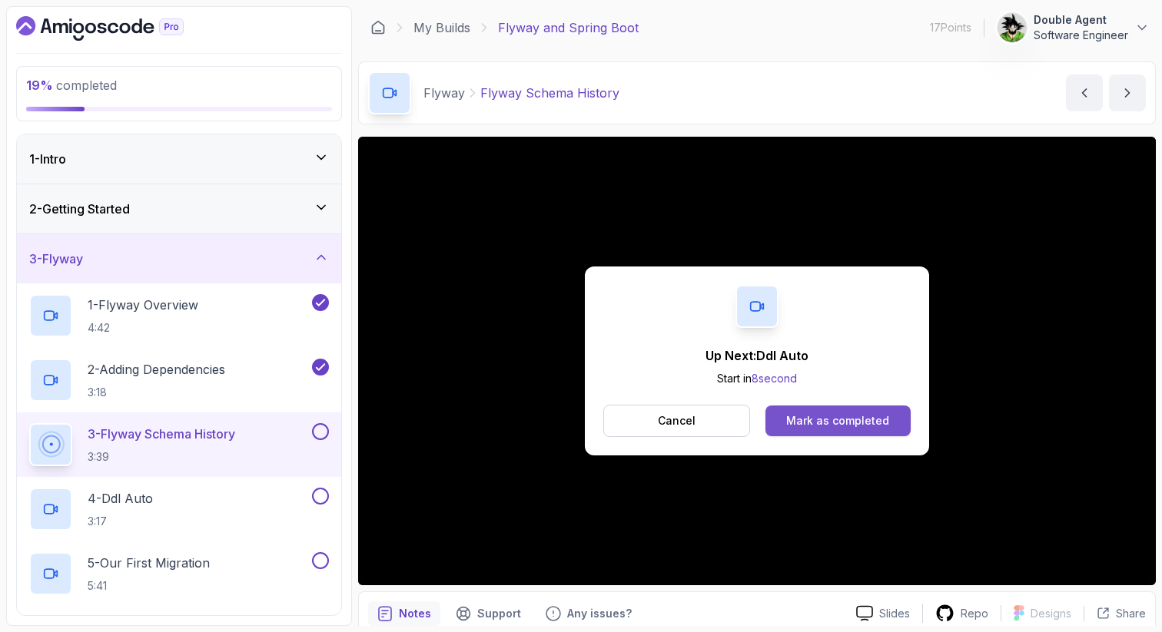
click at [838, 413] on div "Mark as completed" at bounding box center [837, 420] width 103 height 15
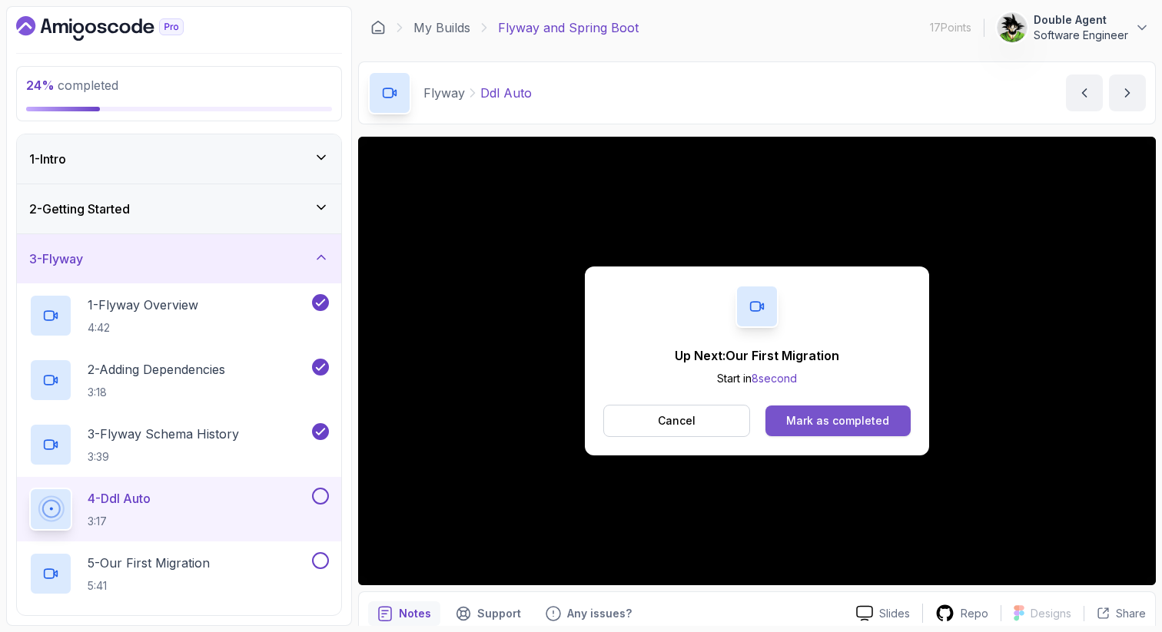
click at [880, 420] on div "Mark as completed" at bounding box center [837, 420] width 103 height 15
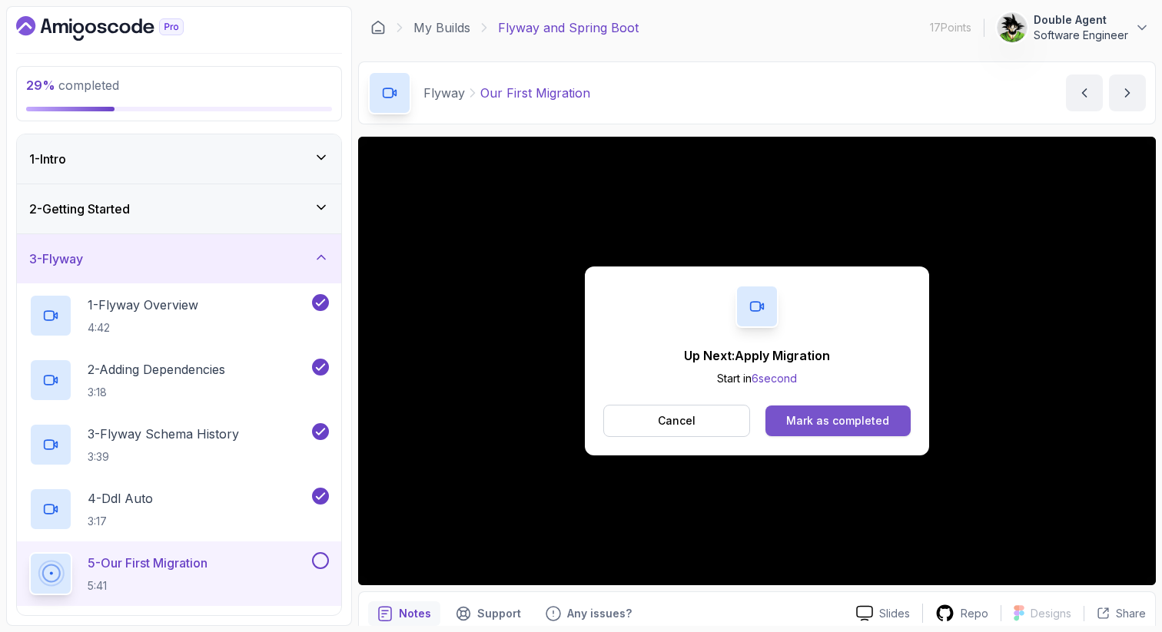
click at [824, 428] on div "Mark as completed" at bounding box center [837, 420] width 103 height 15
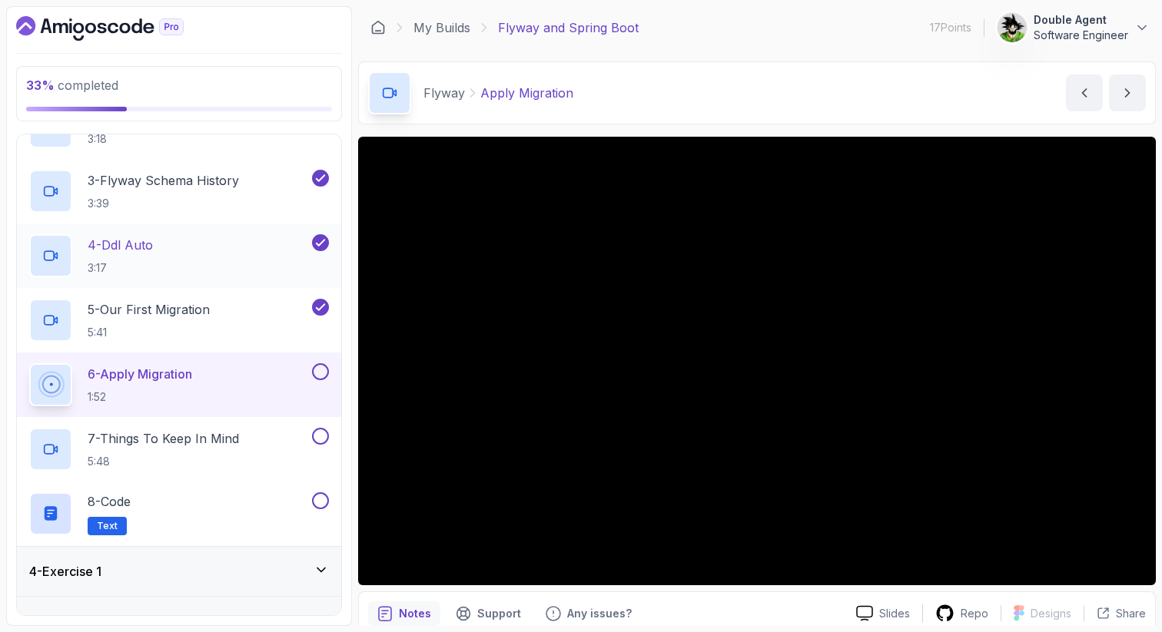
scroll to position [260, 0]
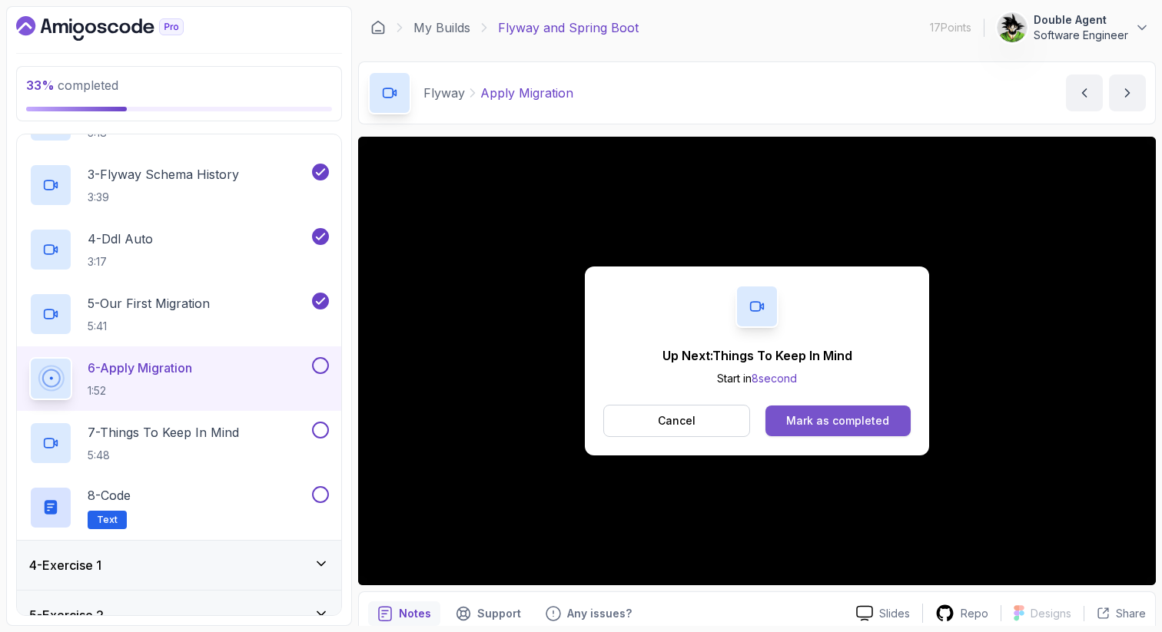
click at [865, 423] on div "Mark as completed" at bounding box center [837, 420] width 103 height 15
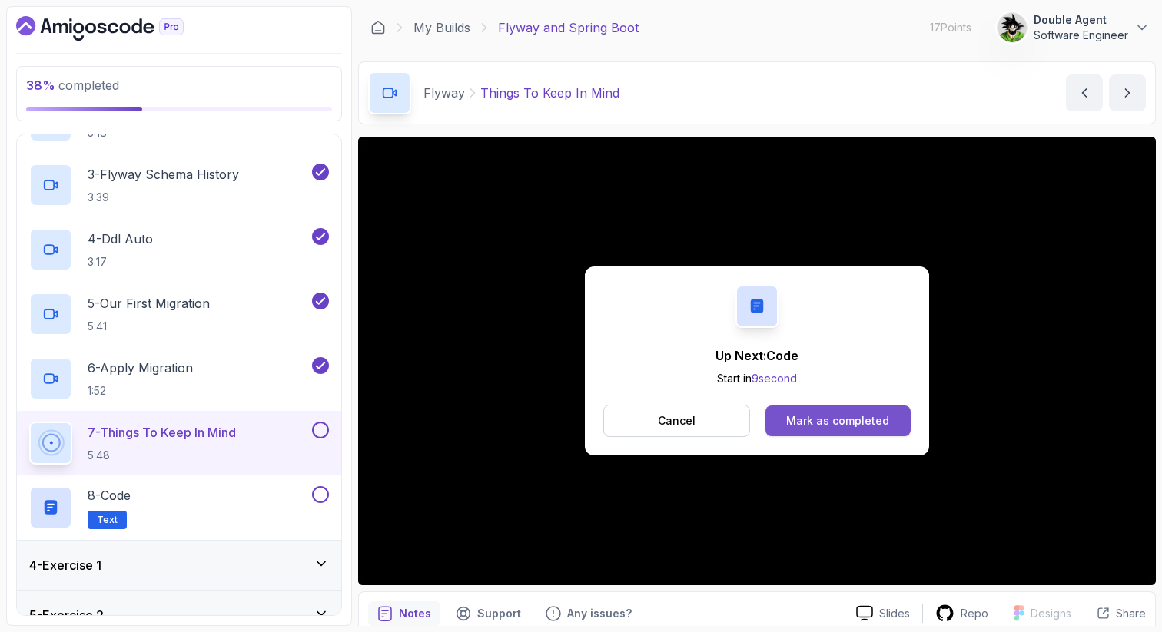
click at [837, 417] on div "Mark as completed" at bounding box center [837, 420] width 103 height 15
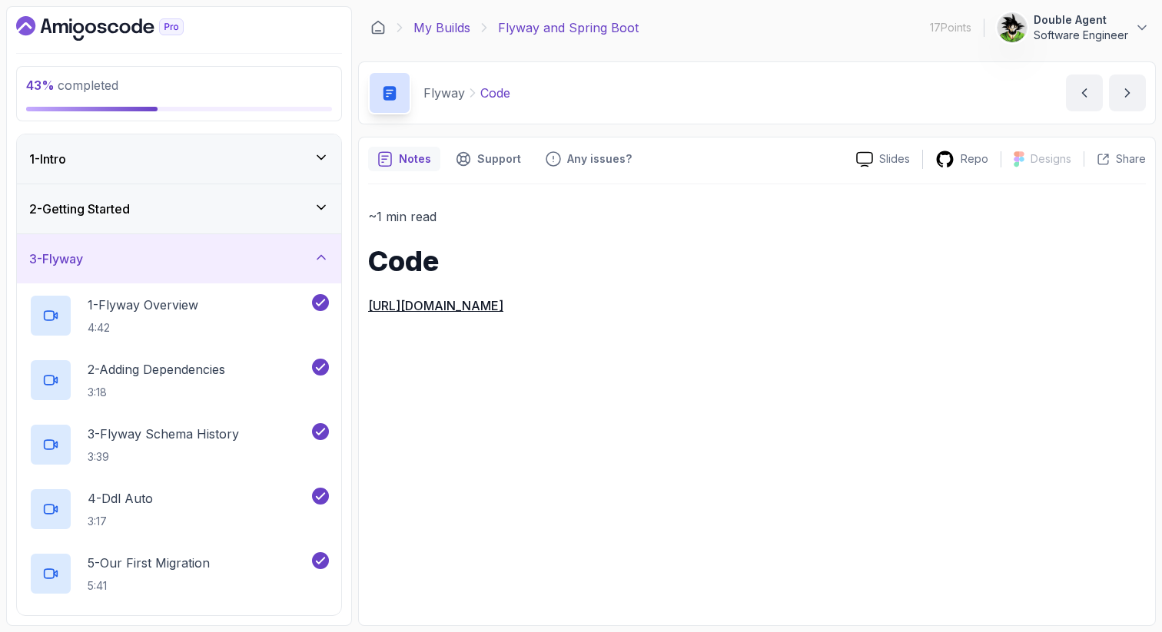
click at [440, 30] on link "My Builds" at bounding box center [441, 27] width 57 height 18
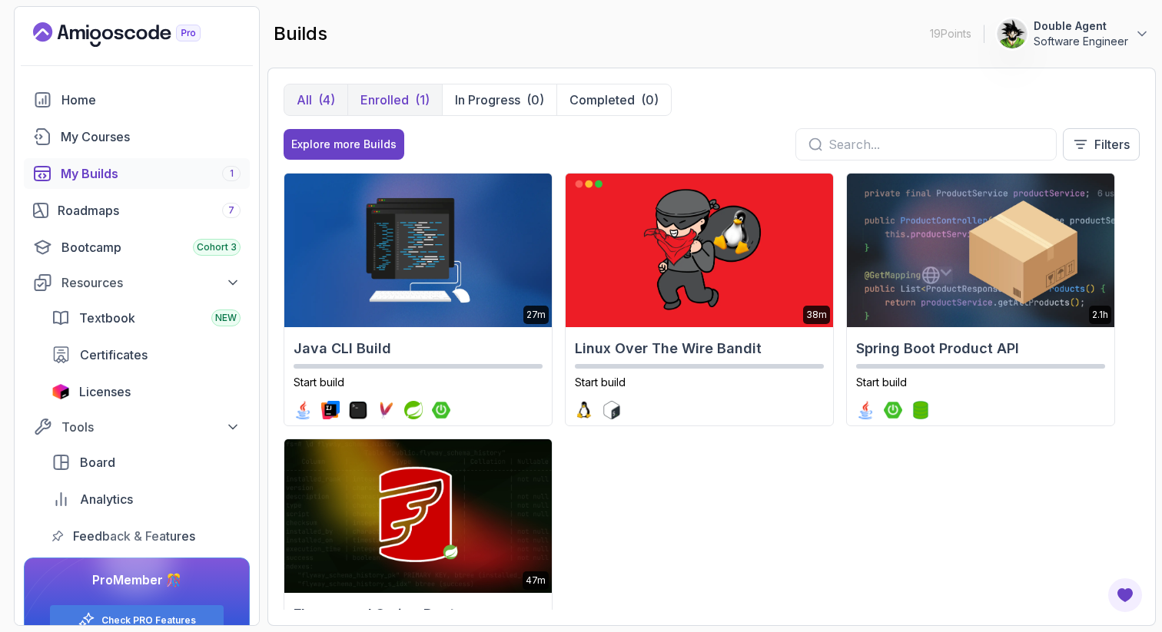
click at [393, 91] on p "Enrolled" at bounding box center [384, 100] width 48 height 18
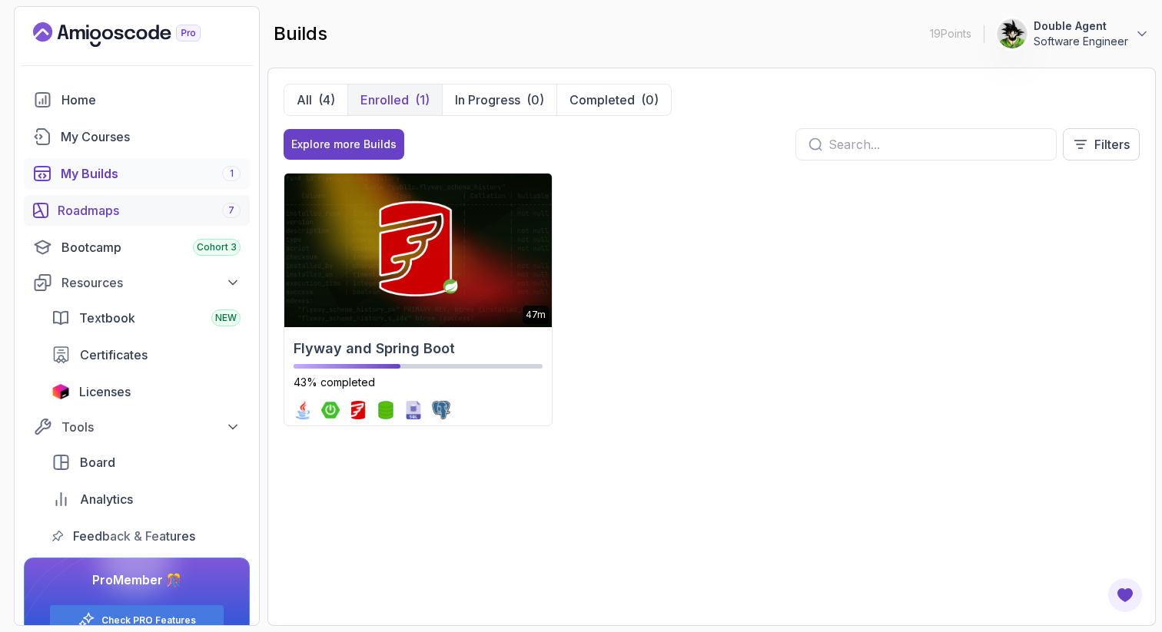
click at [115, 221] on link "Roadmaps 7" at bounding box center [137, 210] width 226 height 31
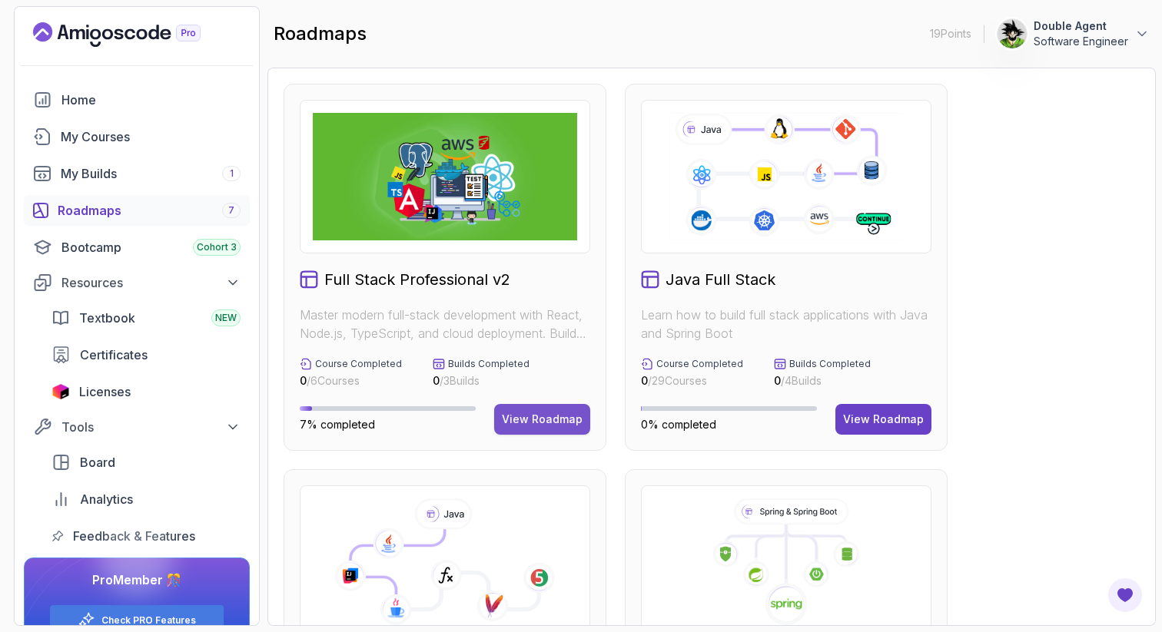
click at [535, 415] on div "View Roadmap" at bounding box center [542, 419] width 81 height 15
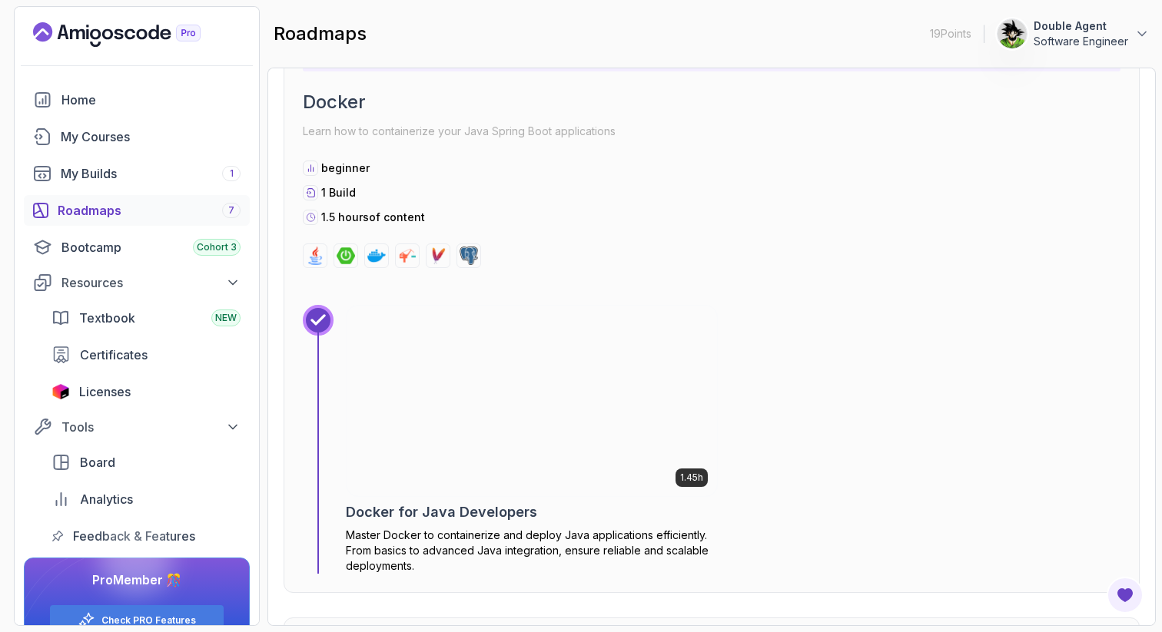
scroll to position [2243, 0]
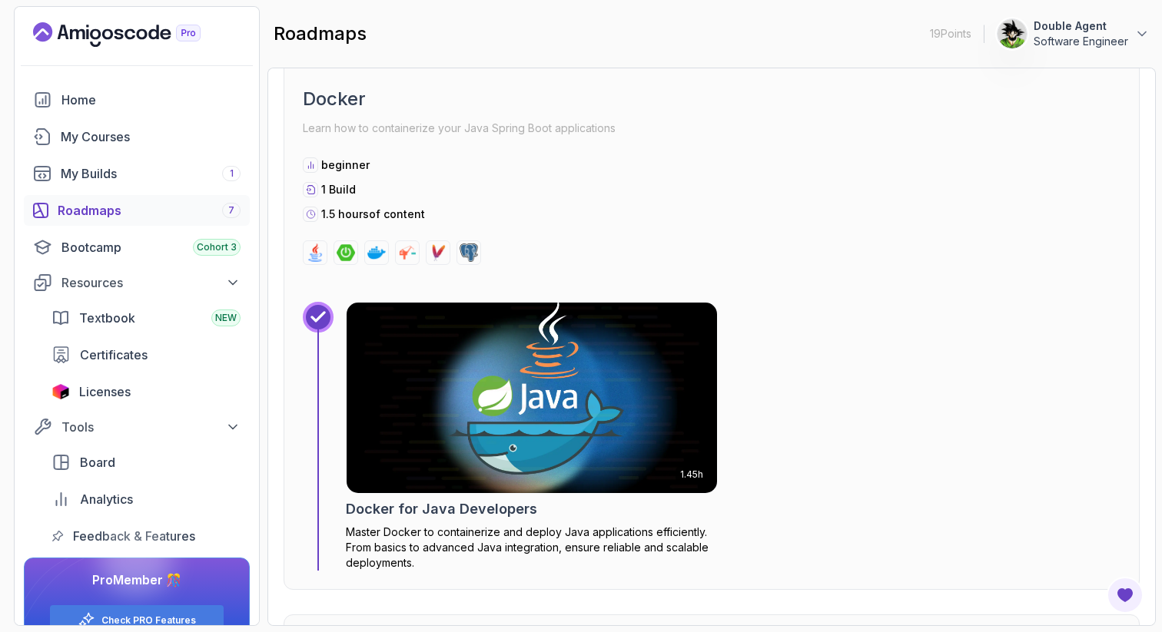
click at [506, 332] on img at bounding box center [531, 398] width 389 height 200
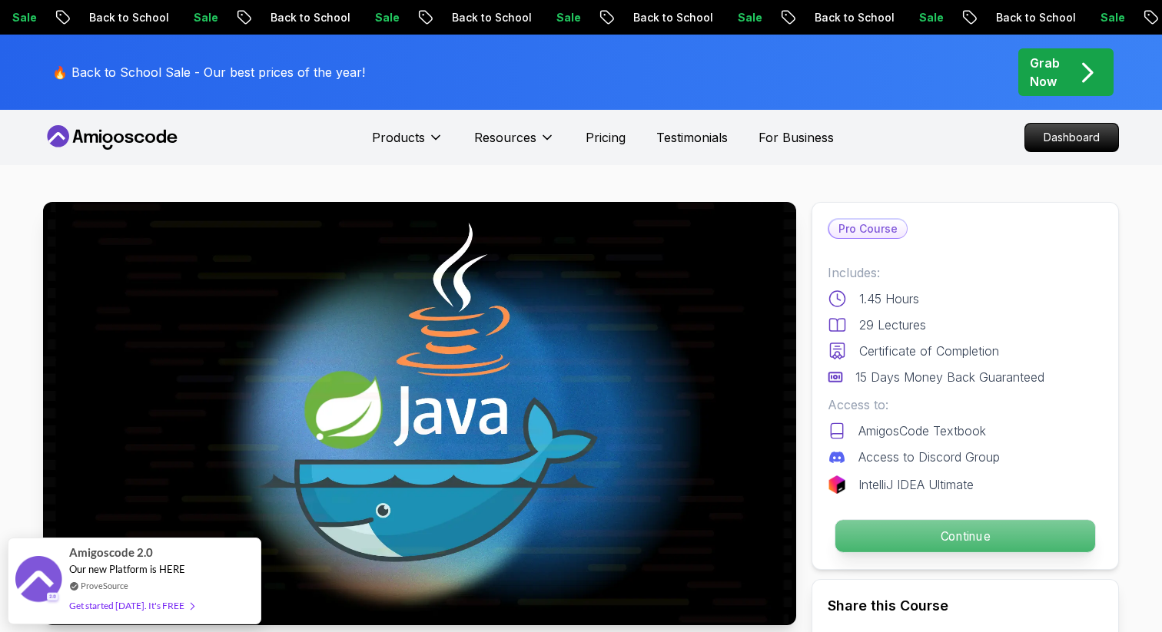
click at [871, 547] on p "Continue" at bounding box center [965, 536] width 260 height 32
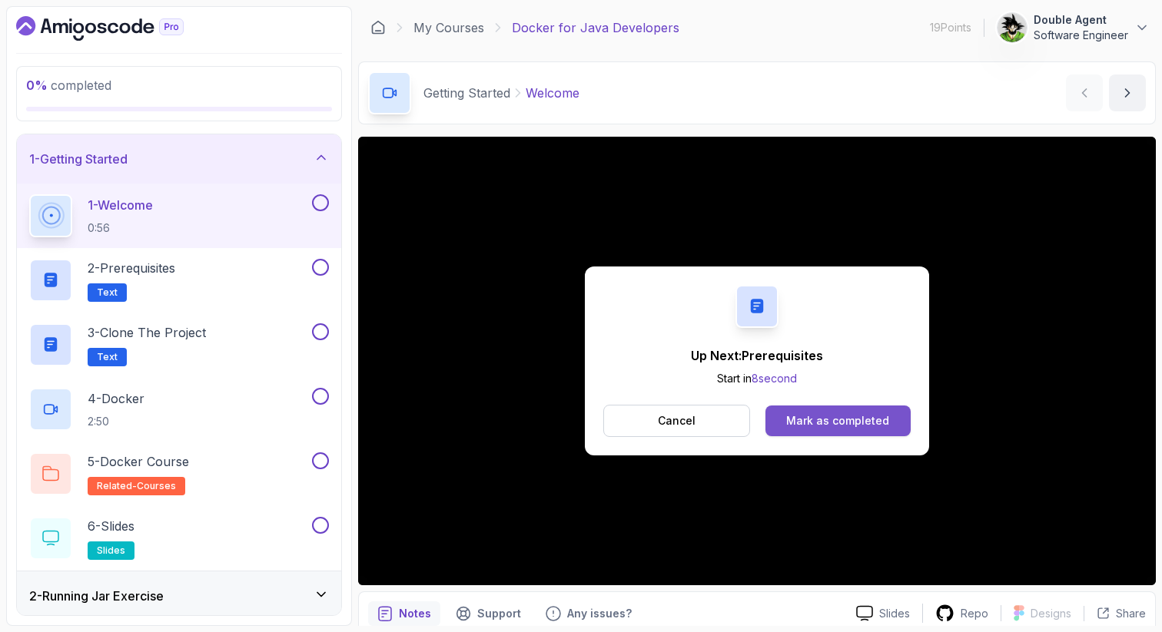
click at [849, 418] on div "Mark as completed" at bounding box center [837, 420] width 103 height 15
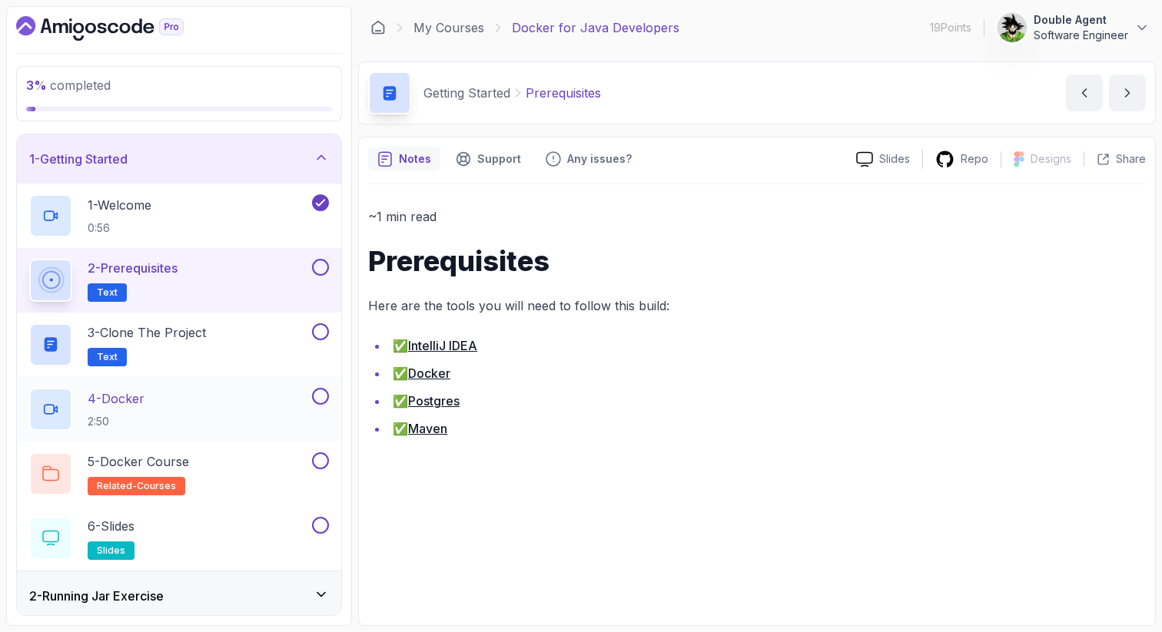
click at [183, 405] on div "4 - Docker 2:50" at bounding box center [169, 409] width 280 height 43
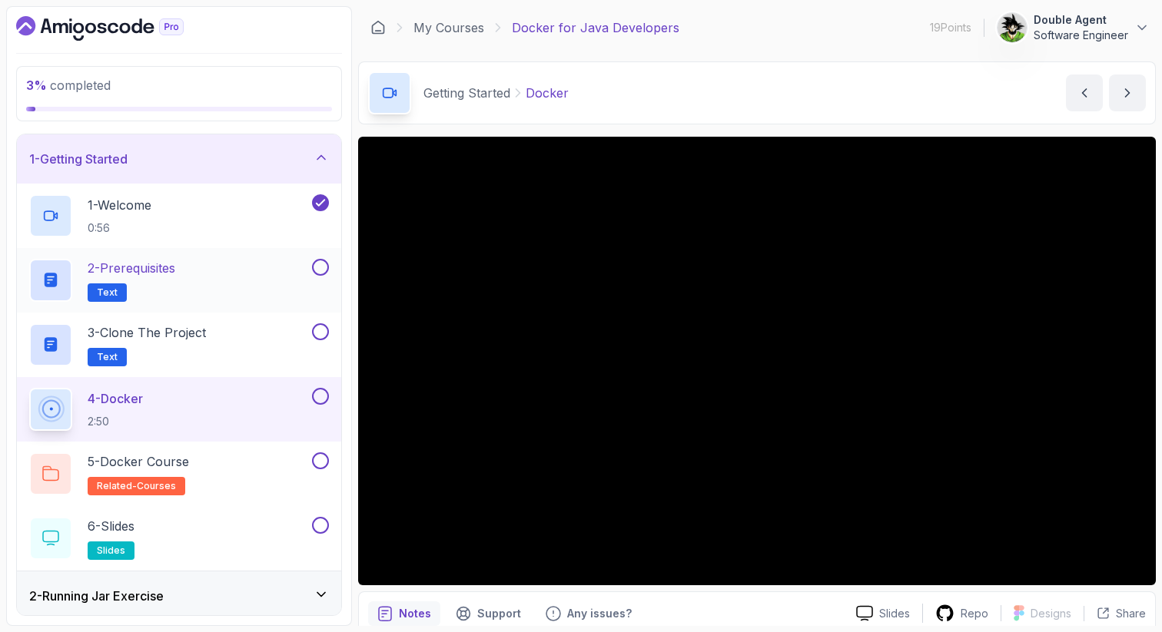
click at [317, 267] on button at bounding box center [320, 267] width 17 height 17
click at [316, 329] on button at bounding box center [320, 332] width 17 height 17
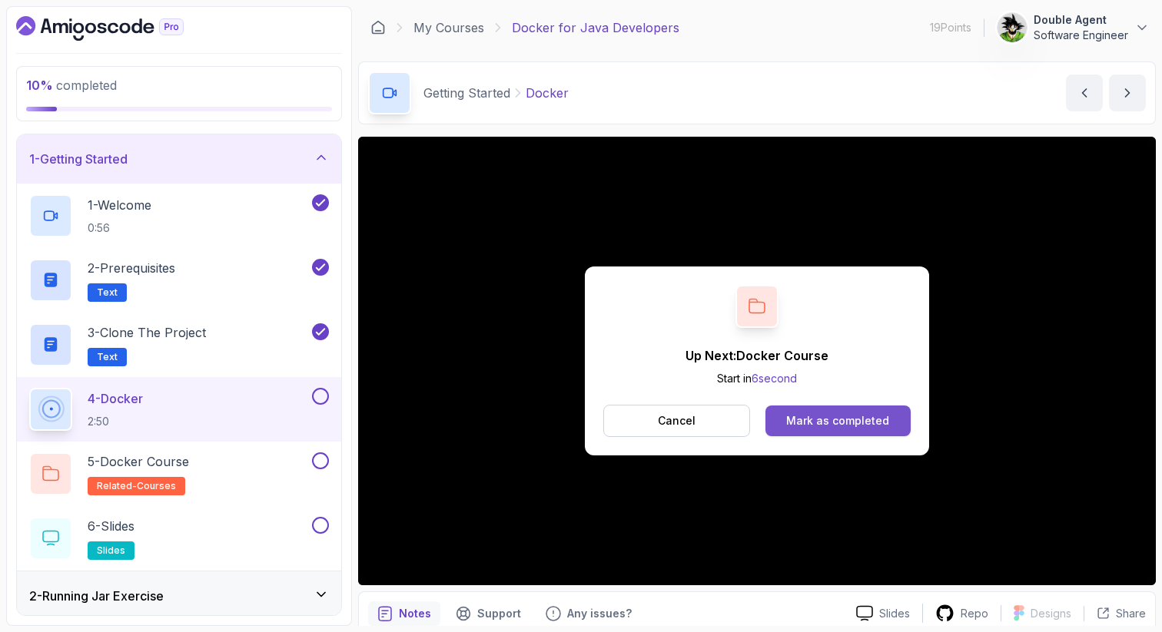
click at [878, 416] on div "Mark as completed" at bounding box center [837, 420] width 103 height 15
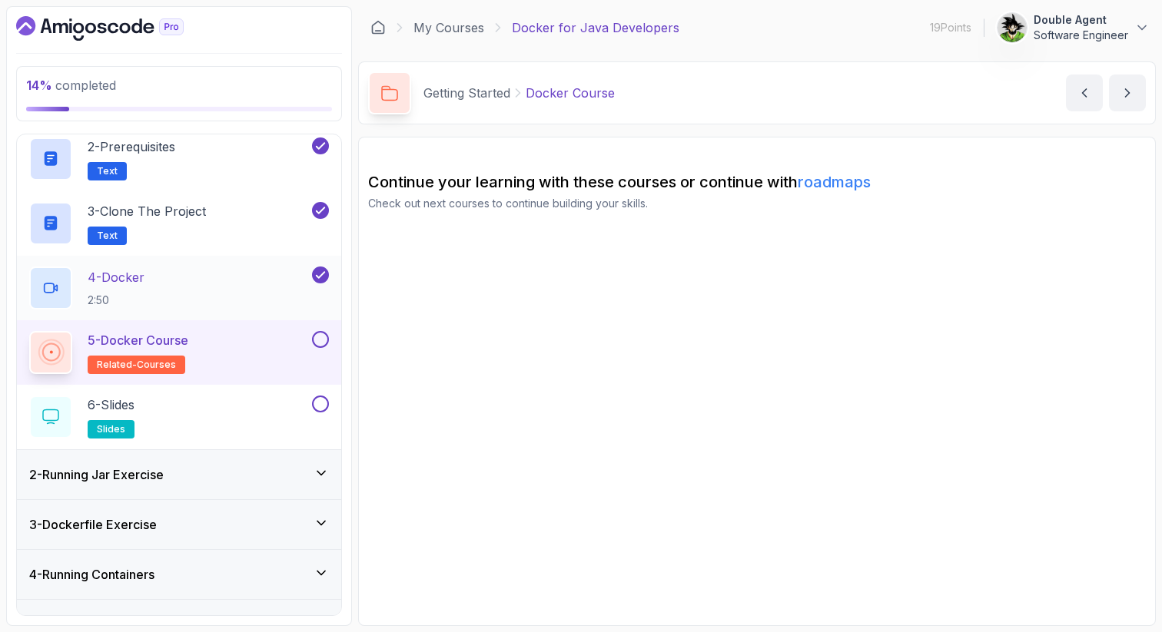
scroll to position [154, 0]
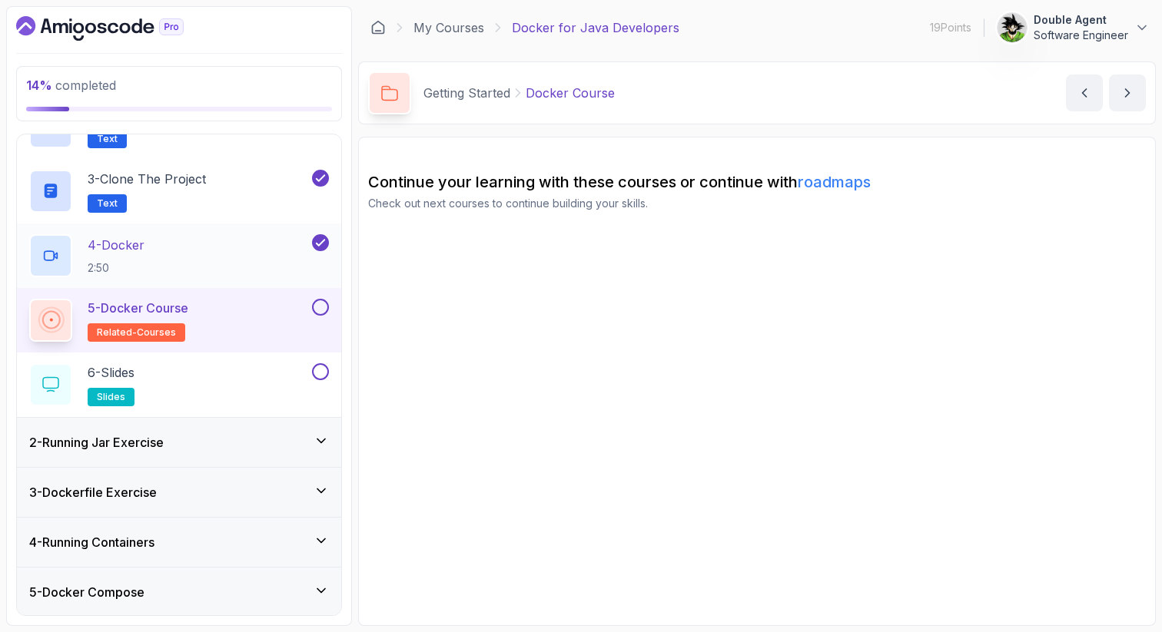
click at [242, 379] on div "6 - Slides slides" at bounding box center [169, 384] width 280 height 43
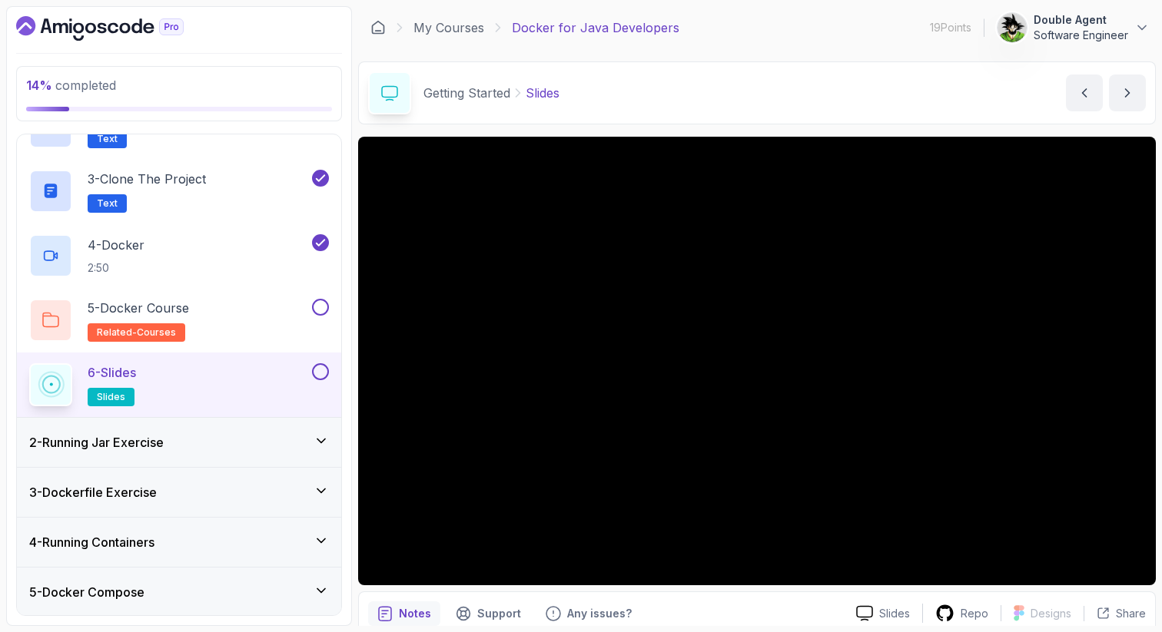
click at [214, 444] on div "2 - Running Jar Exercise" at bounding box center [179, 442] width 300 height 18
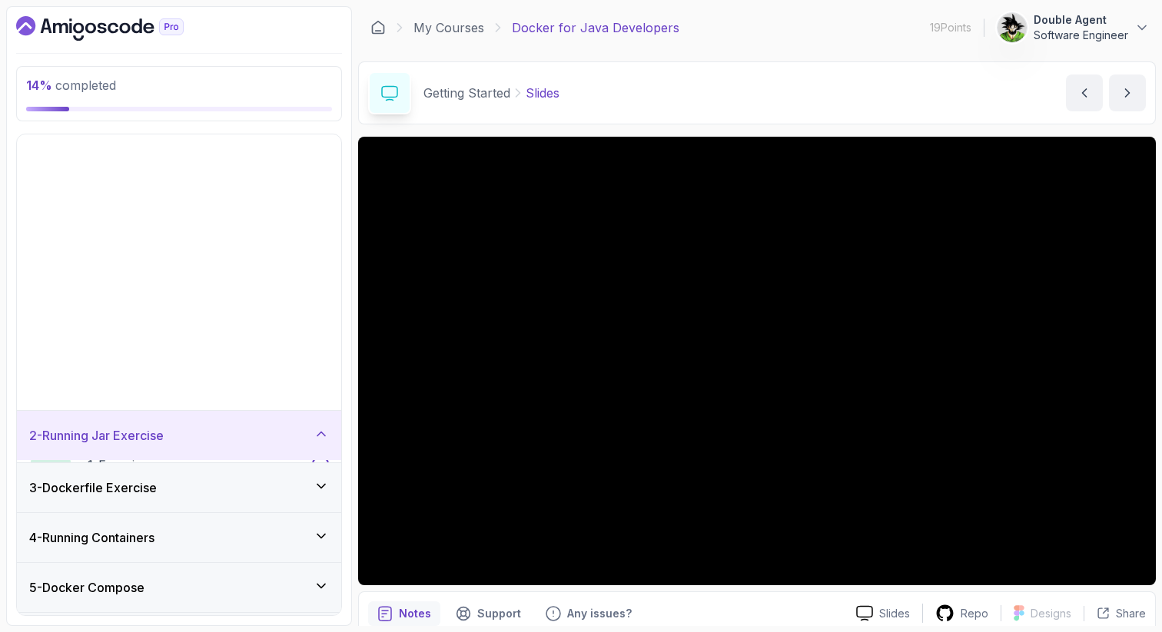
scroll to position [18, 0]
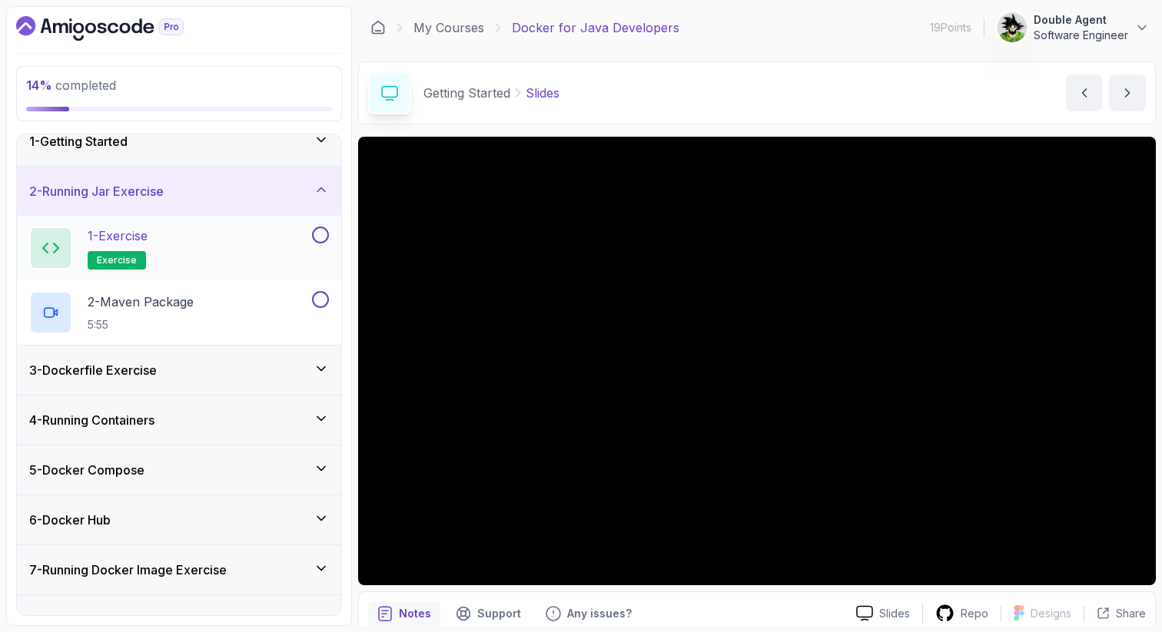
click at [221, 244] on div "1 - Exercise exercise" at bounding box center [169, 248] width 280 height 43
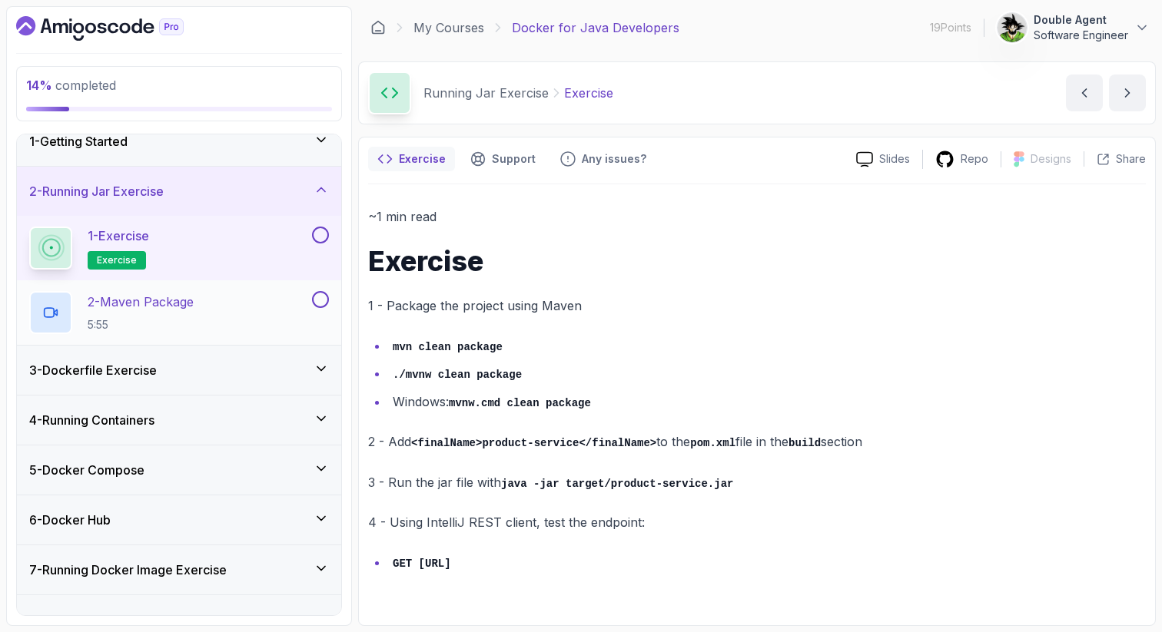
click at [196, 290] on div "2 - Maven Package 5:55" at bounding box center [179, 312] width 324 height 65
click at [181, 295] on p "2 - Maven Package" at bounding box center [141, 302] width 106 height 18
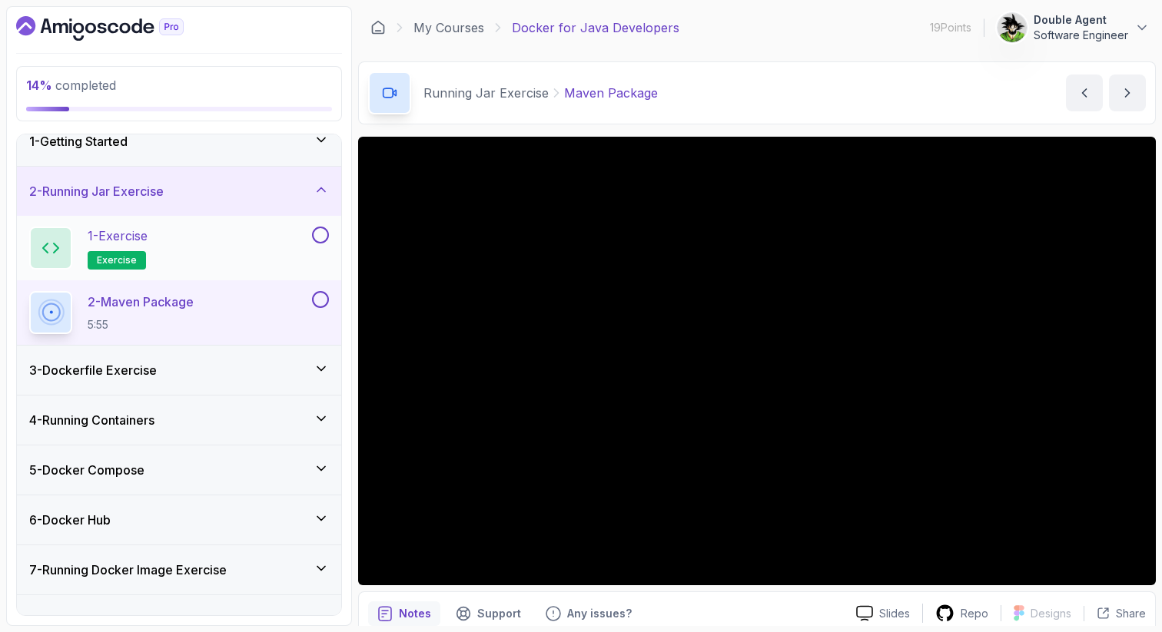
click at [323, 232] on button at bounding box center [320, 235] width 17 height 17
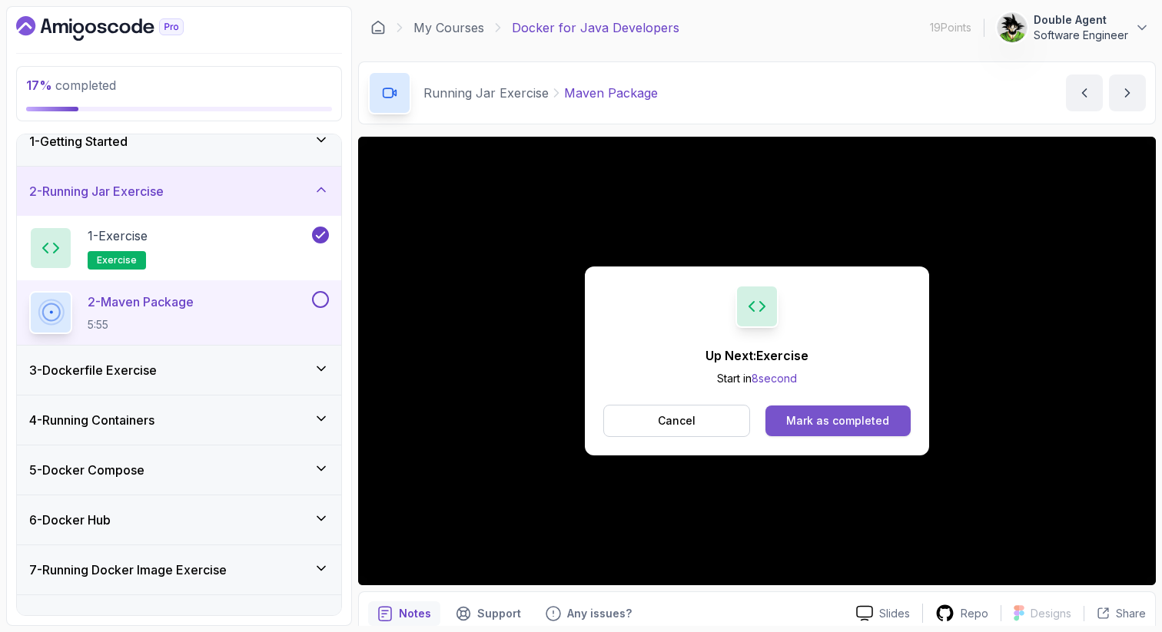
click at [871, 427] on div "Mark as completed" at bounding box center [837, 420] width 103 height 15
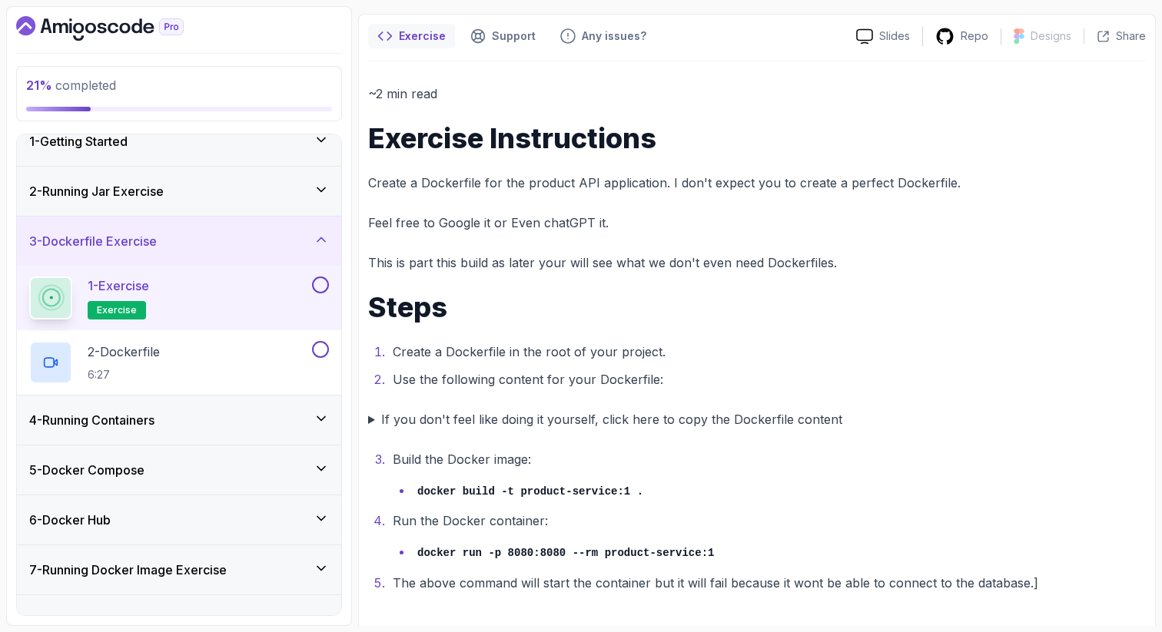
scroll to position [128, 0]
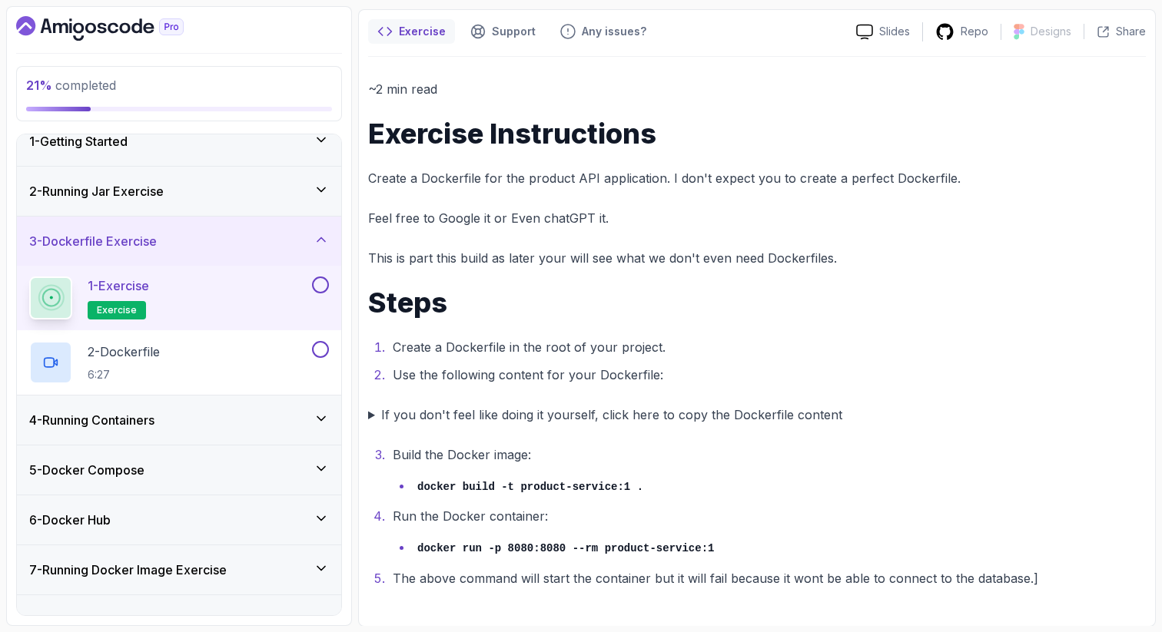
click at [317, 278] on button at bounding box center [320, 285] width 17 height 17
click at [260, 357] on div "2 - Dockerfile 6:27" at bounding box center [169, 362] width 280 height 43
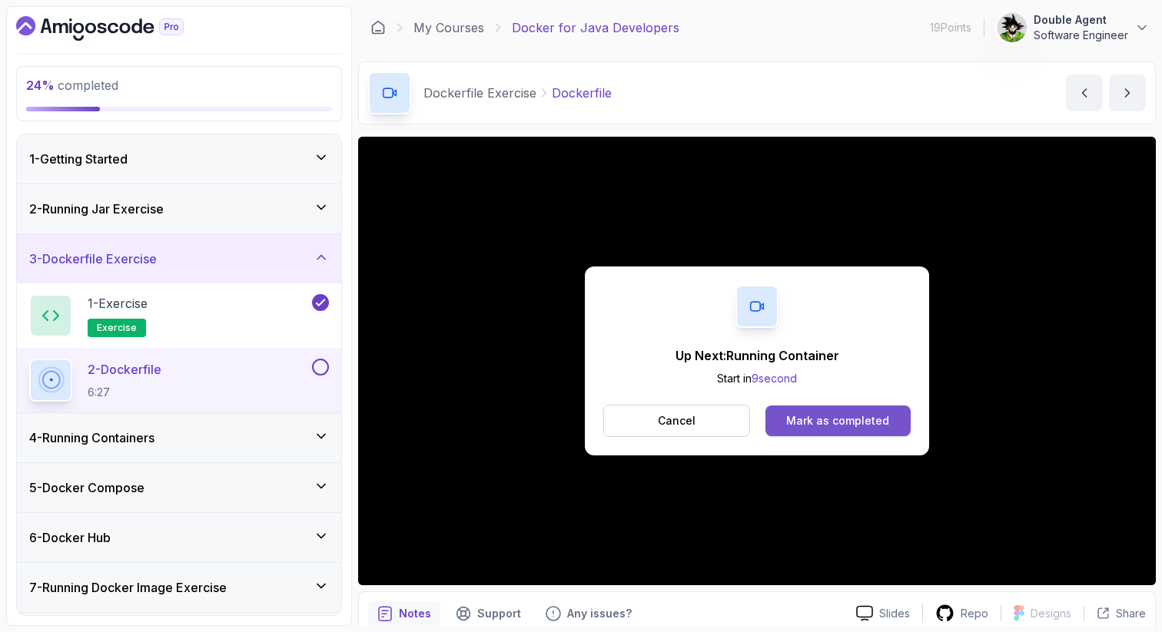
click at [807, 418] on div "Mark as completed" at bounding box center [837, 420] width 103 height 15
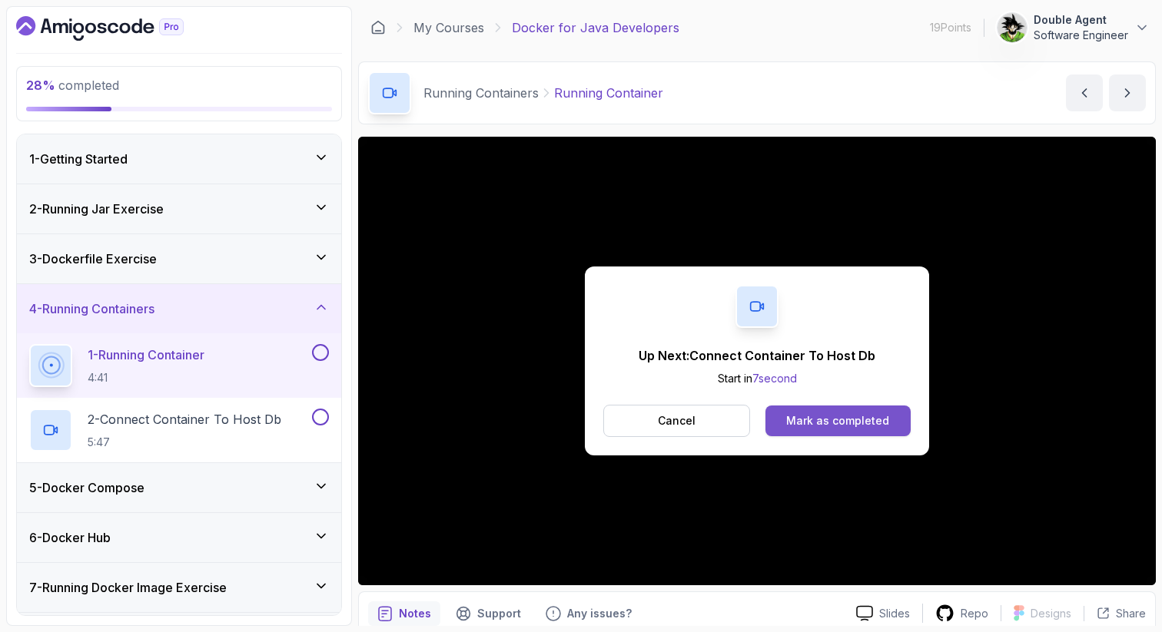
click at [873, 418] on div "Mark as completed" at bounding box center [837, 420] width 103 height 15
